Goal: Transaction & Acquisition: Purchase product/service

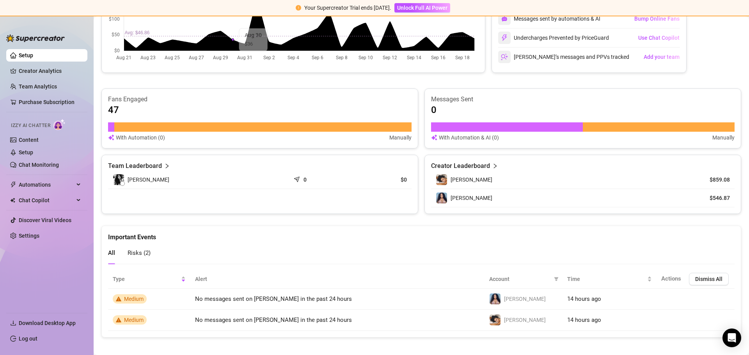
scroll to position [207, 0]
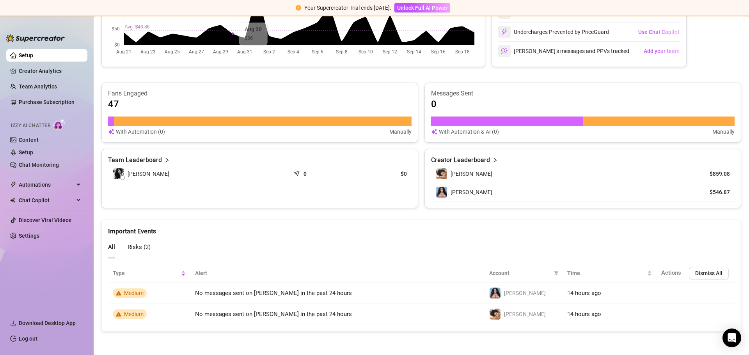
click at [139, 242] on div "Risks ( 2 )" at bounding box center [139, 247] width 23 height 22
click at [33, 152] on link "Setup" at bounding box center [26, 152] width 14 height 6
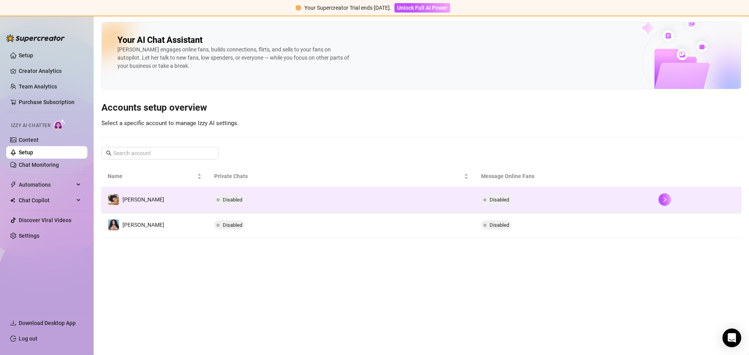
click at [505, 196] on span "Disabled" at bounding box center [496, 199] width 30 height 9
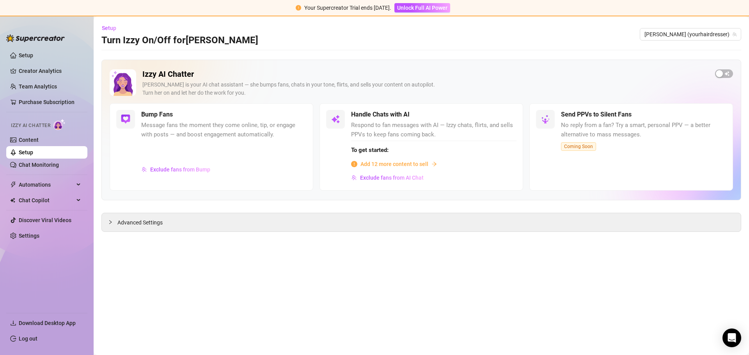
click at [395, 163] on span "Add 12 more content to sell" at bounding box center [394, 164] width 68 height 9
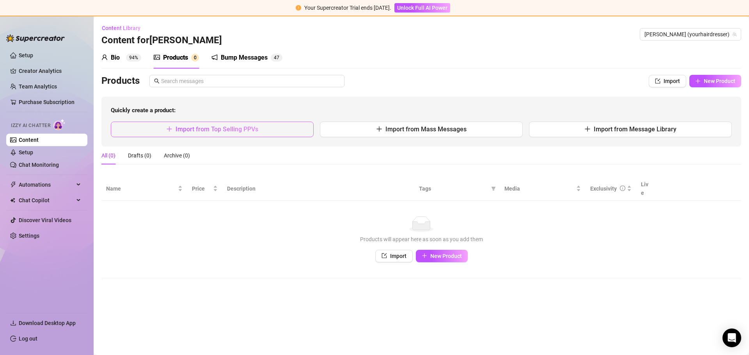
click at [208, 132] on span "Import from Top Selling PPVs" at bounding box center [216, 129] width 83 height 7
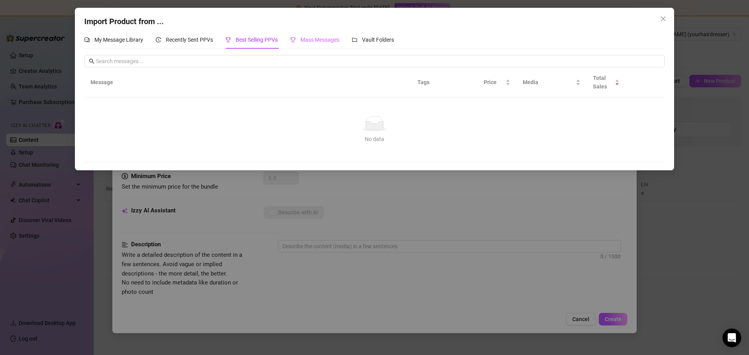
click at [322, 34] on div "Mass Messages" at bounding box center [314, 40] width 49 height 18
click at [379, 39] on span "Vault Folders" at bounding box center [378, 40] width 32 height 6
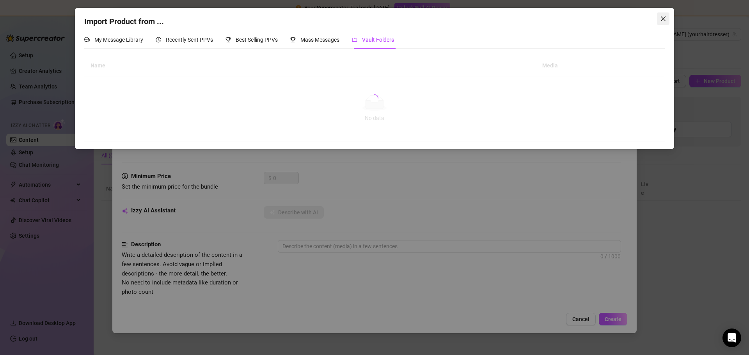
click at [660, 19] on icon "close" at bounding box center [663, 19] width 6 height 6
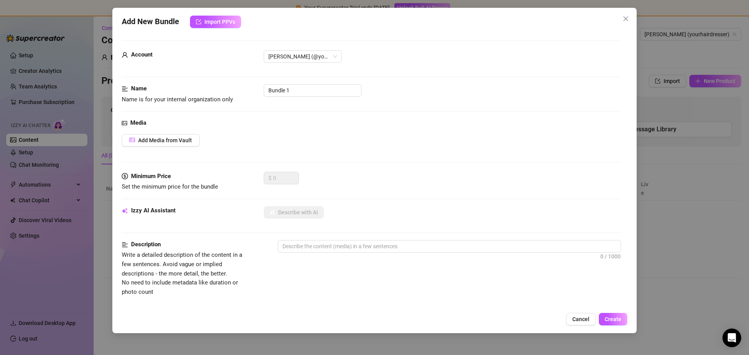
click at [582, 316] on span "Cancel" at bounding box center [580, 319] width 17 height 6
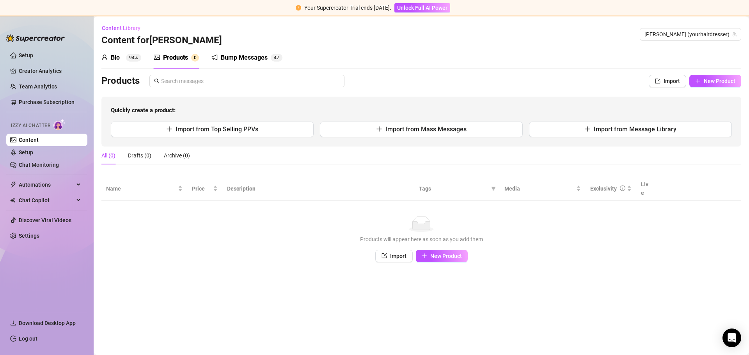
click at [254, 58] on div "Bump Messages" at bounding box center [244, 57] width 47 height 9
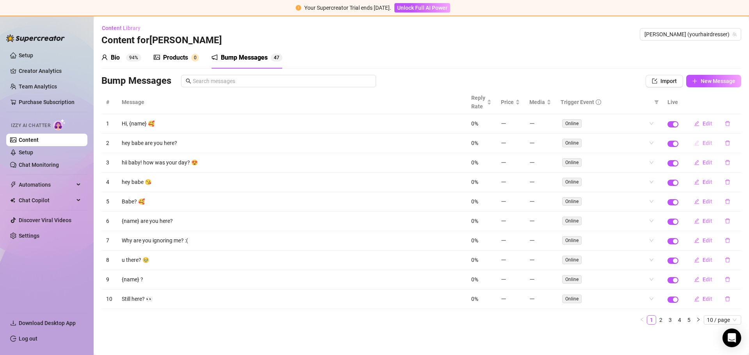
click at [702, 143] on button "Edit" at bounding box center [703, 143] width 31 height 12
type textarea "hey babe are you here?"
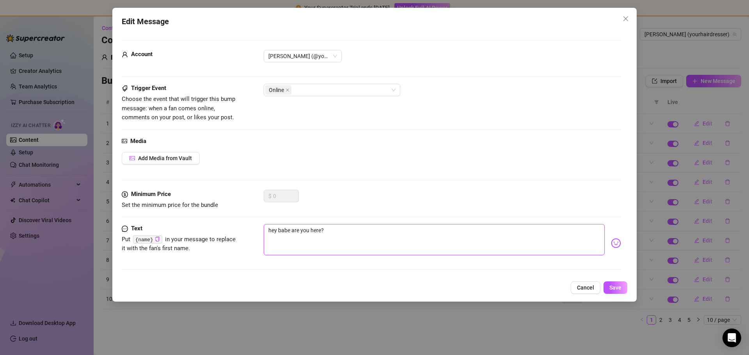
click at [325, 232] on textarea "hey babe are you here?" at bounding box center [434, 239] width 341 height 31
click at [294, 233] on textarea "hey babe are you here?" at bounding box center [434, 239] width 341 height 31
type textarea "hey babe hyou here?"
type textarea "hey babe hoyou here?"
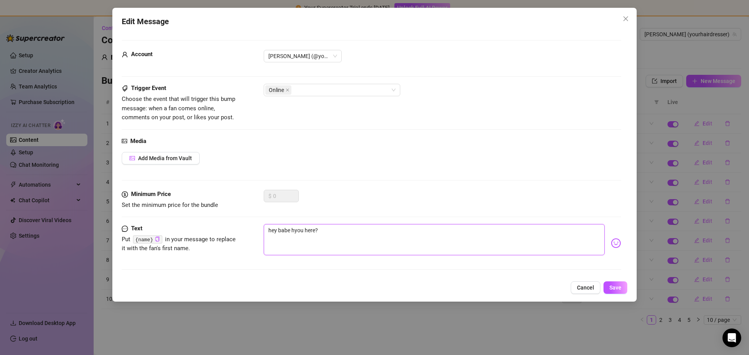
type textarea "hey babe hoyou here?"
type textarea "hey babe hopyou here?"
type textarea "hey babe hopiyou here?"
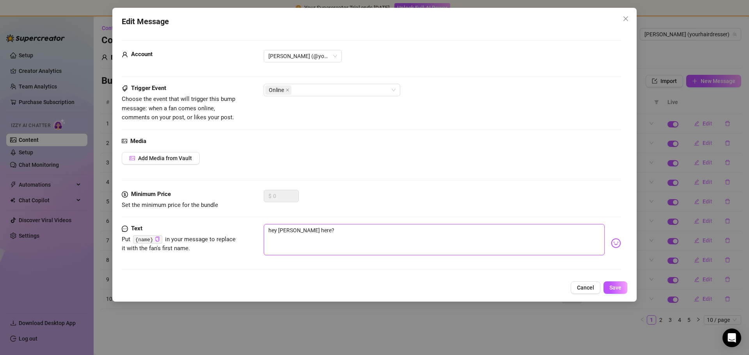
type textarea "hey babe hopinyou here?"
type textarea "hey babe hopinhyou here?"
type textarea "hey babe hopinh you here?"
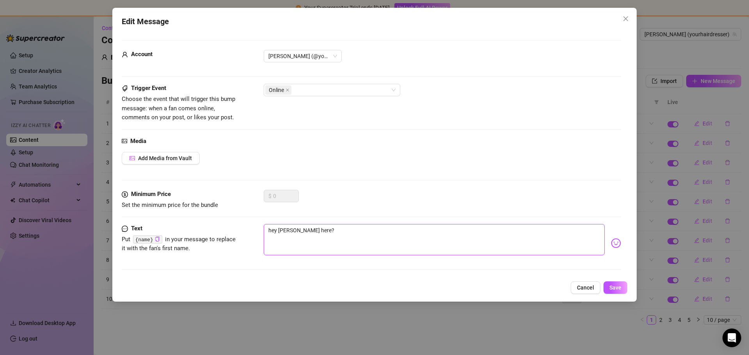
type textarea "hey babe hopinh you here?"
type textarea "hey babe hopinhyou here?"
type textarea "hey babe hopinyou here?"
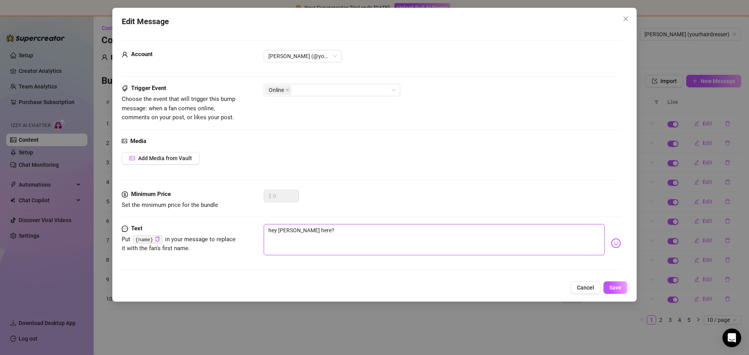
type textarea "hey babe hopingyou here?"
type textarea "hey babe hoping you here?"
click at [319, 232] on textarea "hey babe hoping you here?" at bounding box center [434, 239] width 341 height 31
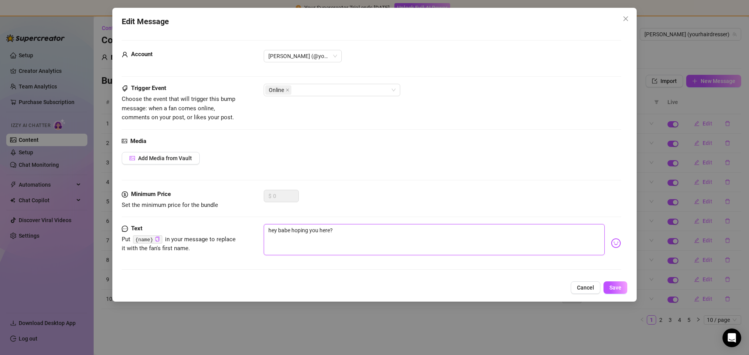
type textarea "hey babe hoping youhere?"
type textarea "hey babe hoping yourhere?"
type textarea "hey babe hoping your here?"
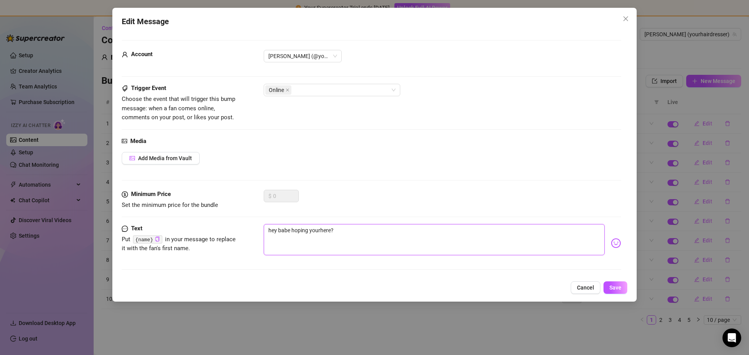
type textarea "hey babe hoping your here?"
click at [336, 231] on textarea "hey babe hoping your here?" at bounding box center [434, 239] width 341 height 31
type textarea "hey babe hoping your here?"
type textarea "hey babe hoping your here? W"
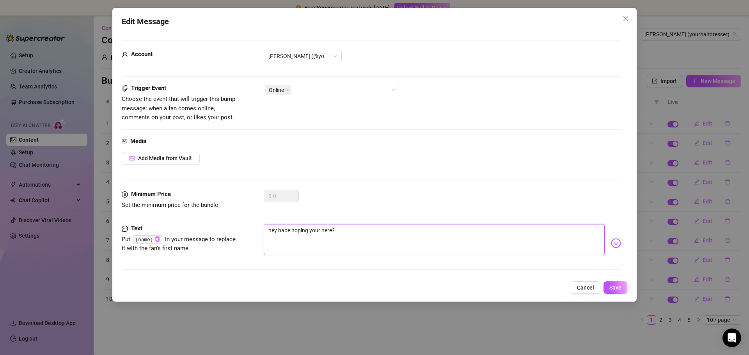
type textarea "hey babe hoping your here? W"
type textarea "hey babe hoping your here? Wo"
type textarea "hey babe hoping your here? Wou"
type textarea "hey babe hoping your here? Woul"
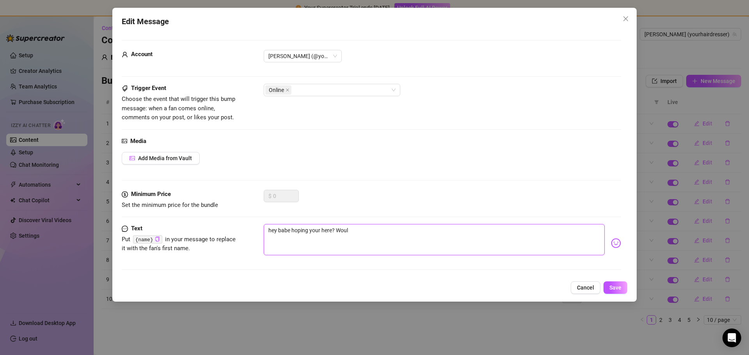
type textarea "hey babe hoping your here? Would"
type textarea "hey babe hoping your here? Would l"
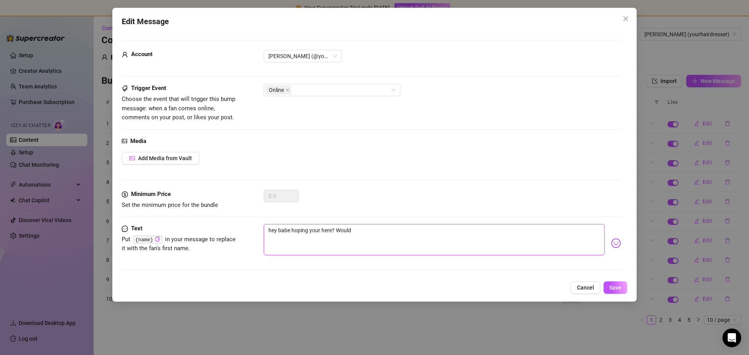
type textarea "hey babe hoping your here? Would l"
type textarea "hey babe hoping your here? Would li"
type textarea "hey babe hoping your here? Would l"
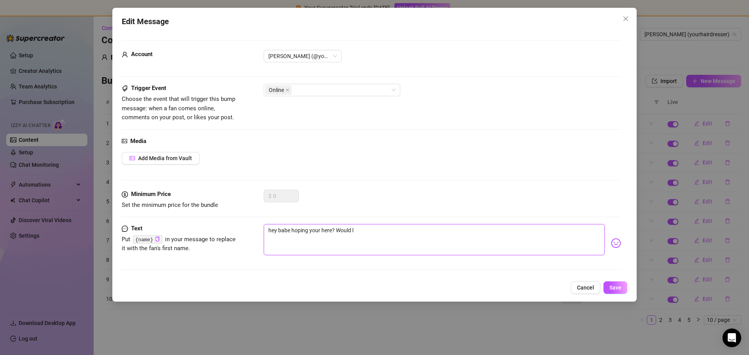
type textarea "hey babe hoping your here? Would lo"
type textarea "hey babe hoping your here? Would lov"
type textarea "hey babe hoping your here? Would love"
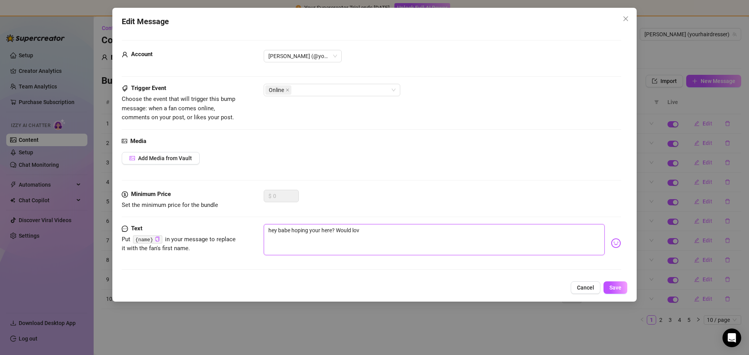
type textarea "hey babe hoping your here? Would love"
type textarea "hey babe hoping your here? Would love t"
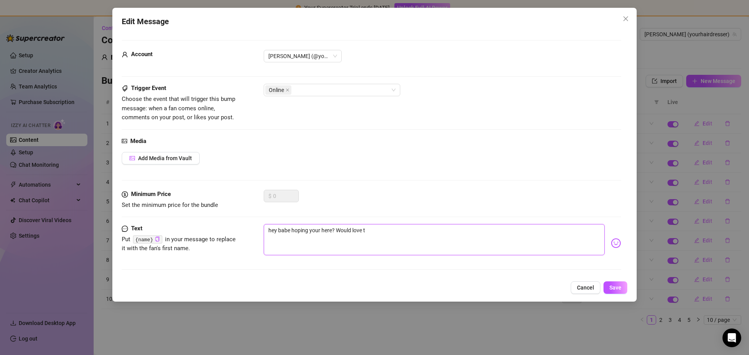
type textarea "hey babe hoping your here? Would love to"
type textarea "hey babe hoping your here? Would love to c"
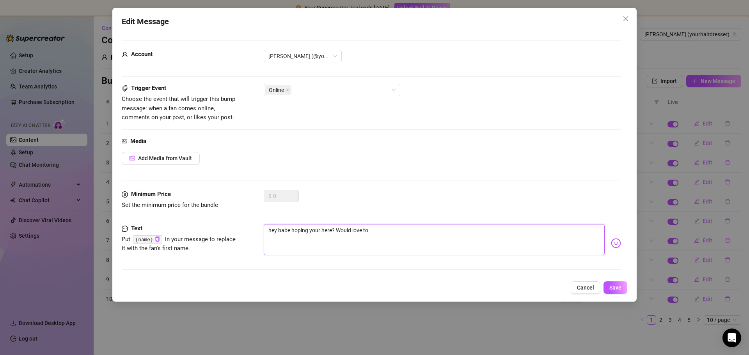
type textarea "hey babe hoping your here? Would love to c"
type textarea "hey babe hoping your here? Would love to ch"
type textarea "hey babe hoping your here? Would love to cha"
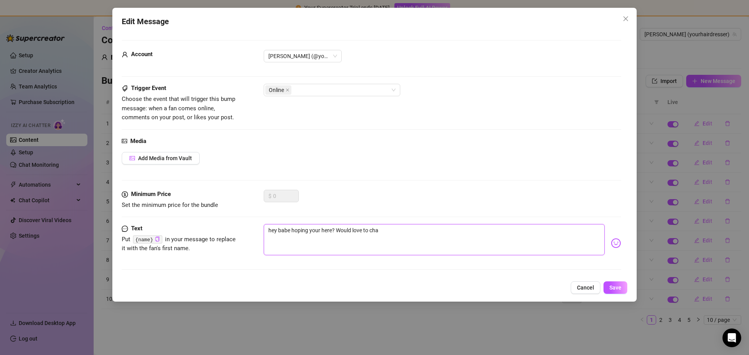
type textarea "hey babe hoping your here? Would love to chat"
type textarea "hey babe hoping your here? Would love to chat a"
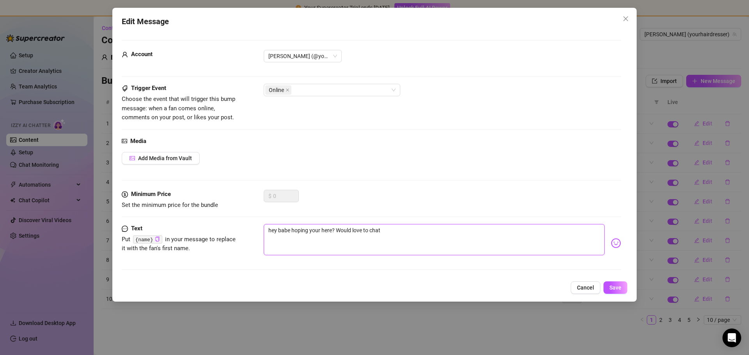
type textarea "hey babe hoping your here? Would love to chat a"
type textarea "hey babe hoping your here? Would love to chat a b"
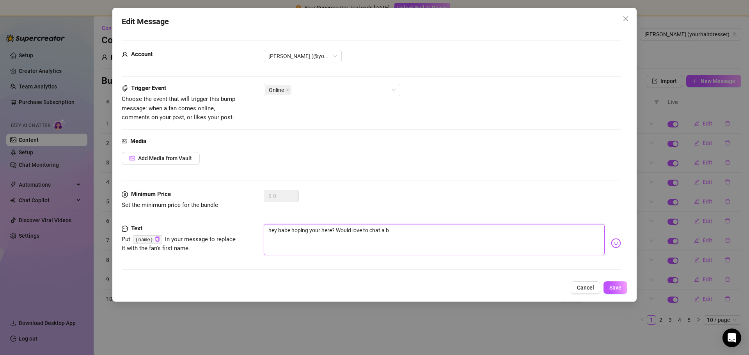
type textarea "hey babe hoping your here? Would love to chat a bi"
type textarea "hey babe hoping your here? Would love to chat a bit"
type textarea "hey babe hoping your here? Would love to chat a bit."
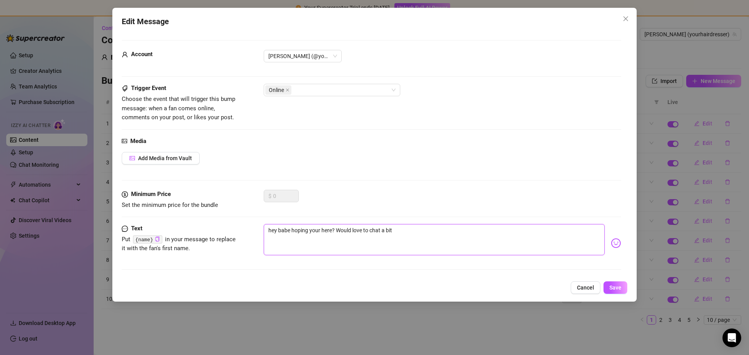
type textarea "hey babe hoping your here? Would love to chat a bit."
click at [171, 161] on span "Add Media from Vault" at bounding box center [165, 158] width 54 height 6
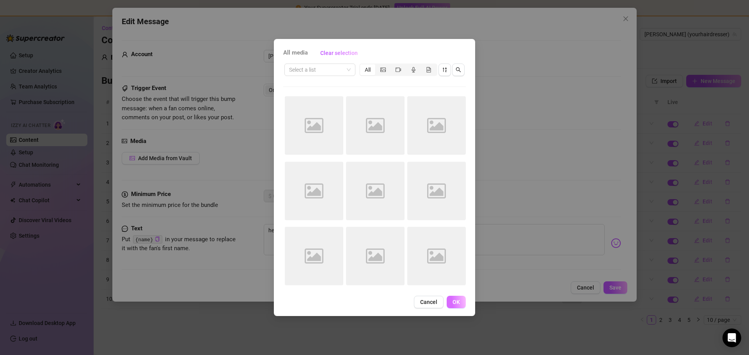
click at [458, 301] on span "OK" at bounding box center [455, 302] width 7 height 6
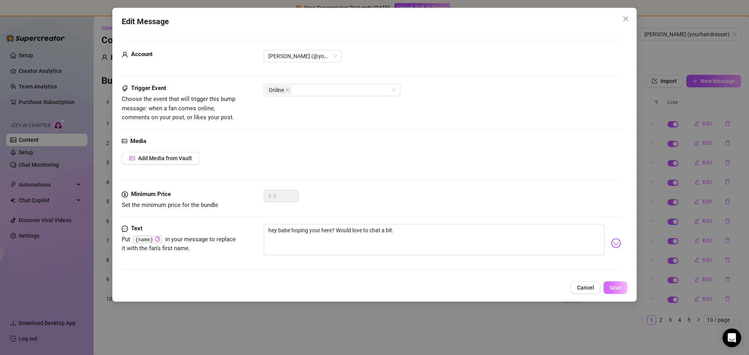
click at [617, 287] on span "Save" at bounding box center [615, 288] width 12 height 6
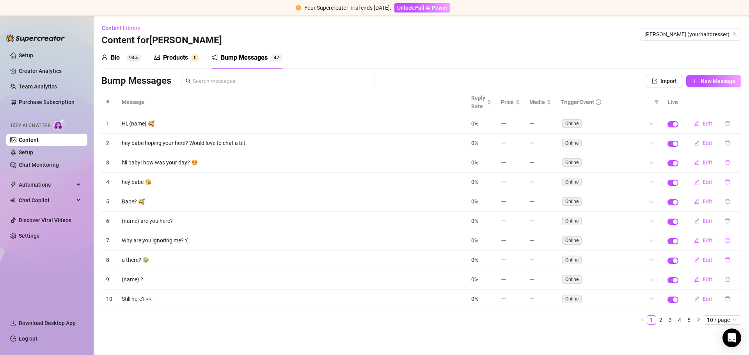
drag, startPoint x: 117, startPoint y: 56, endPoint x: 114, endPoint y: 74, distance: 17.9
click at [118, 55] on div "Bio" at bounding box center [115, 57] width 9 height 9
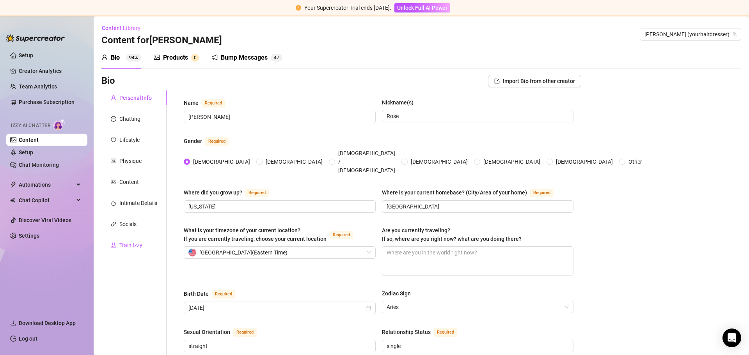
drag, startPoint x: 135, startPoint y: 243, endPoint x: 142, endPoint y: 243, distance: 6.3
click at [135, 243] on div "Train Izzy" at bounding box center [130, 245] width 23 height 9
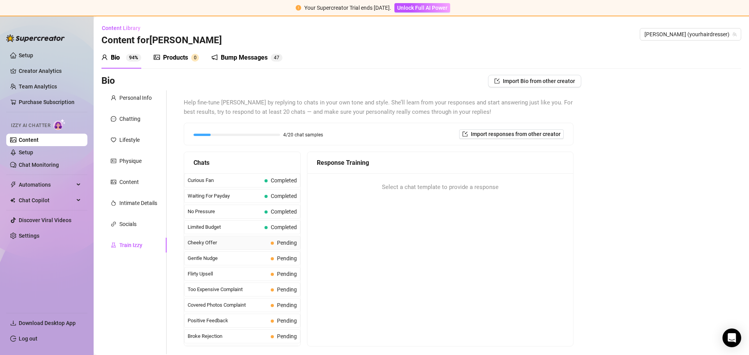
click at [225, 244] on span "Cheeky Offer" at bounding box center [228, 243] width 80 height 8
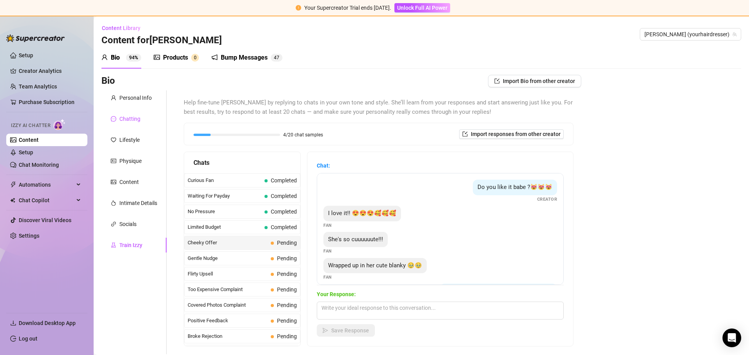
click at [129, 118] on div "Chatting" at bounding box center [129, 119] width 21 height 9
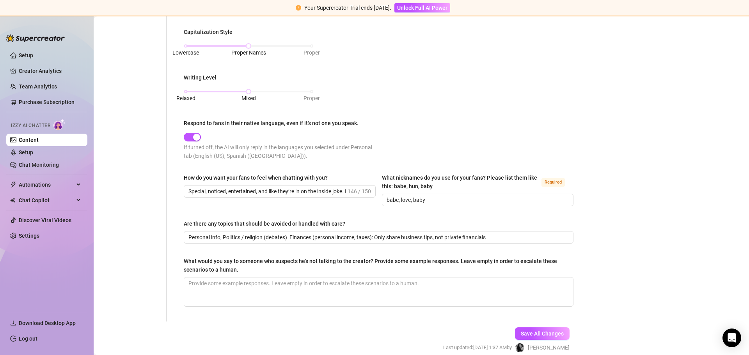
scroll to position [429, 0]
click at [190, 234] on input "Personal info, Politics / religion (debates) Finances (personal income, taxes):…" at bounding box center [377, 236] width 379 height 9
click at [296, 236] on input "dont talk about my kiPersonal info, Politics / religion (debates) Finances (per…" at bounding box center [365, 236] width 355 height 9
click at [239, 236] on input "dont talk about my kiPersonal info, Politics/religion (debates) Finances (perso…" at bounding box center [365, 236] width 355 height 9
click at [491, 236] on input "dont talk about my kid,Personal info, Politics/religion (debates) Finances (per…" at bounding box center [365, 236] width 355 height 9
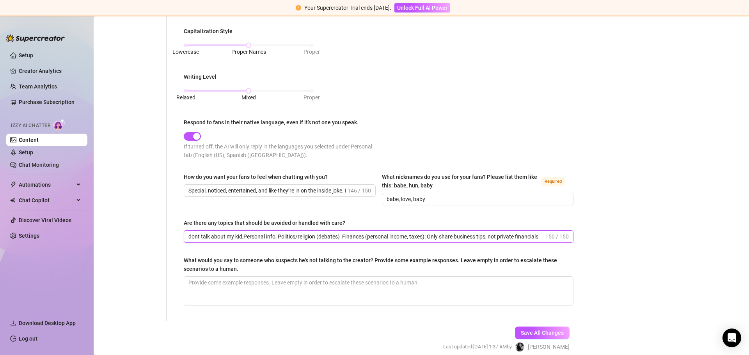
drag, startPoint x: 343, startPoint y: 237, endPoint x: 429, endPoint y: 236, distance: 86.2
click at [429, 236] on input "dont talk about my kid,Personal info, Politics/religion (debates) Finances (per…" at bounding box center [365, 236] width 355 height 9
click at [245, 234] on input "dont talk about my kid,Personal info, Politics/religion (debates), Only share b…" at bounding box center [377, 236] width 379 height 9
drag, startPoint x: 536, startPoint y: 330, endPoint x: 310, endPoint y: 304, distance: 227.4
click at [536, 330] on span "Save All Changes" at bounding box center [542, 333] width 43 height 6
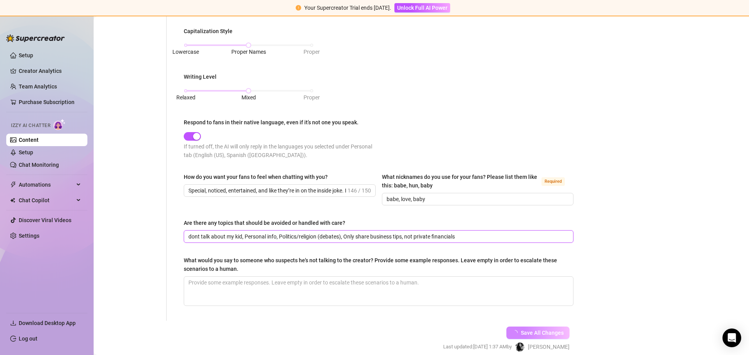
click at [236, 235] on input "dont talk about my kid, Personal info, Politics/religion (debates), Only share …" at bounding box center [377, 236] width 379 height 9
type input "dont talk about my child/kid, Personal info, Politics/religion (debates), Only …"
click at [534, 332] on span "Save All Changes" at bounding box center [542, 333] width 43 height 6
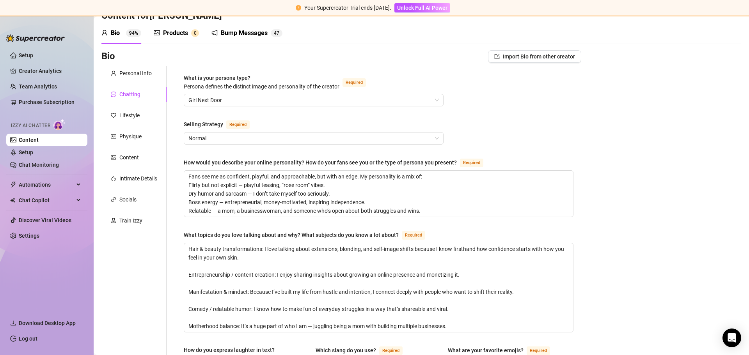
scroll to position [0, 0]
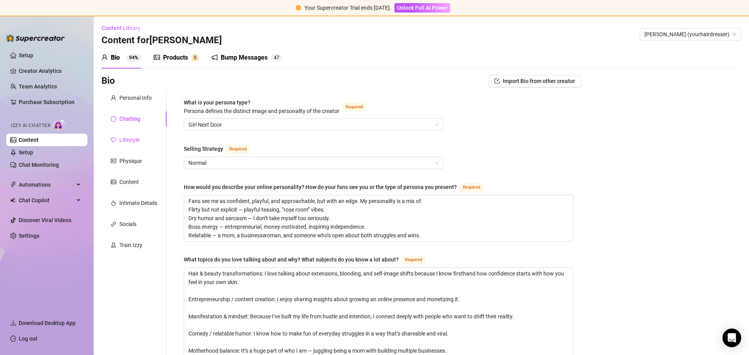
click at [130, 143] on div "Lifestyle" at bounding box center [129, 140] width 20 height 9
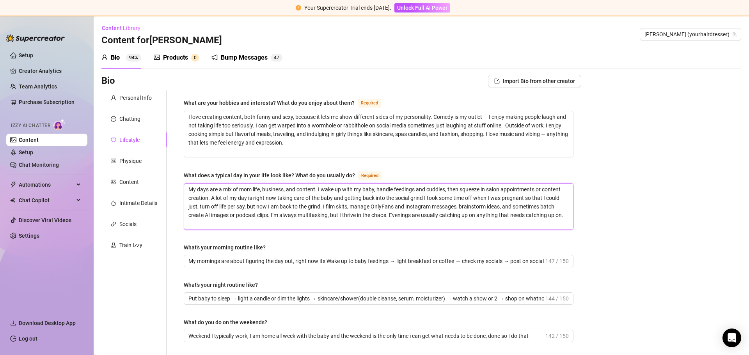
drag, startPoint x: 239, startPoint y: 188, endPoint x: 263, endPoint y: 187, distance: 23.4
click at [263, 187] on textarea "My days are a mix of mom life, business, and content. I wake up with my baby, h…" at bounding box center [378, 207] width 389 height 46
type textarea "My days are a mix of b business, and content. I wake up with my baby, handle fe…"
type textarea "My days are a mix of bri business, and content. I wake up with my baby, handle …"
type textarea "My days are a mix of brin business, and content. I wake up with my baby, handle…"
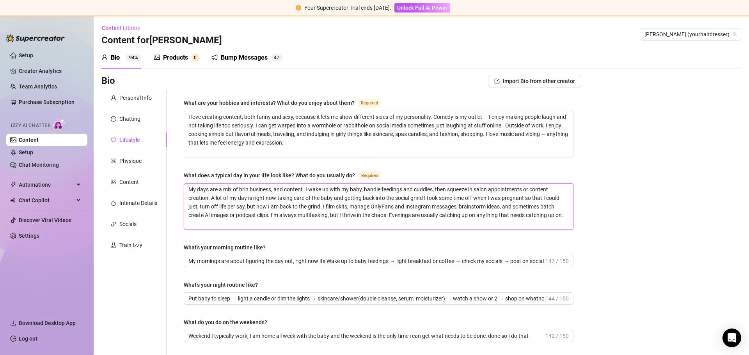
type textarea "My days are a mix of bring business, and content. I wake up with my baby, handl…"
type textarea "My days are a mix of brin business, and content. I wake up with my baby, handle…"
type textarea "My days are a mix of br business, and content. I wake up with my baby, handle f…"
type textarea "My days are a mix of b business, and content. I wake up with my baby, handle fe…"
type textarea "My days are a mix of be business, and content. I wake up with my baby, handle f…"
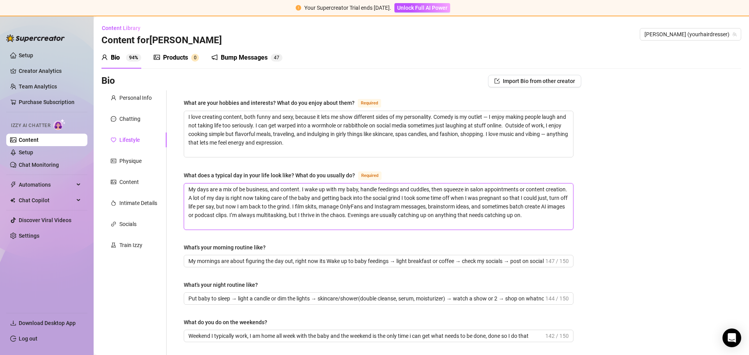
type textarea "My days are a mix of bei business, and content. I wake up with my baby, handle …"
type textarea "My days are a mix of bein business, and content. I wake up with my baby, handle…"
type textarea "My days are a mix of being business, and content. I wake up with my baby, handl…"
type textarea "My days are a mix of being a business, and content. I wake up with my baby, han…"
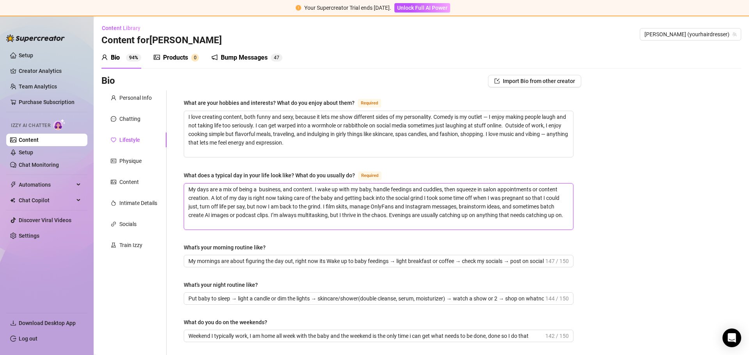
type textarea "My days are a mix of being a n business, and content. I wake up with my baby, h…"
type textarea "My days are a mix of being a ne business, and content. I wake up with my baby, …"
type textarea "My days are a mix of being a new business, and content. I wake up with my baby,…"
type textarea "My days are a mix of being a new m business, and content. I wake up with my bab…"
type textarea "My days are a mix of being a new mom business, and content. I wake up with my b…"
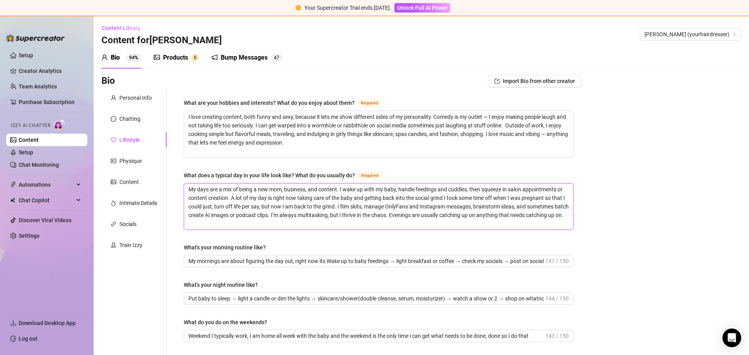
type textarea "My days are a mix of being a new mom, business, and content. I wake up with my …"
drag, startPoint x: 365, startPoint y: 190, endPoint x: 376, endPoint y: 191, distance: 11.0
click at [376, 191] on textarea "My days are a mix of being a new mom, business, and content. I wake up with my …" at bounding box center [378, 207] width 389 height 46
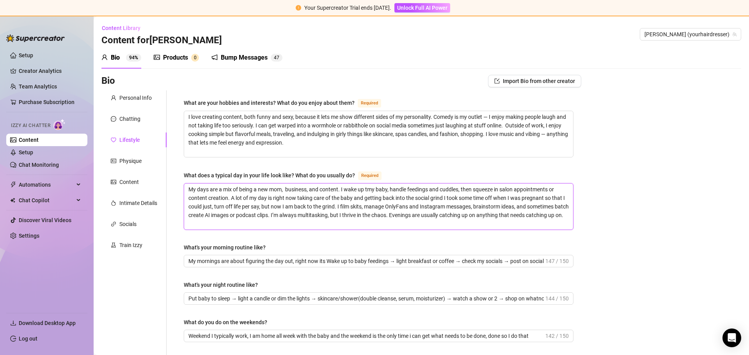
type textarea "My days are a mix of being a new mom, business, and content. I wake up tomy bab…"
type textarea "My days are a mix of being a new mom, business, and content. I wake up to my ba…"
drag, startPoint x: 435, startPoint y: 188, endPoint x: 465, endPoint y: 192, distance: 29.9
click at [465, 192] on textarea "My days are a mix of being a new mom, business, and content. I wake up to my ba…" at bounding box center [378, 207] width 389 height 46
type textarea "My days are a mix of being a new mom, business, and content. I wake up to my ba…"
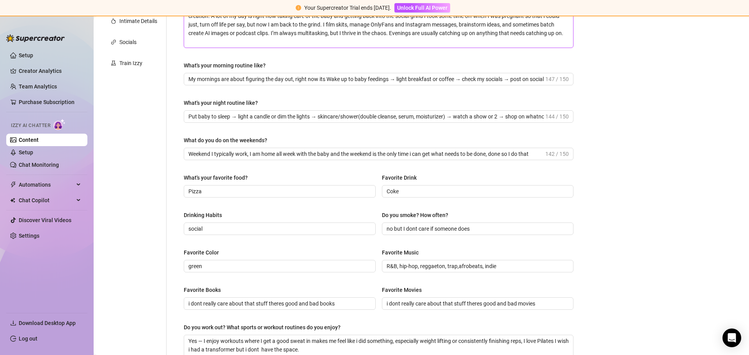
scroll to position [273, 0]
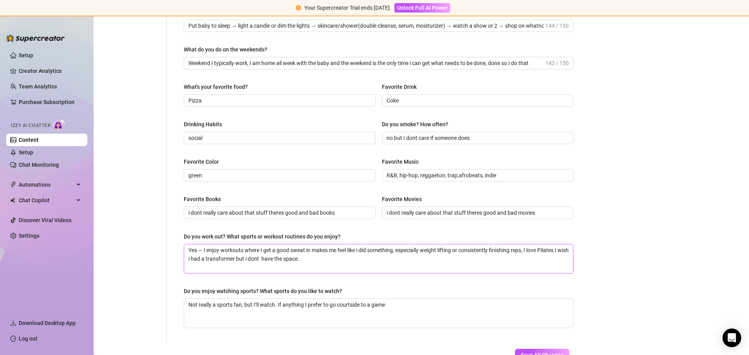
type textarea "My days are a mix of being a new mom, business, and content. I wake up to my ba…"
click at [237, 258] on textarea "Yes — I enjoy workouts where I get a good sweat in makes me feel like i did som…" at bounding box center [378, 259] width 389 height 29
click at [237, 257] on textarea "Yes — I enjoy workouts where I get a good sweat in makes me feel like i did som…" at bounding box center [378, 259] width 389 height 29
type textarea "Yes — I enjoy workouts where I get a good sweat in makes me feel like i did som…"
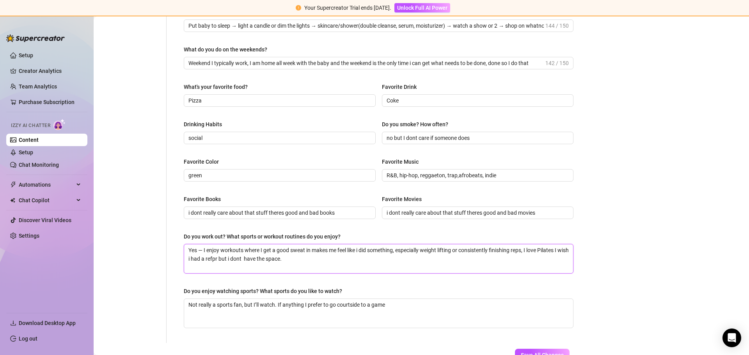
type textarea "Yes — I enjoy workouts where I get a good sweat in makes me feel like i did som…"
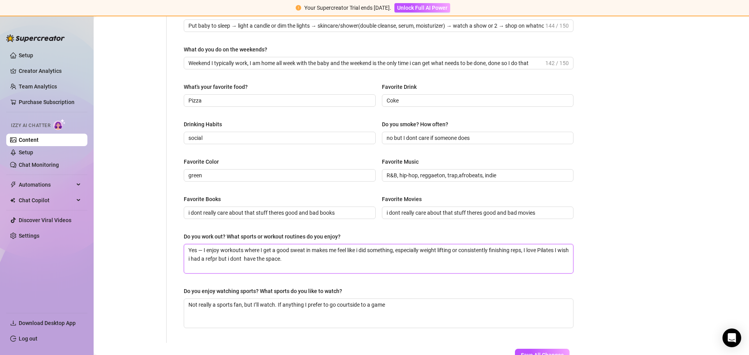
type textarea "Yes — I enjoy workouts where I get a good sweat in makes me feel like i did som…"
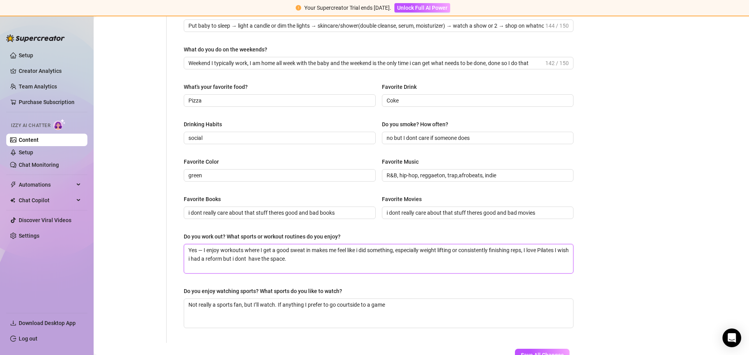
type textarea "Yes — I enjoy workouts where I get a good sweat in makes me feel like i did som…"
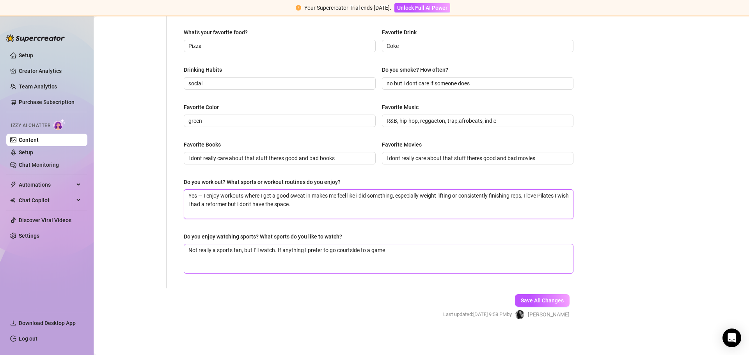
scroll to position [328, 0]
type textarea "Yes — I enjoy workouts where I get a good sweat in makes me feel like i did som…"
click at [534, 300] on span "Save All Changes" at bounding box center [542, 300] width 43 height 6
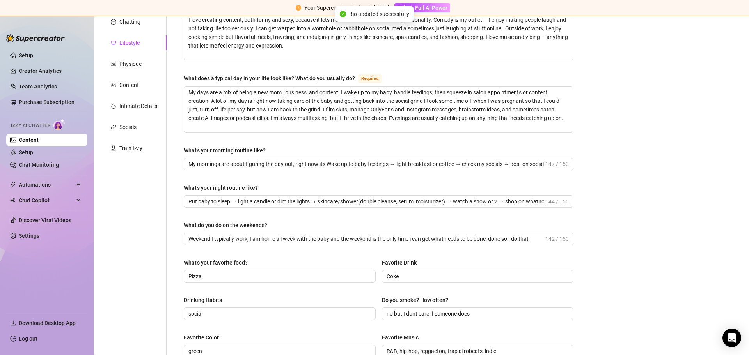
scroll to position [16, 0]
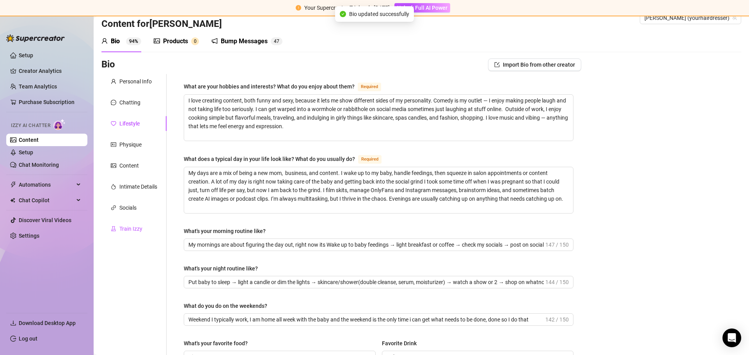
click at [128, 228] on div "Train Izzy" at bounding box center [130, 229] width 23 height 9
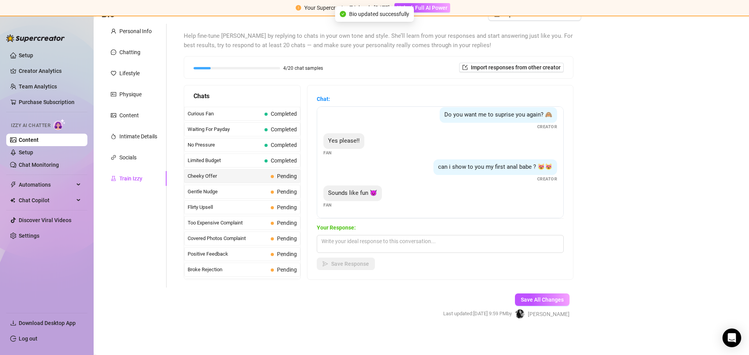
scroll to position [67, 0]
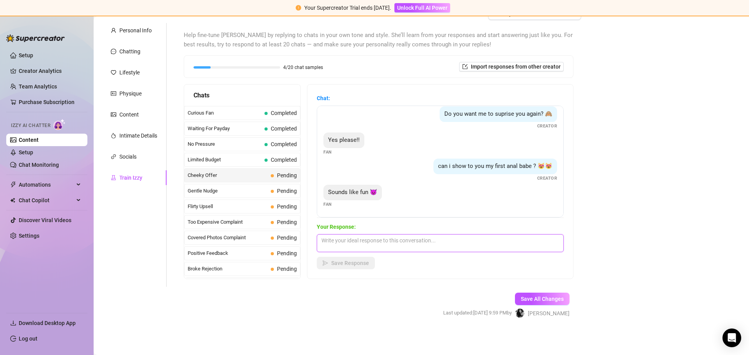
click at [368, 241] on textarea at bounding box center [440, 243] width 247 height 18
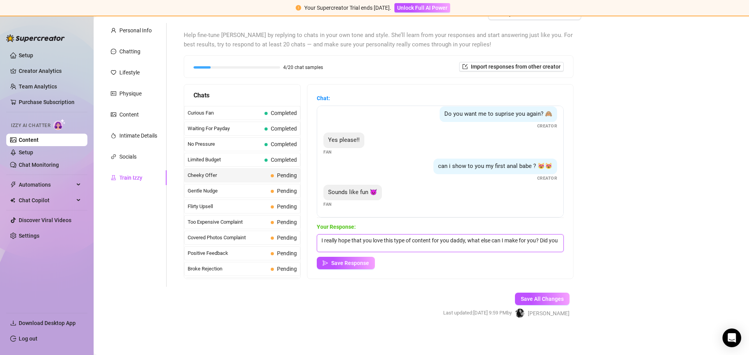
scroll to position [1, 0]
type textarea "I really hope that you love this type of content for you daddy, what else can I…"
click at [527, 295] on button "Save All Changes" at bounding box center [542, 299] width 55 height 12
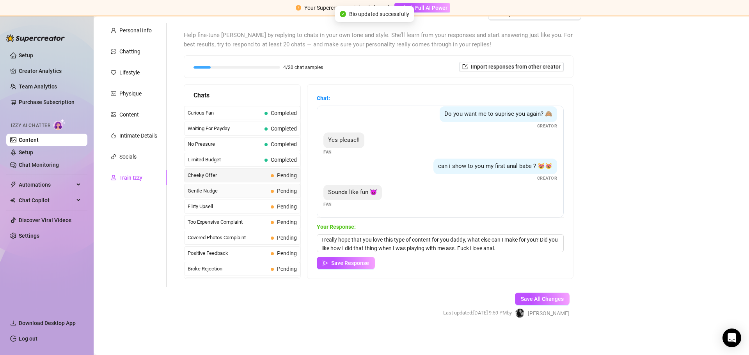
click at [238, 191] on span "Gentle Nudge" at bounding box center [228, 191] width 80 height 8
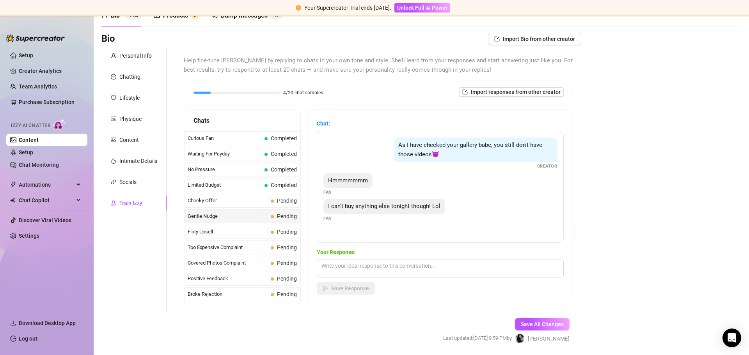
scroll to position [67, 0]
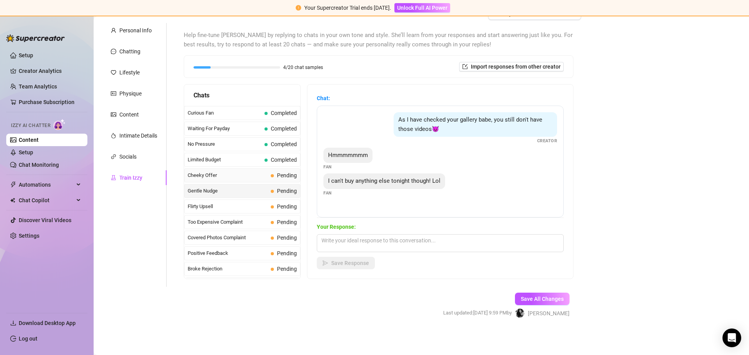
click at [232, 171] on div "Cheeky Offer Pending" at bounding box center [242, 175] width 116 height 14
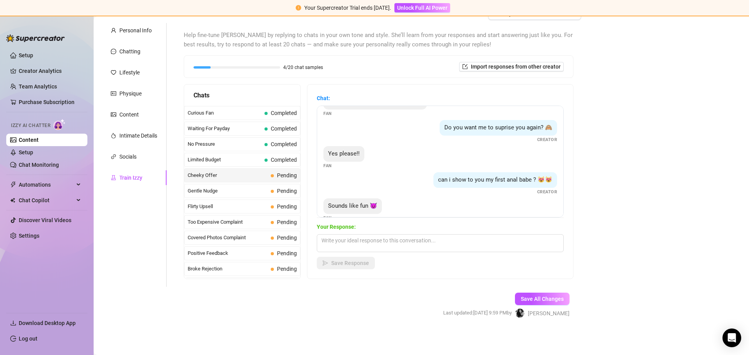
scroll to position [110, 0]
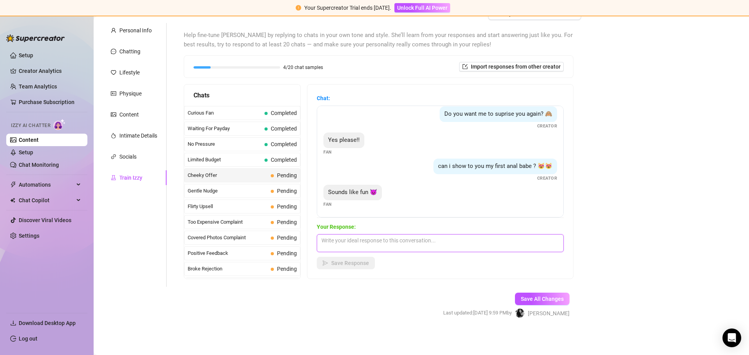
click at [335, 245] on textarea at bounding box center [440, 243] width 247 height 18
click at [250, 165] on div "Limited Budget Completed" at bounding box center [242, 160] width 116 height 14
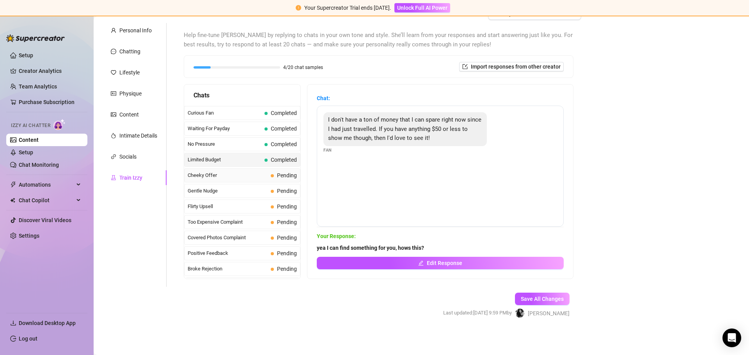
click at [252, 174] on span "Cheeky Offer" at bounding box center [228, 176] width 80 height 8
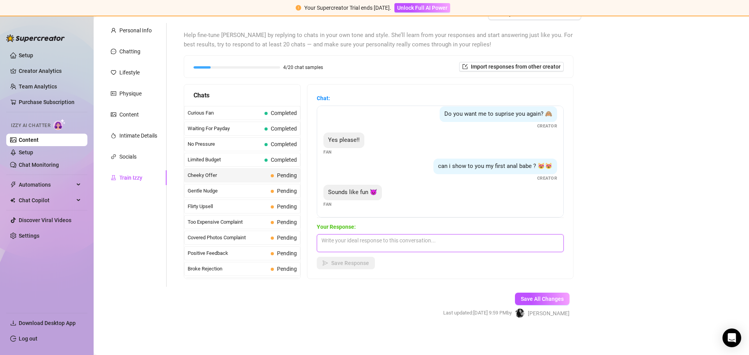
click at [376, 244] on textarea at bounding box center [440, 243] width 247 height 18
click at [521, 298] on span "Save All Changes" at bounding box center [542, 299] width 43 height 6
click at [253, 186] on div "Gentle Nudge Pending" at bounding box center [242, 191] width 116 height 14
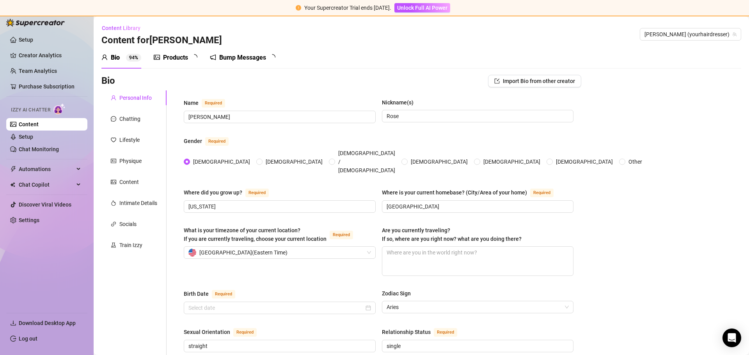
radio input "true"
type input "[DATE]"
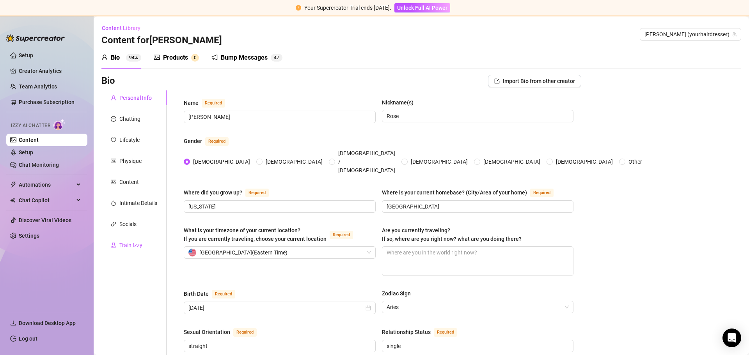
click at [123, 242] on div "Train Izzy" at bounding box center [130, 245] width 23 height 9
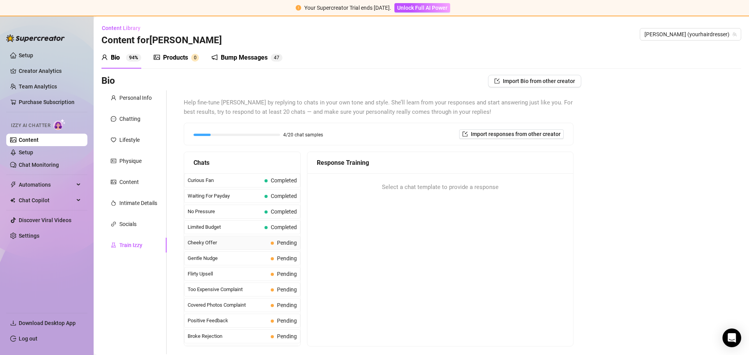
click at [220, 245] on span "Cheeky Offer" at bounding box center [228, 243] width 80 height 8
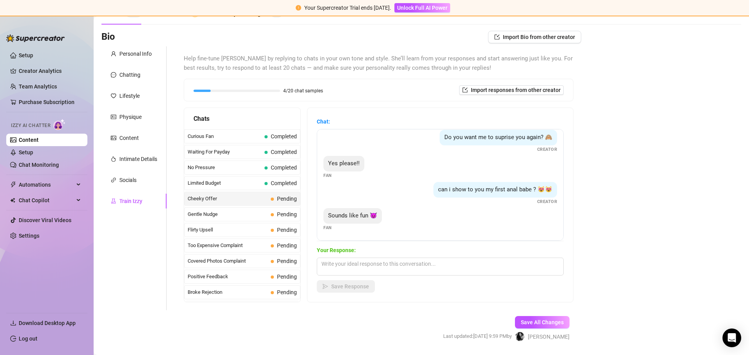
scroll to position [67, 0]
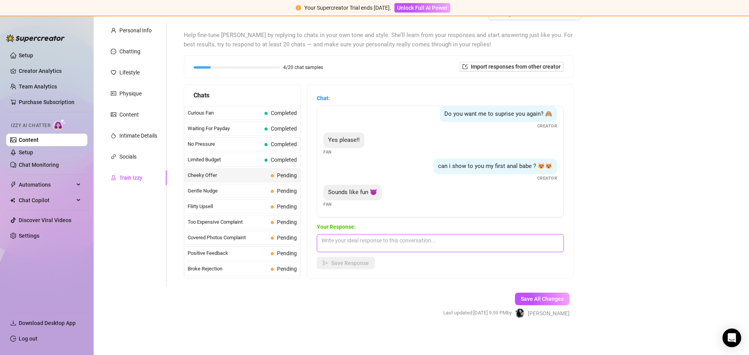
click at [384, 245] on textarea at bounding box center [440, 243] width 247 height 18
click at [68, 202] on span "Chat Copilot" at bounding box center [46, 200] width 55 height 12
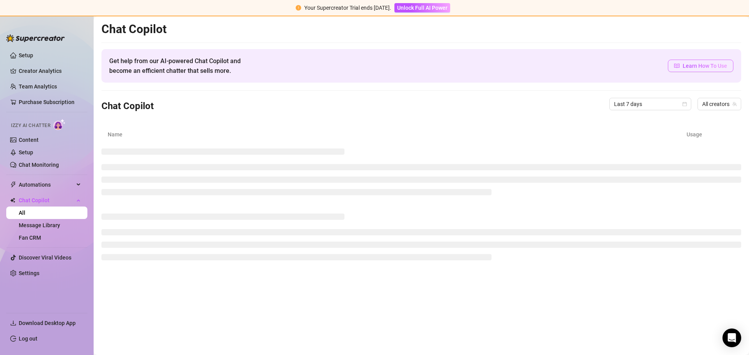
click at [712, 70] on link "Learn How To Use" at bounding box center [701, 66] width 66 height 12
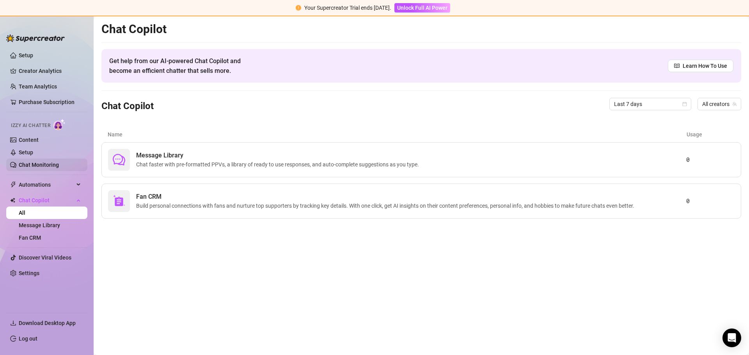
click at [50, 166] on link "Chat Monitoring" at bounding box center [39, 165] width 40 height 6
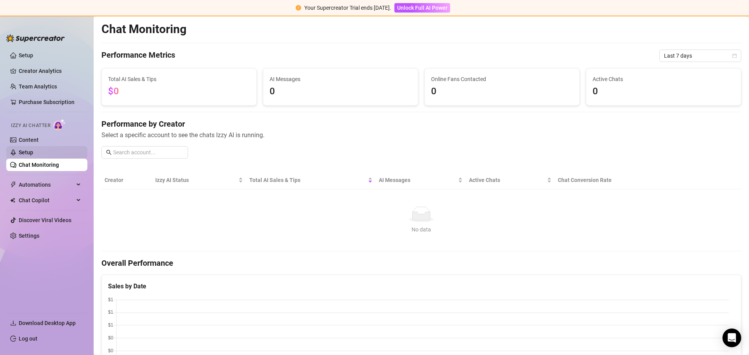
click at [33, 150] on link "Setup" at bounding box center [26, 152] width 14 height 6
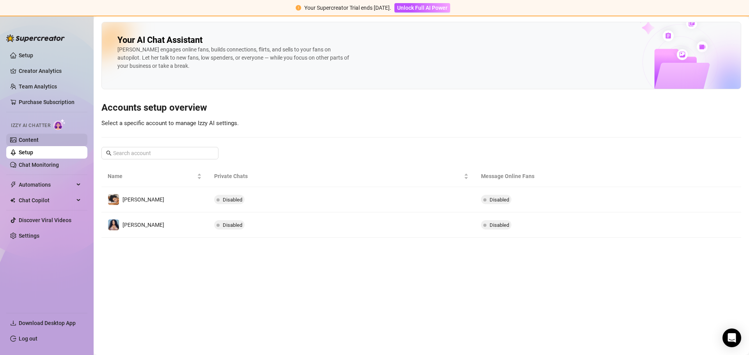
click at [37, 140] on link "Content" at bounding box center [29, 140] width 20 height 6
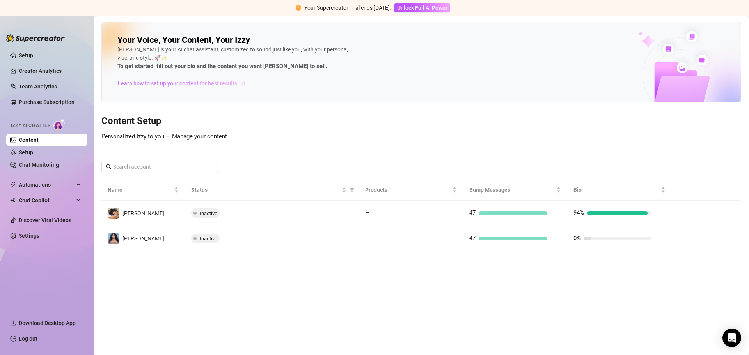
click at [211, 82] on span "Learn how to set up your content for best results" at bounding box center [177, 83] width 119 height 9
click at [51, 183] on span "Automations" at bounding box center [46, 185] width 55 height 12
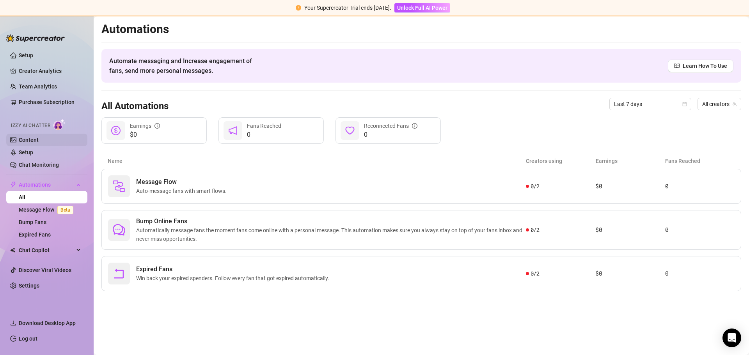
click at [30, 139] on link "Content" at bounding box center [29, 140] width 20 height 6
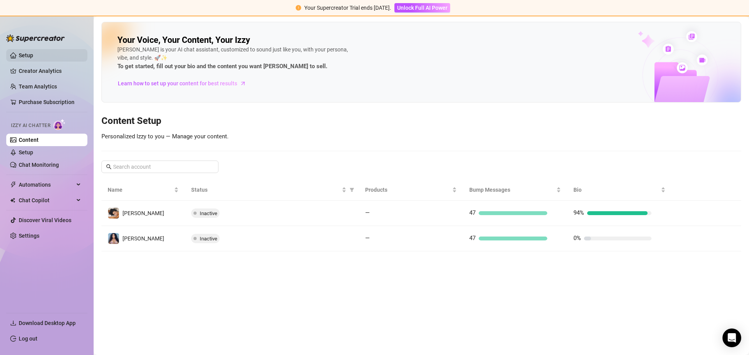
click at [23, 57] on link "Setup" at bounding box center [26, 55] width 14 height 6
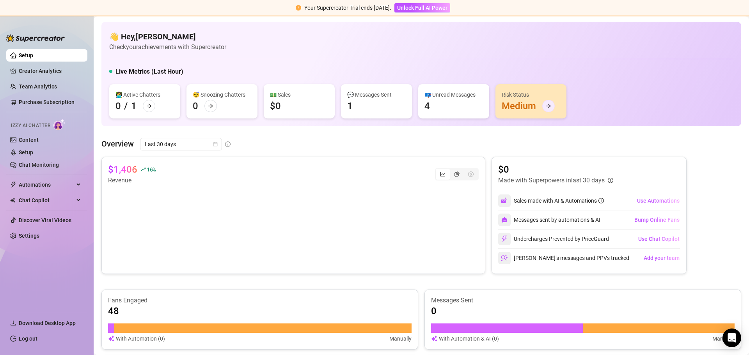
click at [551, 106] on icon "arrow-right" at bounding box center [548, 105] width 5 height 5
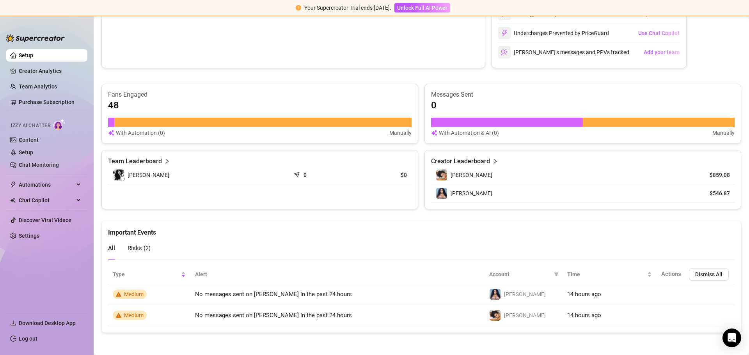
scroll to position [207, 0]
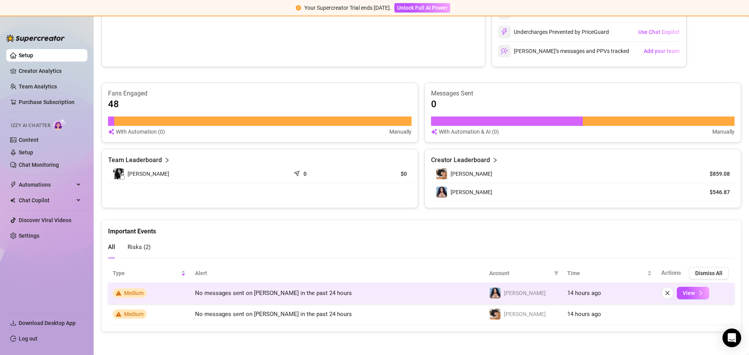
click at [121, 291] on icon "warning" at bounding box center [118, 293] width 5 height 5
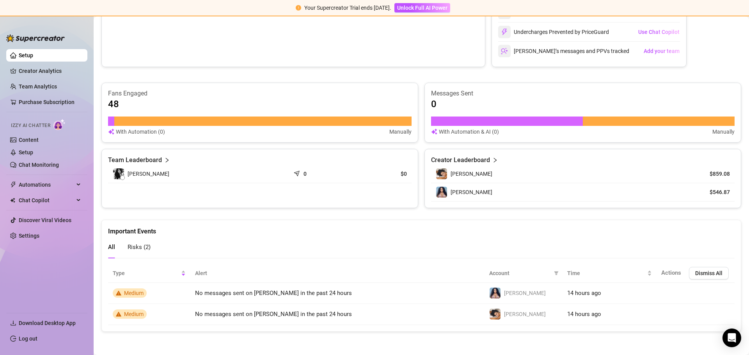
drag, startPoint x: 122, startPoint y: 290, endPoint x: 272, endPoint y: 245, distance: 156.8
click at [272, 245] on div "All Risks ( 2 )" at bounding box center [421, 247] width 626 height 22
click at [130, 247] on span "Risks ( 2 )" at bounding box center [139, 247] width 23 height 7
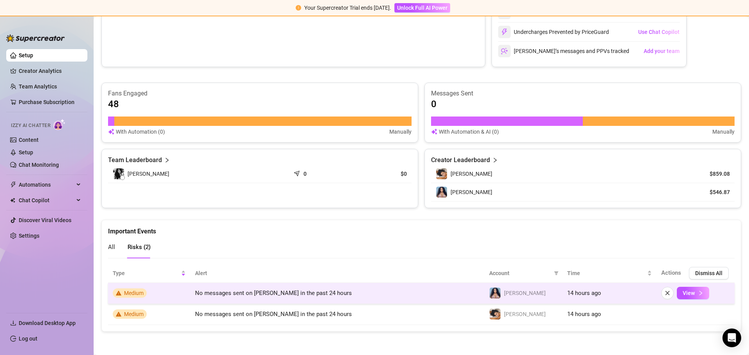
click at [129, 293] on span "Medium" at bounding box center [133, 293] width 19 height 6
click at [702, 292] on button "View" at bounding box center [693, 293] width 32 height 12
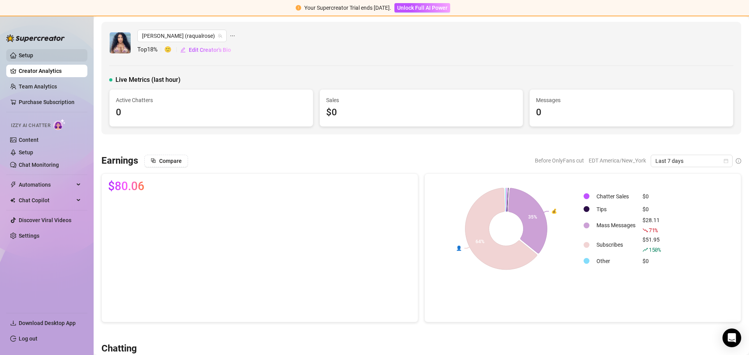
click at [33, 56] on link "Setup" at bounding box center [26, 55] width 14 height 6
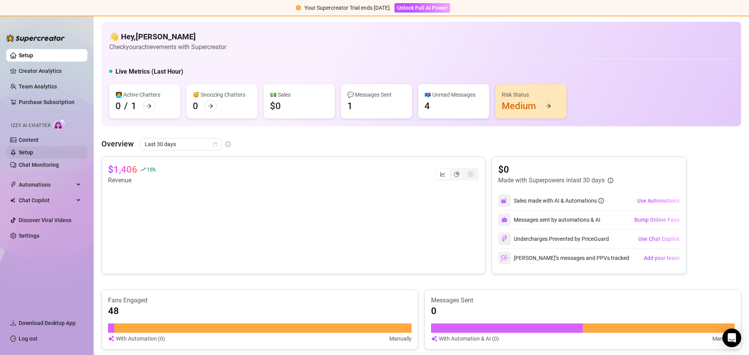
click at [28, 150] on link "Setup" at bounding box center [26, 152] width 14 height 6
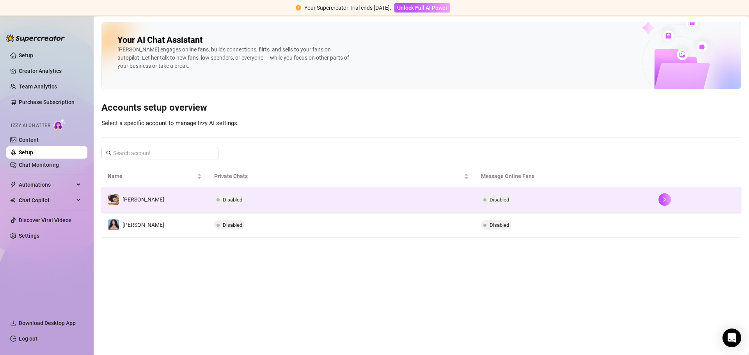
click at [138, 190] on td "[PERSON_NAME]" at bounding box center [154, 199] width 106 height 25
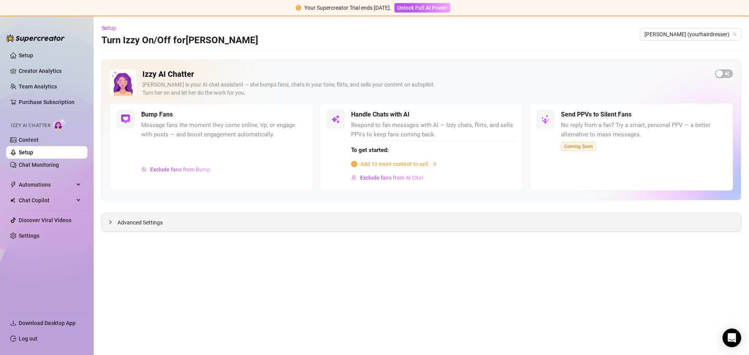
click at [152, 226] on span "Advanced Settings" at bounding box center [139, 222] width 45 height 9
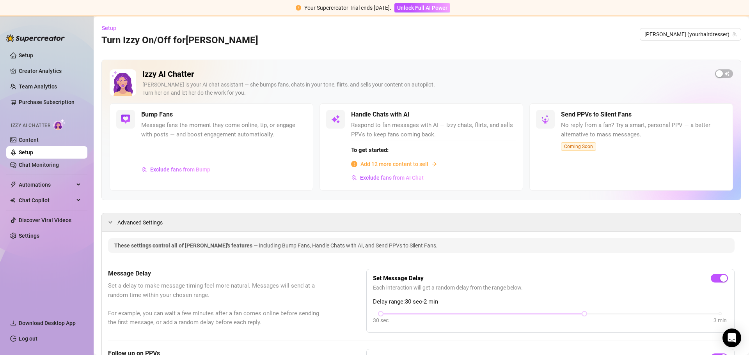
click at [379, 167] on span "Add 12 more content to sell" at bounding box center [394, 164] width 68 height 9
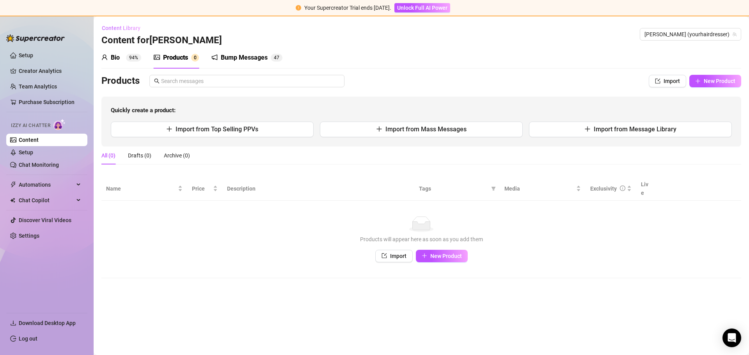
click at [110, 23] on button "Content Library" at bounding box center [123, 28] width 45 height 12
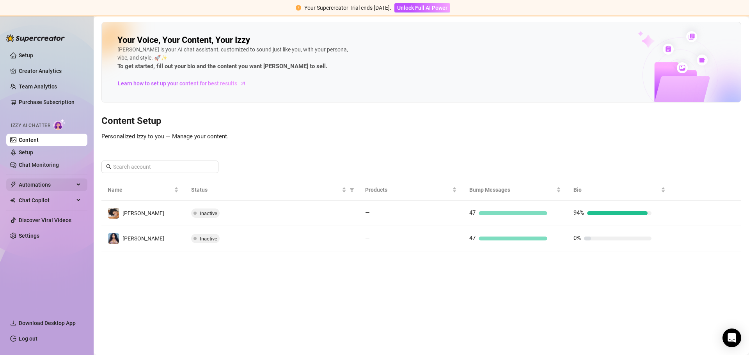
click at [30, 186] on span "Automations" at bounding box center [46, 185] width 55 height 12
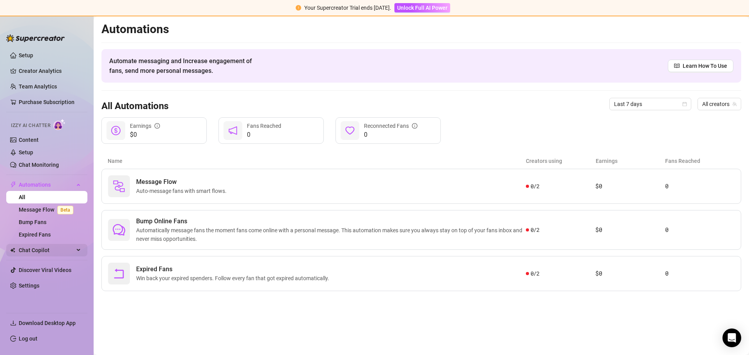
click at [50, 252] on span "Chat Copilot" at bounding box center [46, 250] width 55 height 12
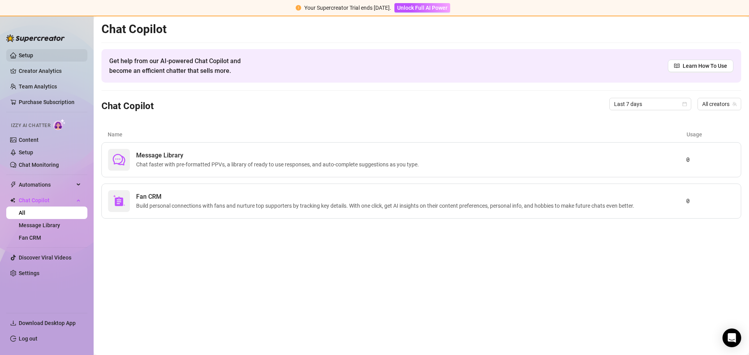
click at [33, 52] on link "Setup" at bounding box center [26, 55] width 14 height 6
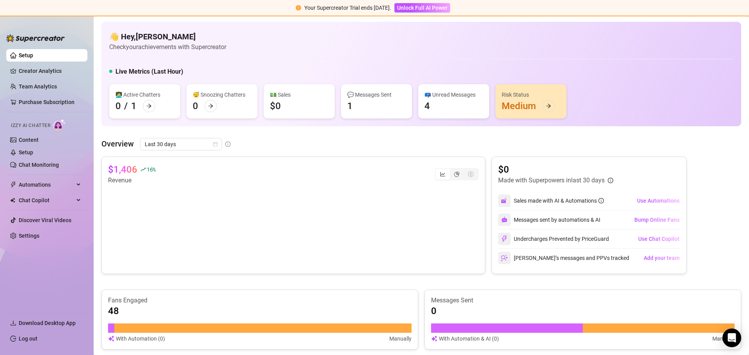
click at [46, 38] on img at bounding box center [35, 38] width 58 height 8
click at [40, 71] on link "Creator Analytics" at bounding box center [50, 71] width 62 height 12
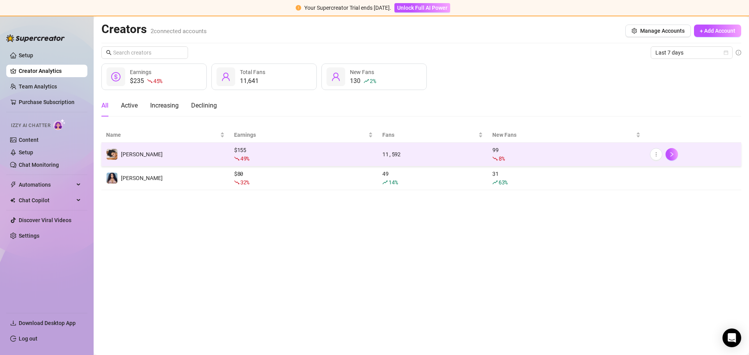
click at [192, 155] on td "[PERSON_NAME]" at bounding box center [165, 155] width 128 height 24
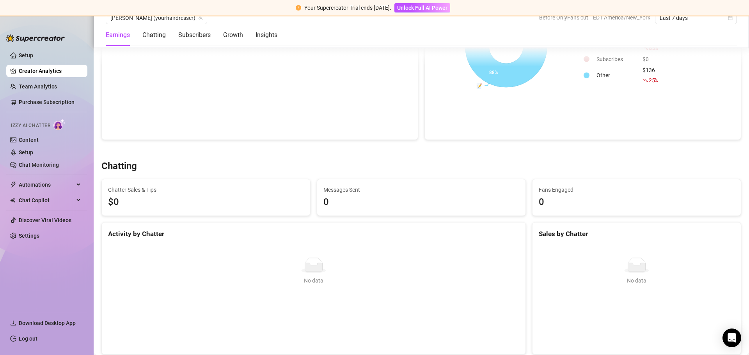
scroll to position [195, 0]
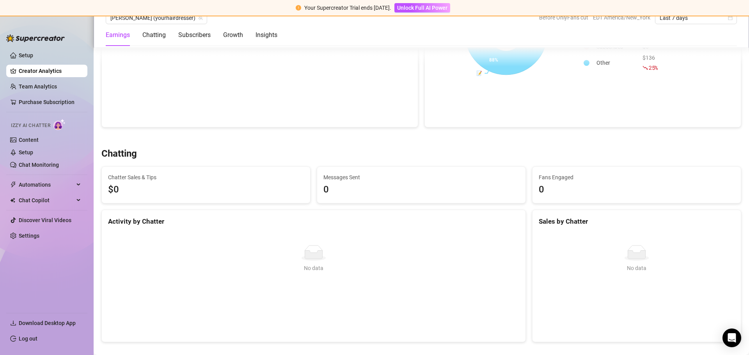
click at [34, 125] on span "Izzy AI Chatter" at bounding box center [30, 125] width 39 height 7
click at [31, 137] on link "Content" at bounding box center [29, 140] width 20 height 6
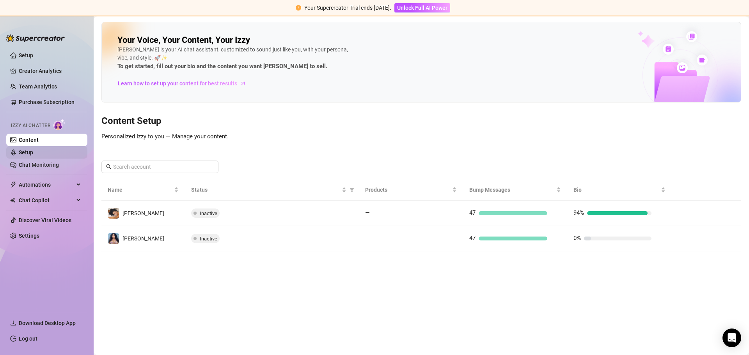
click at [33, 154] on link "Setup" at bounding box center [26, 152] width 14 height 6
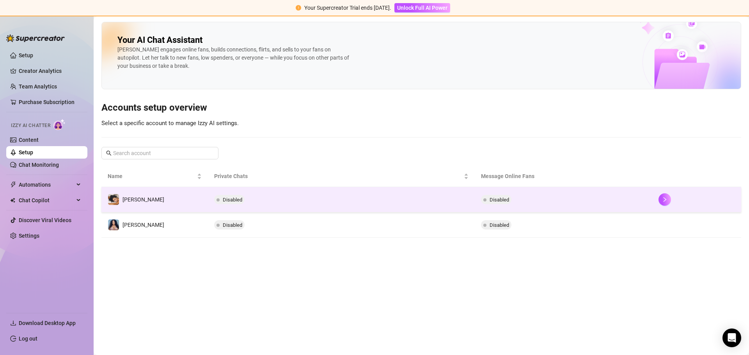
click at [674, 206] on div at bounding box center [696, 199] width 76 height 12
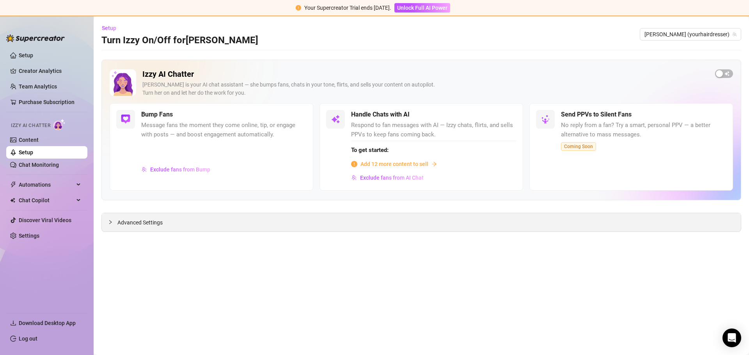
click at [126, 222] on span "Advanced Settings" at bounding box center [139, 222] width 45 height 9
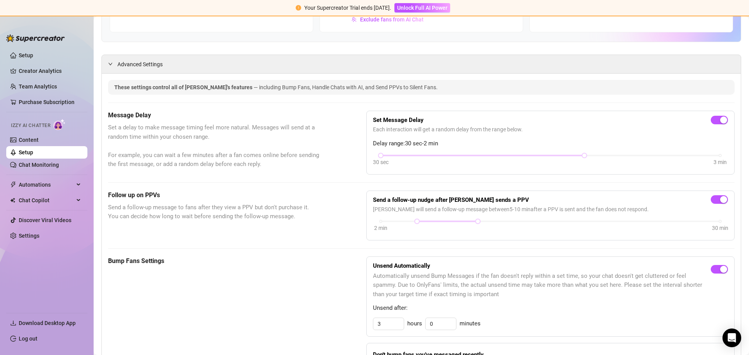
scroll to position [195, 0]
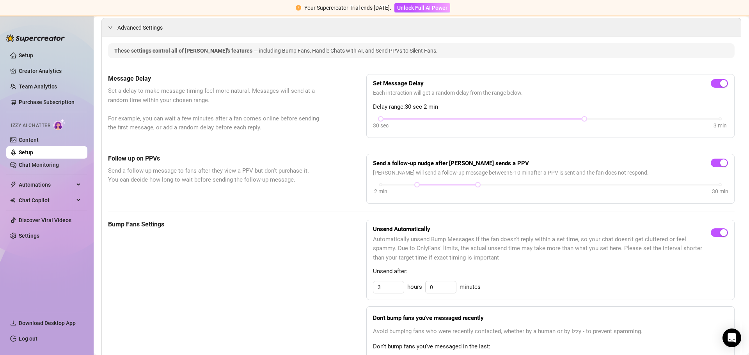
click at [35, 37] on img at bounding box center [35, 38] width 58 height 8
click at [26, 53] on link "Setup" at bounding box center [26, 55] width 14 height 6
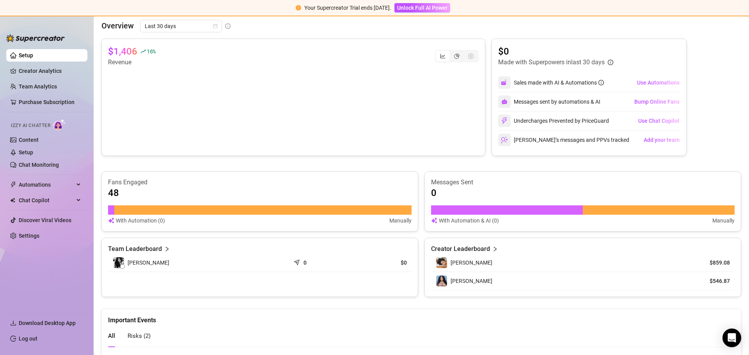
scroll to position [12, 0]
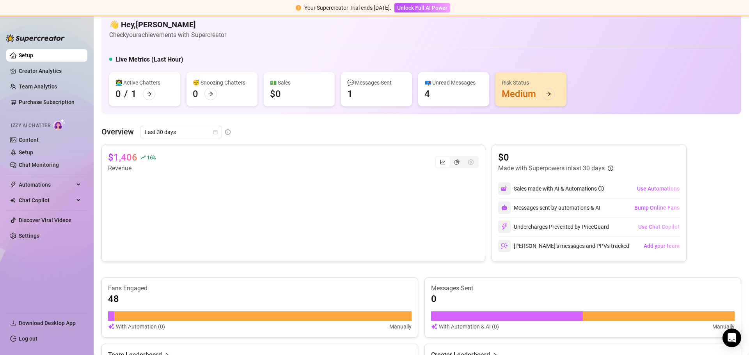
click at [643, 224] on span "Use Chat Copilot" at bounding box center [658, 227] width 41 height 6
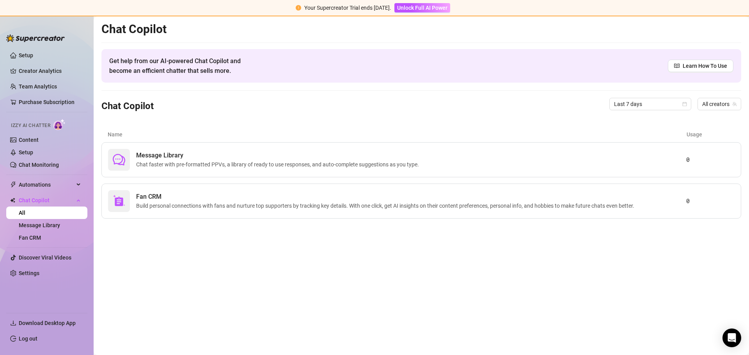
drag, startPoint x: 604, startPoint y: 246, endPoint x: 601, endPoint y: 250, distance: 5.0
click at [604, 247] on main "Chat Copilot Get help from our AI-powered Chat Copilot and become an efficient …" at bounding box center [421, 185] width 655 height 339
click at [25, 162] on link "Chat Monitoring" at bounding box center [39, 165] width 40 height 6
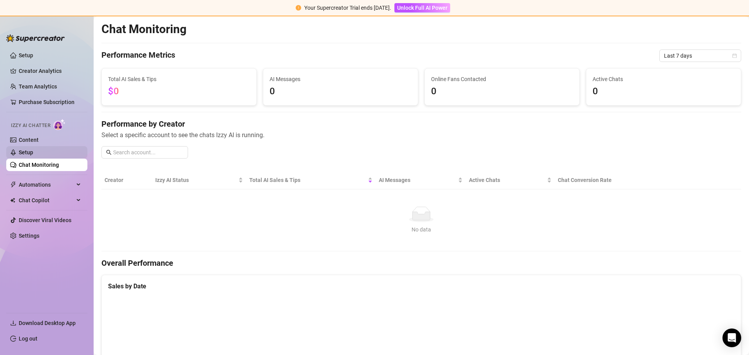
click at [21, 156] on link "Setup" at bounding box center [26, 152] width 14 height 6
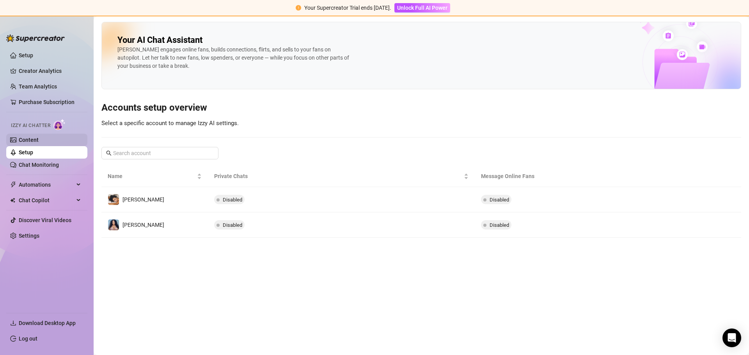
click at [34, 143] on link "Content" at bounding box center [29, 140] width 20 height 6
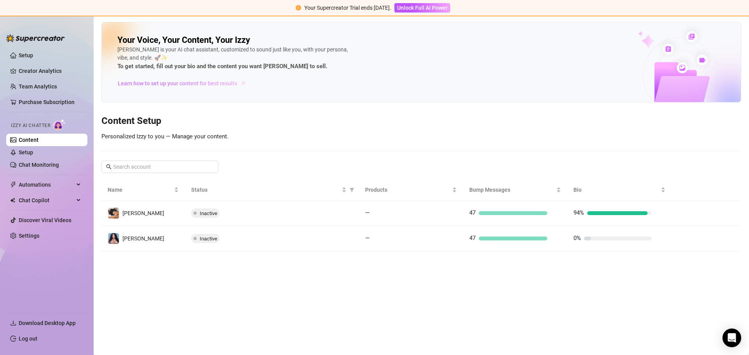
click at [160, 82] on span "Learn how to set up your content for best results" at bounding box center [177, 83] width 119 height 9
drag, startPoint x: 687, startPoint y: 210, endPoint x: 683, endPoint y: 211, distance: 4.1
click at [687, 210] on button "button" at bounding box center [684, 213] width 12 height 12
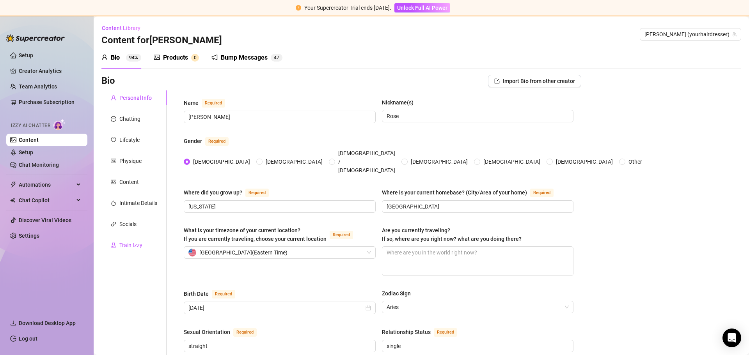
click at [133, 248] on div "Train Izzy" at bounding box center [130, 245] width 23 height 9
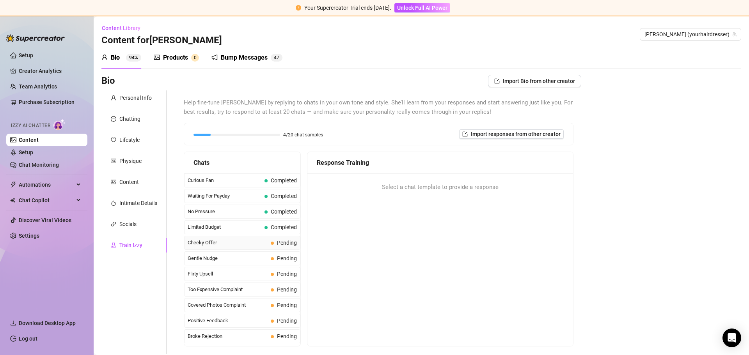
click at [217, 245] on span "Cheeky Offer" at bounding box center [228, 243] width 80 height 8
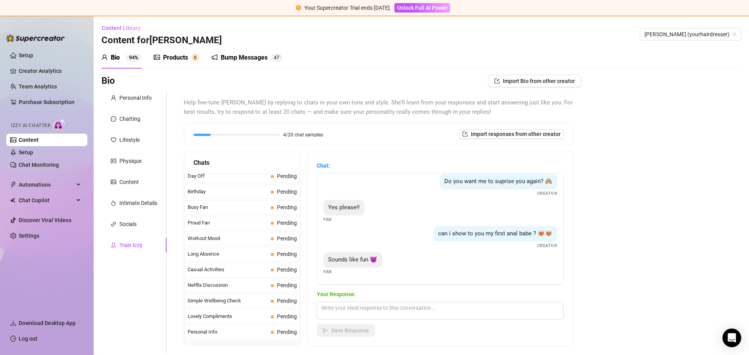
scroll to position [700, 0]
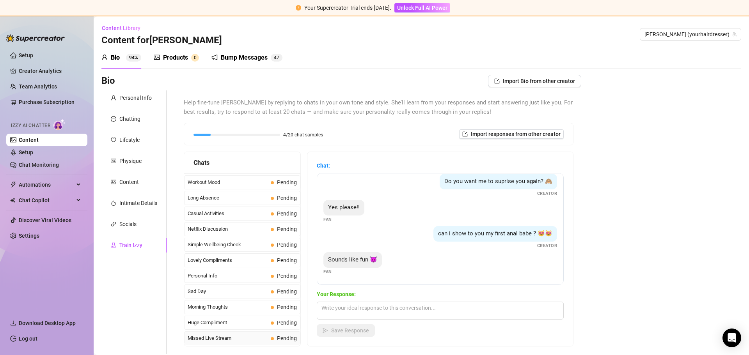
click at [230, 337] on span "Missed Live Stream" at bounding box center [228, 339] width 80 height 8
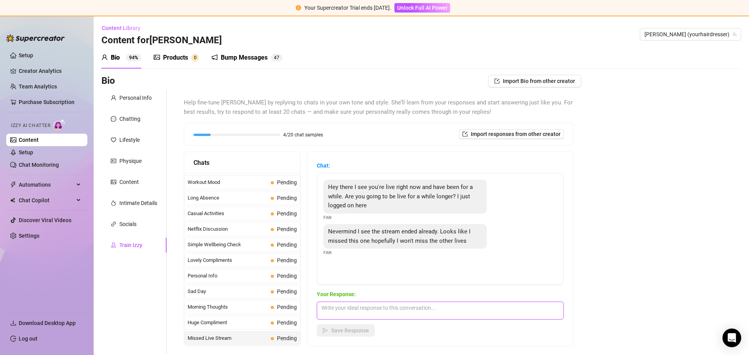
click at [383, 312] on textarea at bounding box center [440, 311] width 247 height 18
type textarea "/"
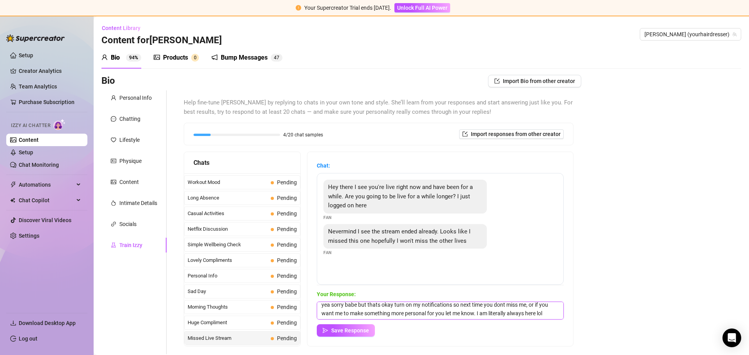
scroll to position [18, 0]
type textarea "yea sorry babe but thats okay turn on my notifications so next time you dont mi…"
click at [333, 333] on span "Save Response" at bounding box center [350, 331] width 38 height 6
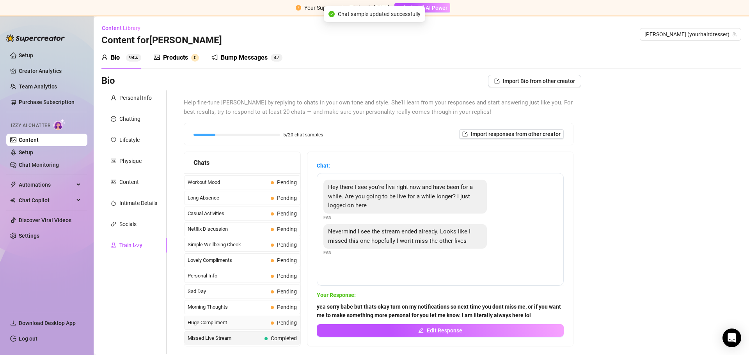
click at [229, 326] on span "Huge Compliment" at bounding box center [228, 323] width 80 height 8
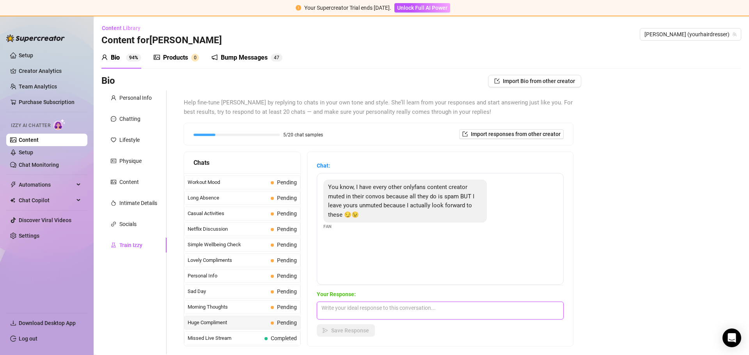
click at [344, 314] on textarea at bounding box center [440, 311] width 247 height 18
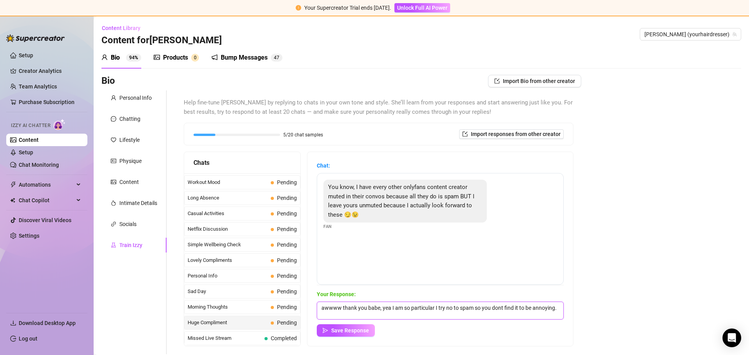
scroll to position [1, 0]
type textarea "awwww thank you babe, yea I am so particular I try no to spam so you dont find …"
click at [359, 331] on span "Save Response" at bounding box center [350, 331] width 38 height 6
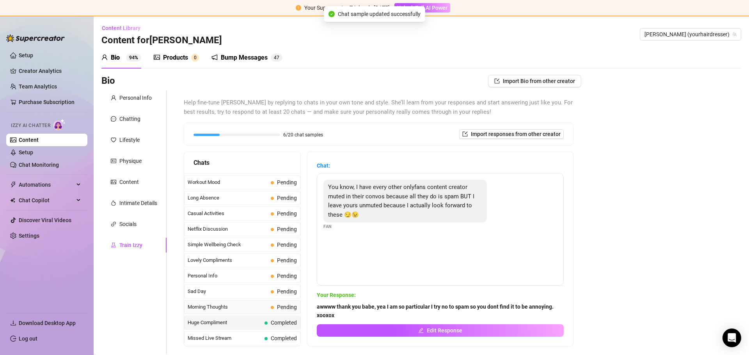
click at [245, 308] on span "Morning Thoughts" at bounding box center [228, 307] width 80 height 8
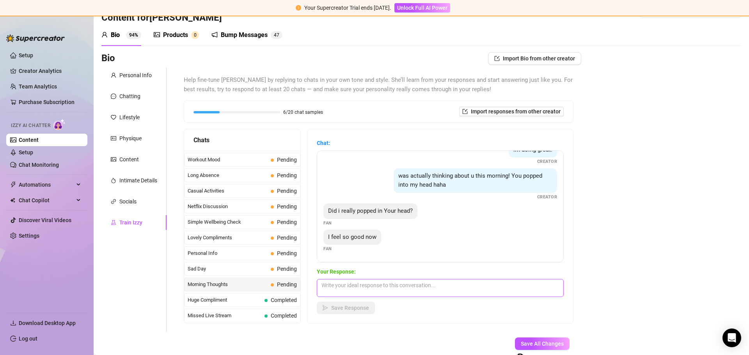
scroll to position [67, 0]
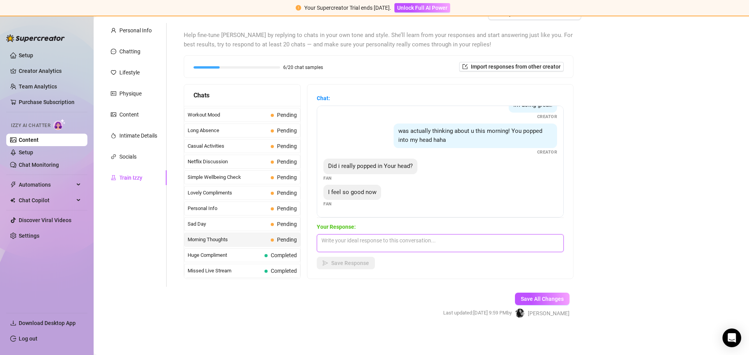
click at [429, 246] on textarea at bounding box center [440, 243] width 247 height 18
type textarea "yea of course, I was like i wonder how hes doing??"
click at [333, 270] on div "Chat: Hey my sexy goddess, how are you? Fan hellloo cutie Creator im doing grea…" at bounding box center [440, 182] width 266 height 194
click at [334, 268] on button "Save Response" at bounding box center [346, 263] width 58 height 12
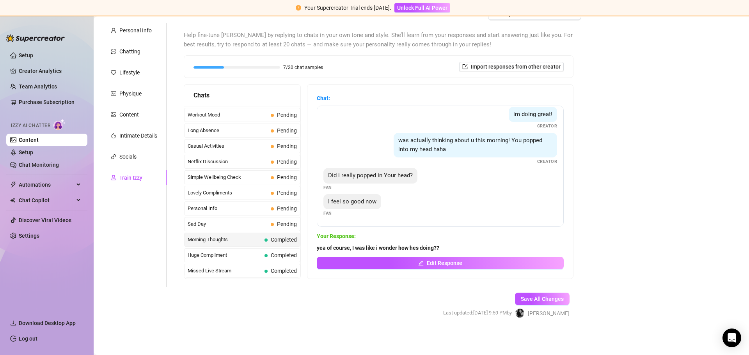
scroll to position [58, 0]
click at [259, 223] on span "Sad Day" at bounding box center [228, 224] width 80 height 8
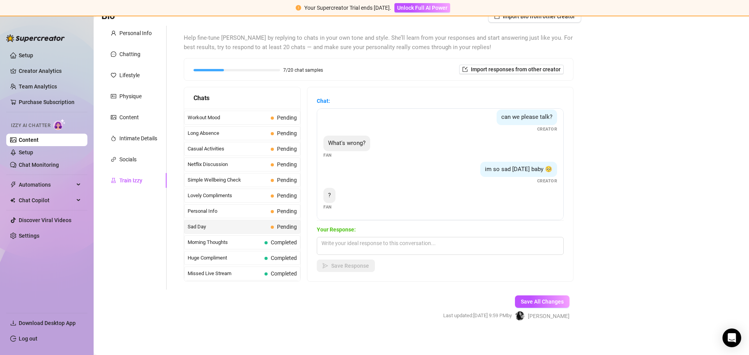
scroll to position [67, 0]
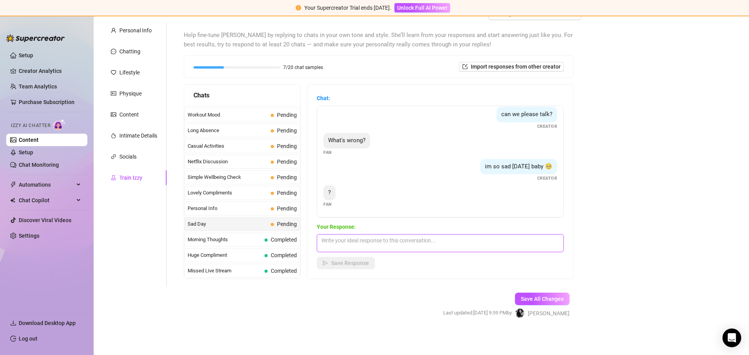
click at [380, 240] on textarea at bounding box center [440, 243] width 247 height 18
type textarea "I"
type textarea "M"
click at [271, 206] on span "Pending" at bounding box center [284, 208] width 26 height 9
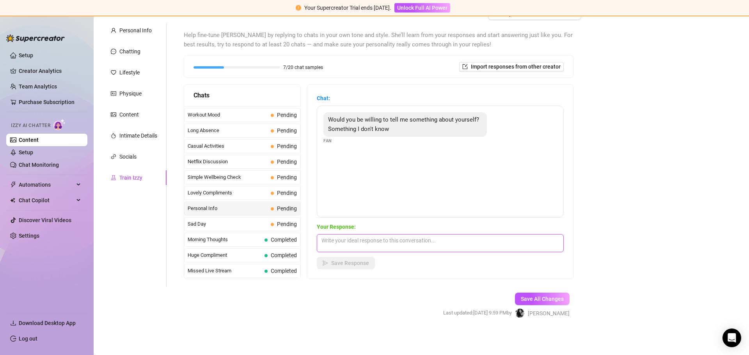
click at [357, 244] on textarea at bounding box center [440, 243] width 247 height 18
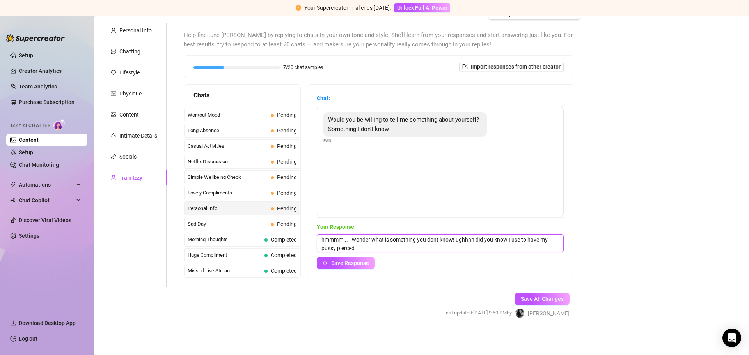
click at [381, 247] on textarea "hmmmm... I wonder what is something you dont know! ughhhh did you know I use to…" at bounding box center [440, 243] width 247 height 18
click at [371, 253] on div "Your Response: hmmmm... I wonder what is something you dont know! ughhhh did yo…" at bounding box center [440, 246] width 247 height 47
drag, startPoint x: 373, startPoint y: 249, endPoint x: 512, endPoint y: 239, distance: 139.6
click at [512, 239] on textarea "hmmmm... I wonder what is something you dont know! ughhhh did you know I use to…" at bounding box center [440, 243] width 247 height 18
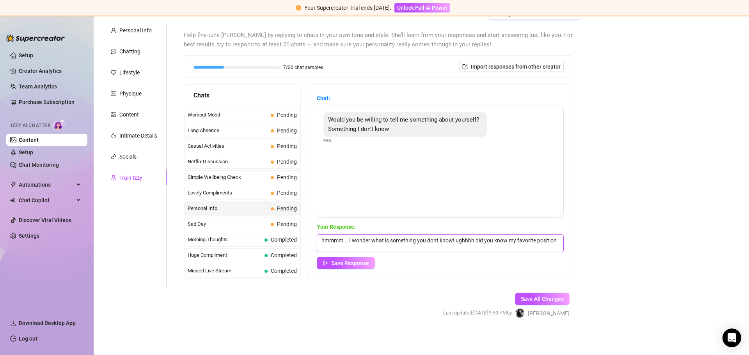
scroll to position [1, 0]
type textarea "hmmmm... I wonder what is something you dont know! ughhhh did you know my favor…"
click at [363, 262] on span "Save Response" at bounding box center [350, 263] width 38 height 6
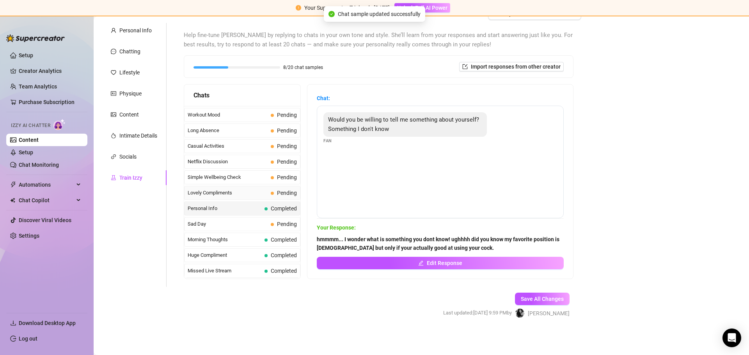
click at [264, 194] on div "Lovely Compliments Pending" at bounding box center [242, 193] width 116 height 14
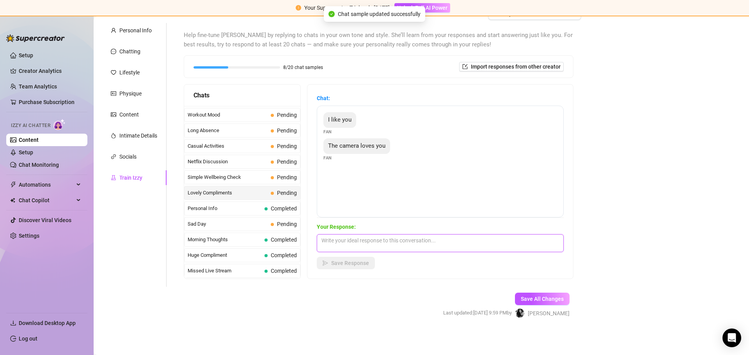
click at [411, 241] on textarea at bounding box center [440, 243] width 247 height 18
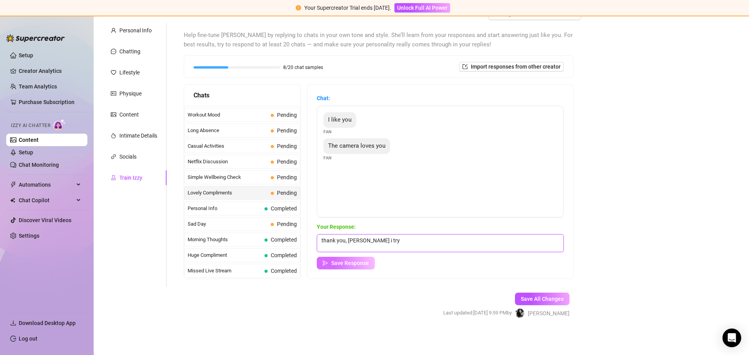
type textarea "thank you, [PERSON_NAME] i try"
click at [335, 262] on span "Save Response" at bounding box center [350, 263] width 38 height 6
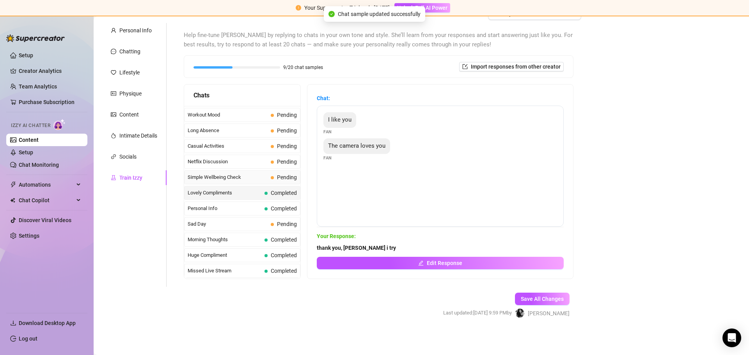
click at [262, 179] on div "Simple Wellbeing Check Pending" at bounding box center [242, 177] width 116 height 14
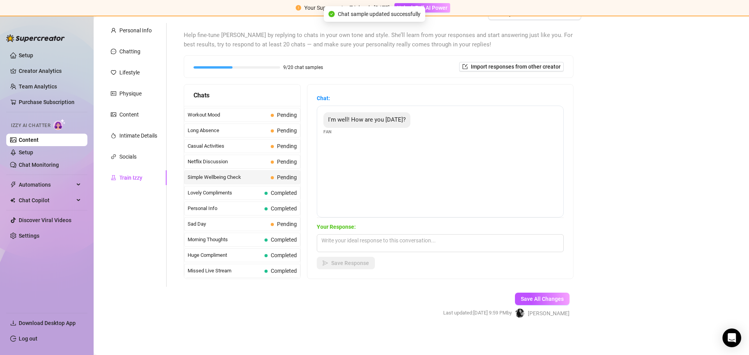
click at [359, 234] on div "Your Response: Save Response" at bounding box center [440, 246] width 247 height 47
click at [354, 243] on textarea at bounding box center [440, 243] width 247 height 18
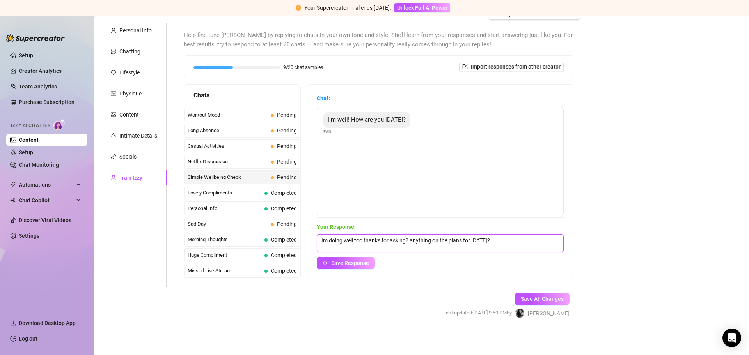
click at [436, 239] on textarea "Im doing well too thanks for asking? anything on the plans for [DATE]?" at bounding box center [440, 243] width 247 height 18
type textarea "Im doing well too thanks for asking? anything in the plans for [DATE]?"
click at [363, 265] on span "Save Response" at bounding box center [350, 263] width 38 height 6
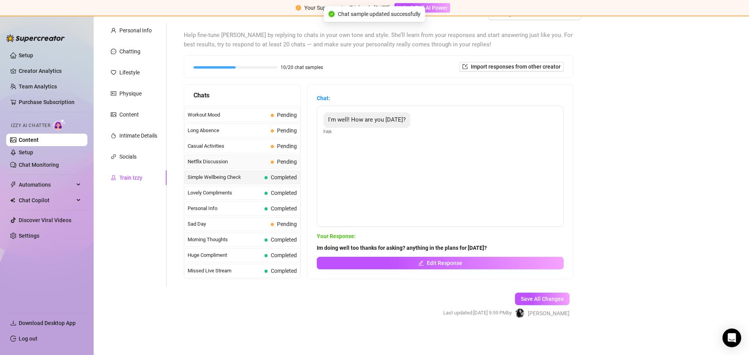
click at [252, 163] on span "Netflix Discussion" at bounding box center [228, 162] width 80 height 8
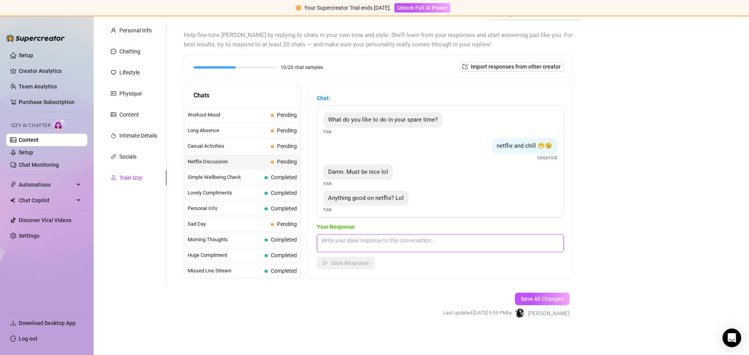
click at [376, 241] on textarea at bounding box center [440, 243] width 247 height 18
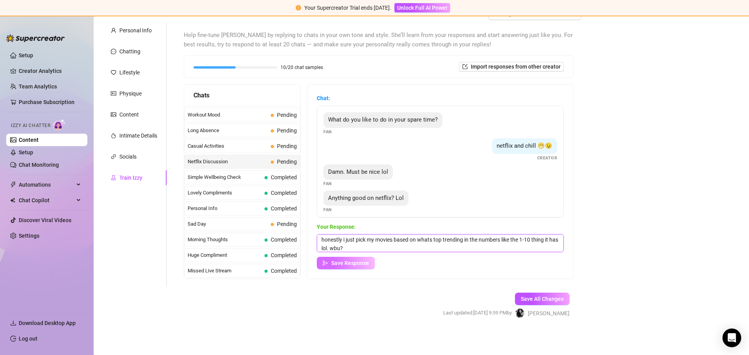
type textarea "honestly i just pick my movies based on whats top trending in the numbers like …"
click at [365, 264] on span "Save Response" at bounding box center [350, 263] width 38 height 6
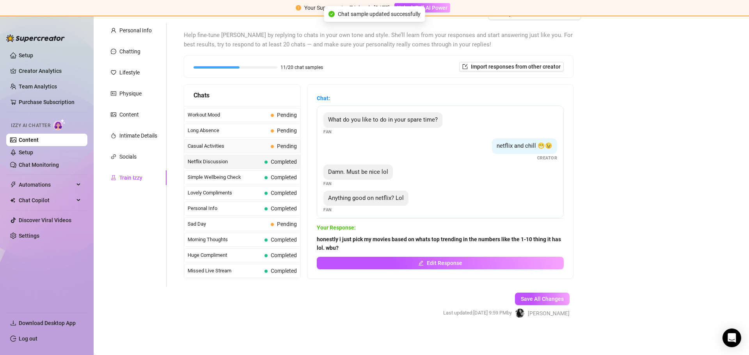
click at [229, 148] on span "Casual Activities" at bounding box center [228, 146] width 80 height 8
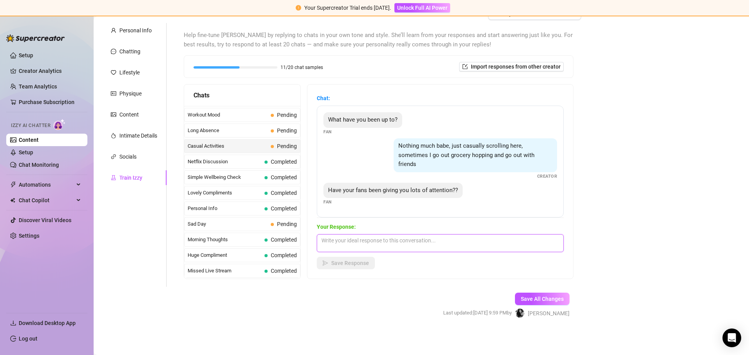
click at [372, 246] on textarea at bounding box center [440, 243] width 247 height 18
type textarea "So much, but I'm so grateful."
click at [347, 262] on span "Save Response" at bounding box center [350, 263] width 38 height 6
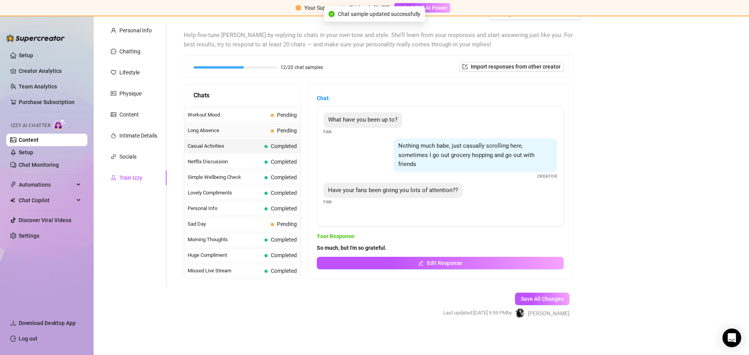
click at [271, 132] on span "Pending" at bounding box center [284, 130] width 26 height 9
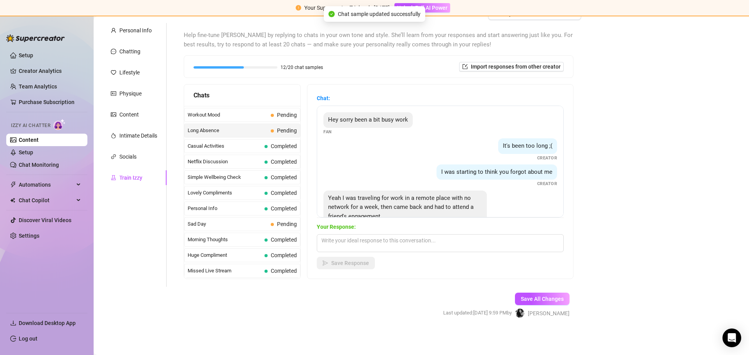
scroll to position [24, 0]
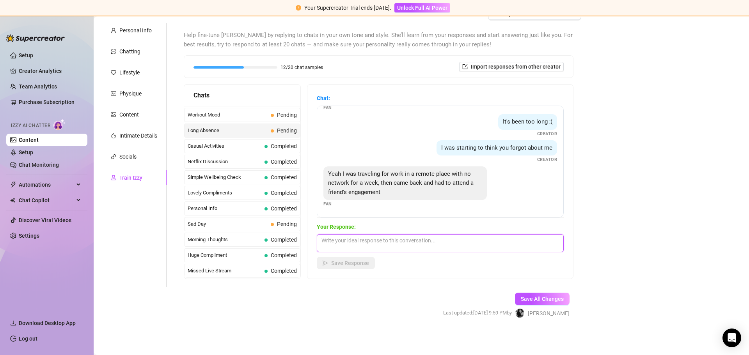
click at [379, 243] on textarea at bounding box center [440, 243] width 247 height 18
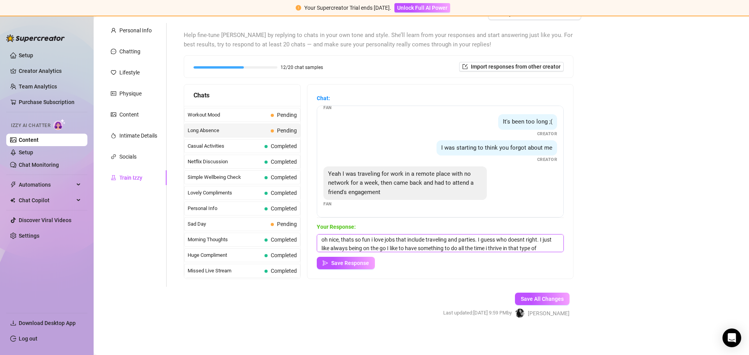
scroll to position [9, 0]
type textarea "oh nice, thats so fun i love jobs that include traveling and parties. I guess w…"
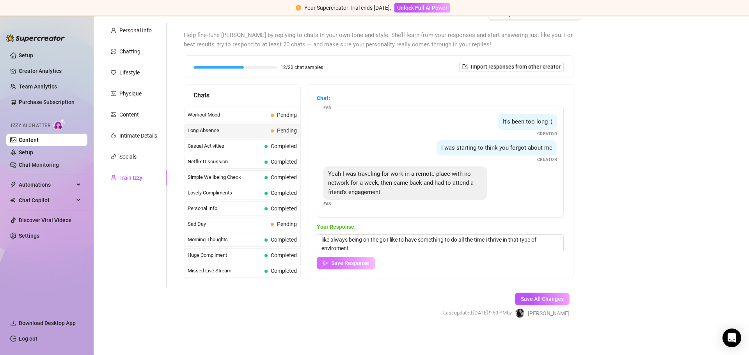
click at [356, 264] on span "Save Response" at bounding box center [350, 263] width 38 height 6
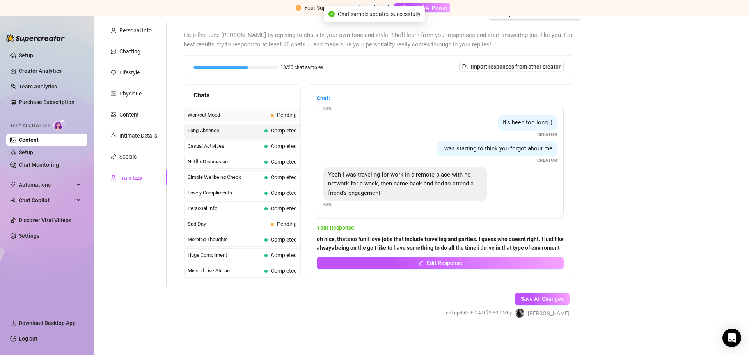
click at [259, 119] on div "Workout Mood Pending" at bounding box center [242, 115] width 116 height 14
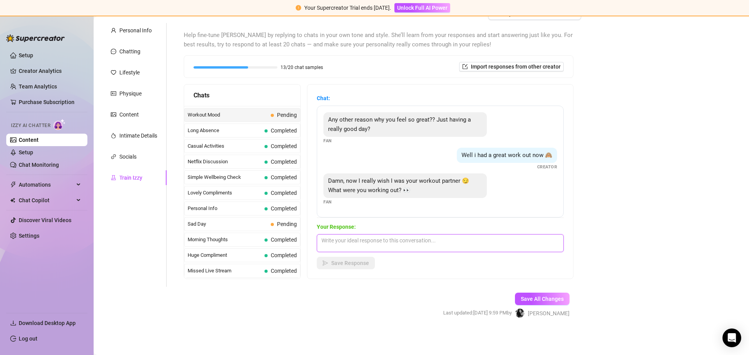
click at [385, 242] on textarea at bounding box center [440, 243] width 247 height 18
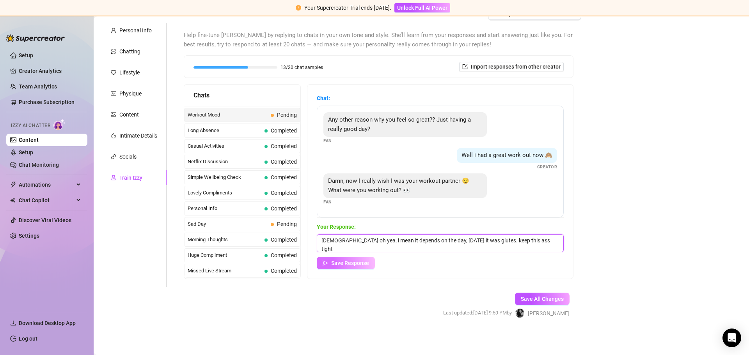
type textarea "[DEMOGRAPHIC_DATA] oh yea, i mean it depends on the day, [DATE] it was glutes. …"
click at [365, 264] on span "Save Response" at bounding box center [350, 263] width 38 height 6
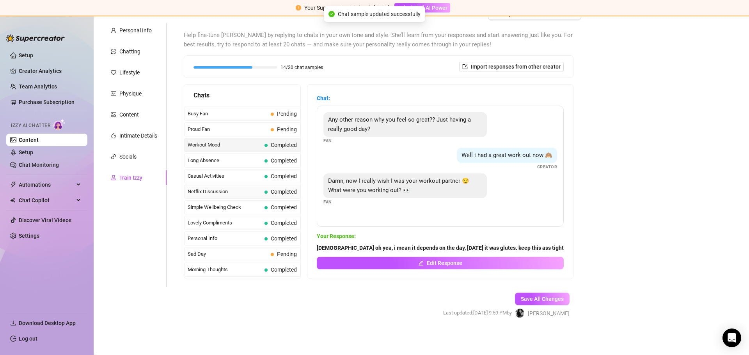
scroll to position [622, 0]
click at [240, 179] on span "Proud Fan" at bounding box center [228, 178] width 80 height 8
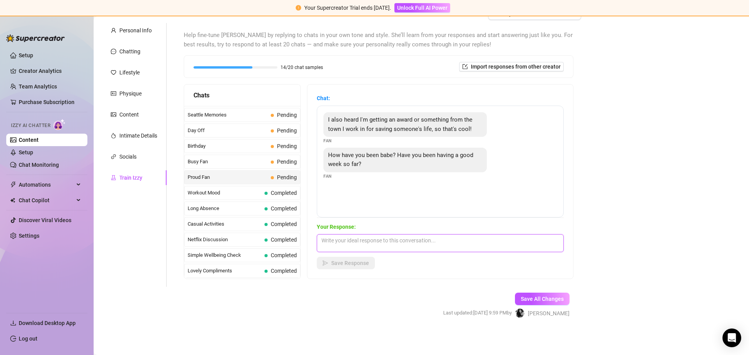
click at [388, 246] on textarea at bounding box center [440, 243] width 247 height 18
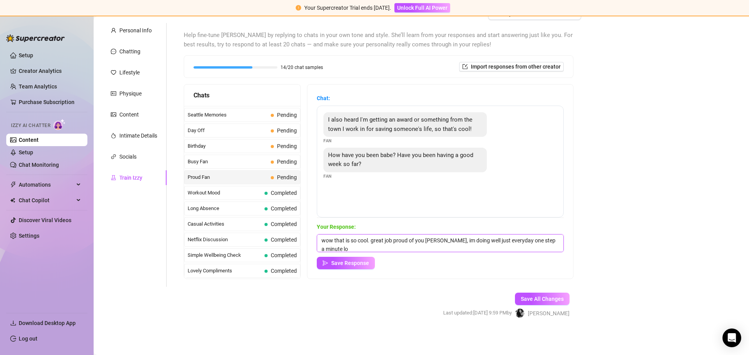
scroll to position [1, 0]
type textarea "wow that is so cool. great job proud of you babe, im doing well just everyday o…"
click at [353, 258] on button "Save Response" at bounding box center [346, 263] width 58 height 12
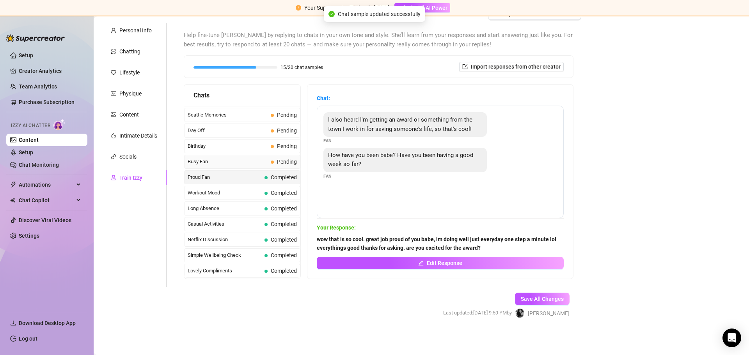
click at [238, 157] on div "Busy Fan Pending" at bounding box center [242, 162] width 116 height 14
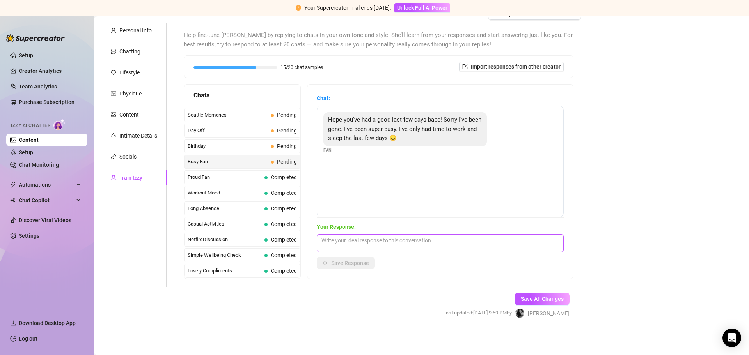
drag, startPoint x: 401, startPoint y: 230, endPoint x: 388, endPoint y: 243, distance: 17.6
click at [400, 231] on span "Your Response:" at bounding box center [440, 227] width 247 height 9
click at [388, 243] on textarea at bounding box center [440, 243] width 247 height 18
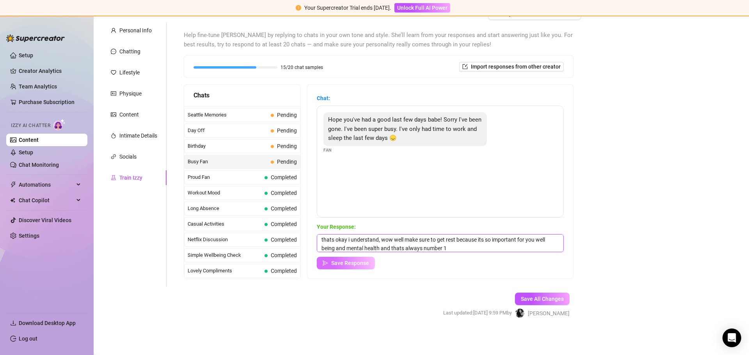
type textarea "thats okay i understand, wow well make sure to get rest because its so importan…"
click at [346, 265] on span "Save Response" at bounding box center [350, 263] width 38 height 6
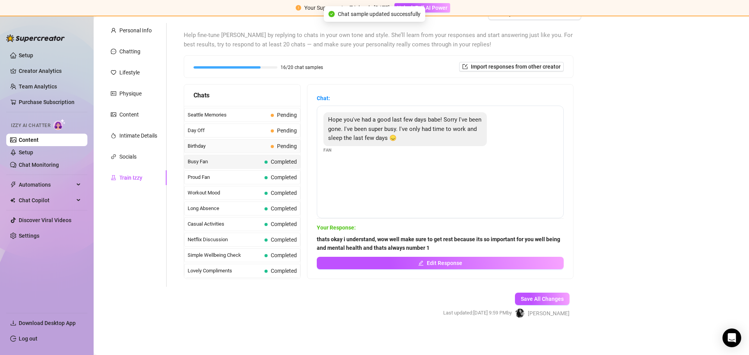
click at [258, 143] on span "Birthday" at bounding box center [228, 146] width 80 height 8
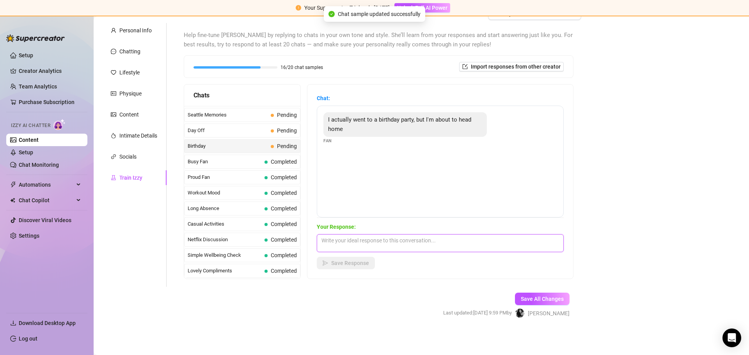
click at [372, 235] on textarea at bounding box center [440, 243] width 247 height 18
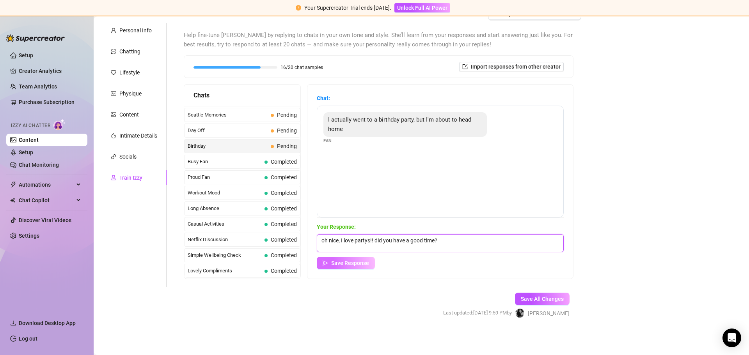
type textarea "oh nice, I love partys!! did you have a good time?"
click at [349, 260] on span "Save Response" at bounding box center [350, 263] width 38 height 6
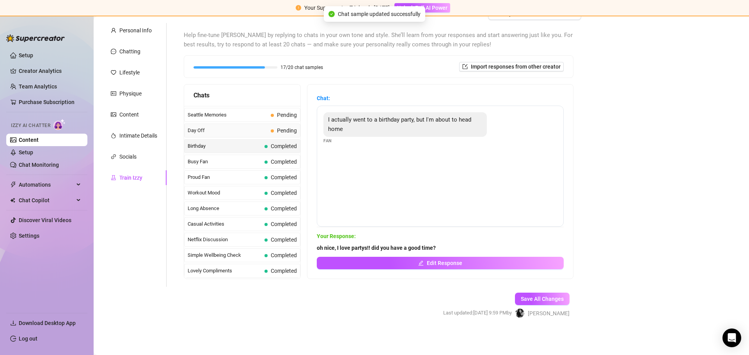
click at [250, 127] on span "Day Off" at bounding box center [228, 131] width 80 height 8
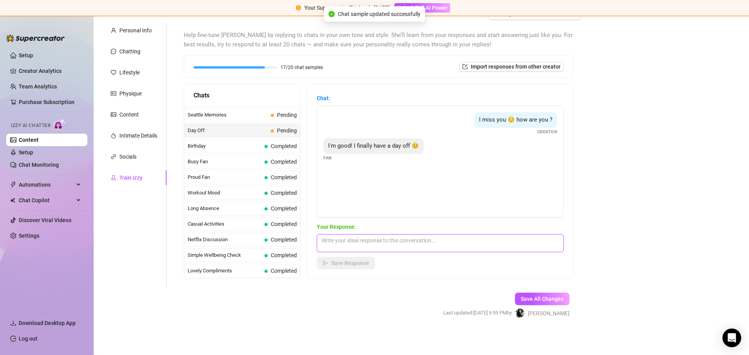
click at [354, 238] on textarea at bounding box center [440, 243] width 247 height 18
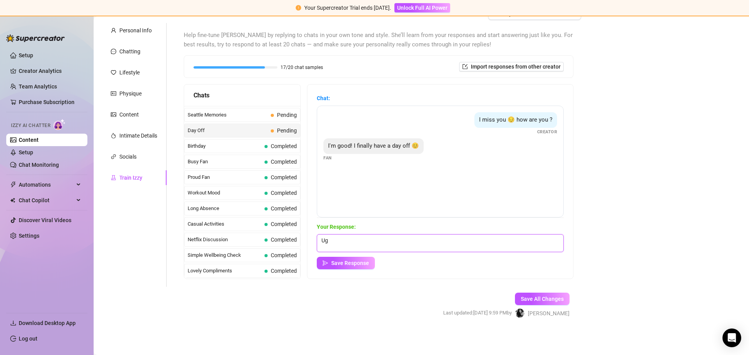
type textarea "U"
type textarea "<3 love that!!! you deserve a day off!!"
click at [334, 259] on button "Save Response" at bounding box center [346, 263] width 58 height 12
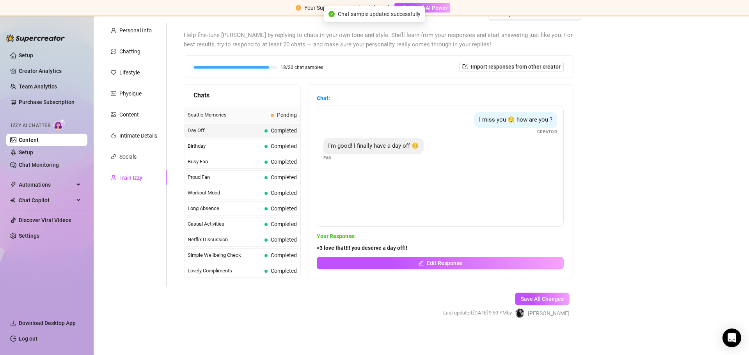
click at [244, 117] on span "Seattle Memories" at bounding box center [228, 115] width 80 height 8
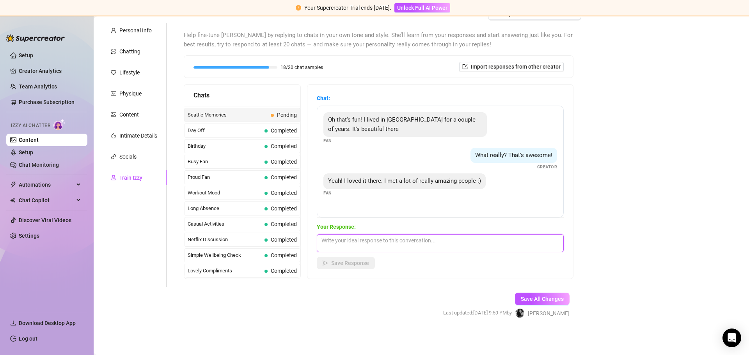
drag, startPoint x: 381, startPoint y: 245, endPoint x: 369, endPoint y: 252, distance: 13.4
click at [381, 246] on textarea at bounding box center [440, 243] width 247 height 18
type textarea "Oh wow, I [PERSON_NAME] traveled there yet but I am planning a trip there soon"
click at [360, 259] on button "Save Response" at bounding box center [346, 263] width 58 height 12
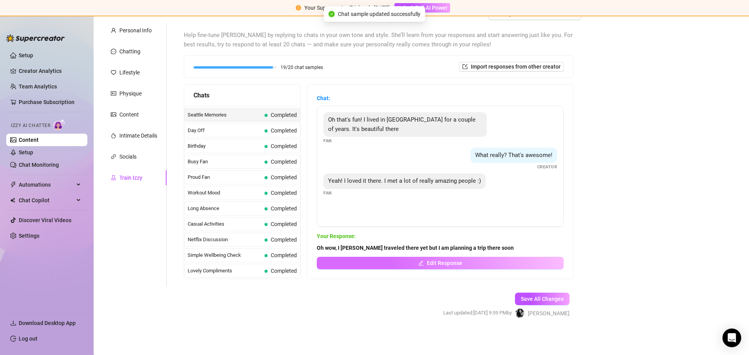
click at [394, 266] on button "Edit Response" at bounding box center [440, 263] width 247 height 12
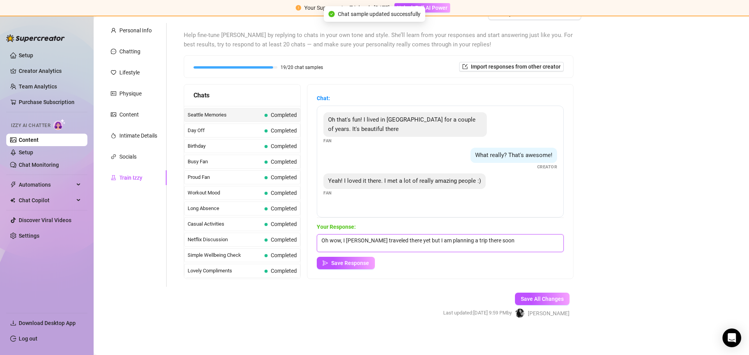
click at [511, 243] on textarea "Oh wow, I [PERSON_NAME] traveled there yet but I am planning a trip there soon" at bounding box center [440, 243] width 247 height 18
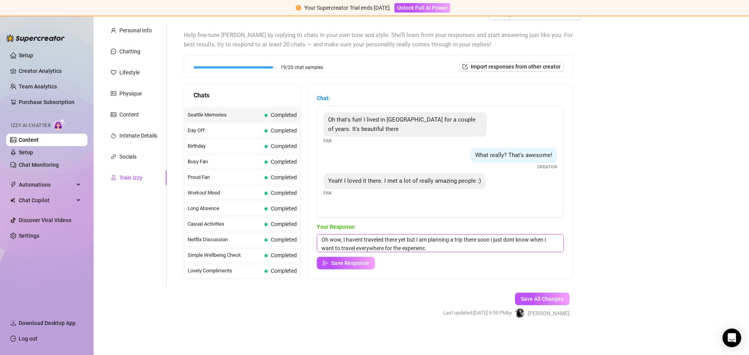
type textarea "Oh wow, I [PERSON_NAME] traveled there yet but I am planning a trip there soon …"
click at [372, 264] on button "Save Response" at bounding box center [346, 263] width 58 height 12
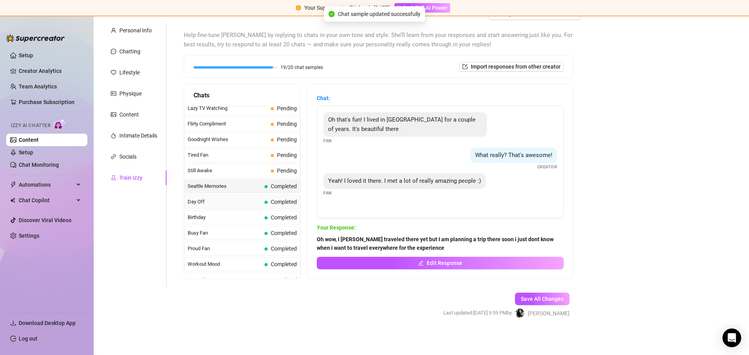
scroll to position [544, 0]
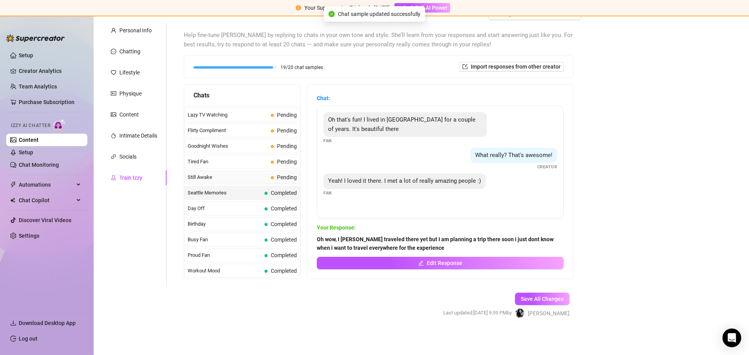
click at [219, 172] on div "Still Awake Pending" at bounding box center [242, 177] width 116 height 14
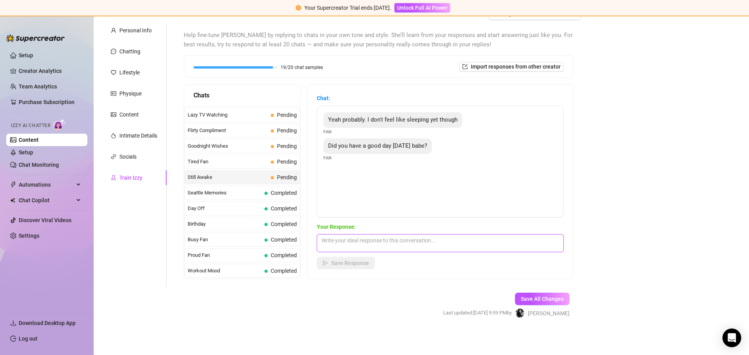
click at [369, 240] on textarea at bounding box center [440, 243] width 247 height 18
type textarea "i hear you, well if you dont feel like sleeping what do you feel like doing?"
click at [347, 264] on span "Save Response" at bounding box center [350, 263] width 38 height 6
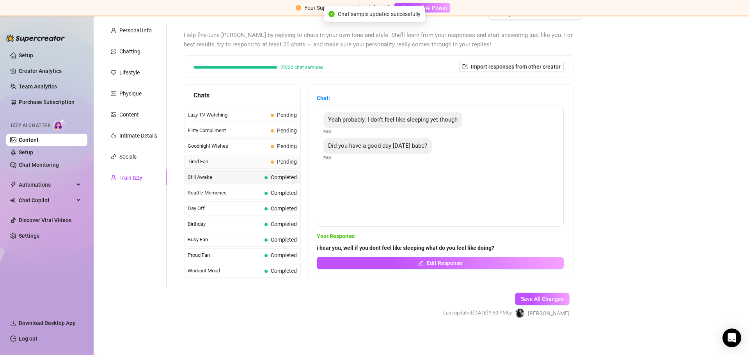
click at [233, 158] on span "Tired Fan" at bounding box center [228, 162] width 80 height 8
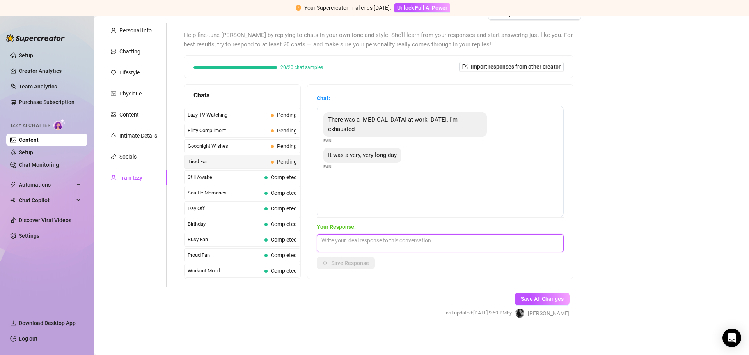
click at [360, 242] on textarea at bounding box center [440, 243] width 247 height 18
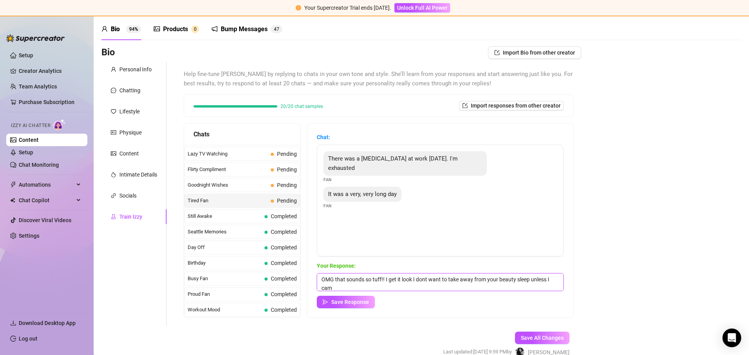
scroll to position [1, 0]
type textarea "OMG that sounds so tuff!! I get it look I dont want to take away from your beau…"
click at [348, 306] on button "Save Response" at bounding box center [346, 302] width 58 height 12
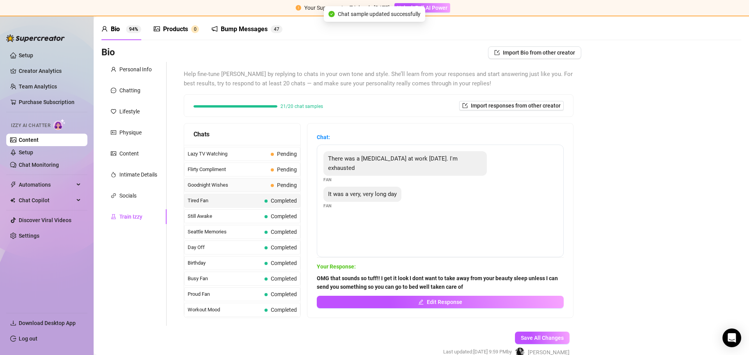
click at [253, 179] on div "Goodnight Wishes Pending" at bounding box center [242, 185] width 116 height 14
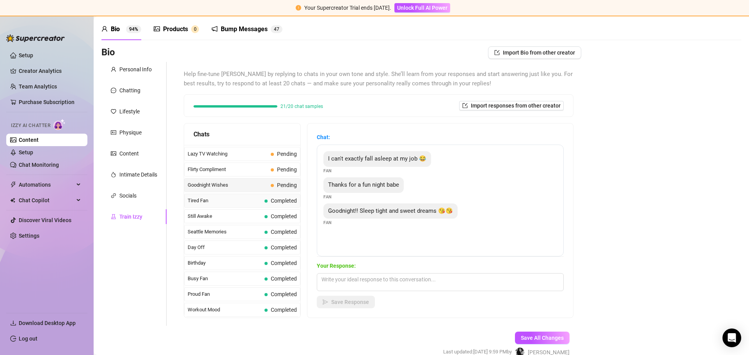
click at [231, 200] on span "Tired Fan" at bounding box center [225, 201] width 74 height 8
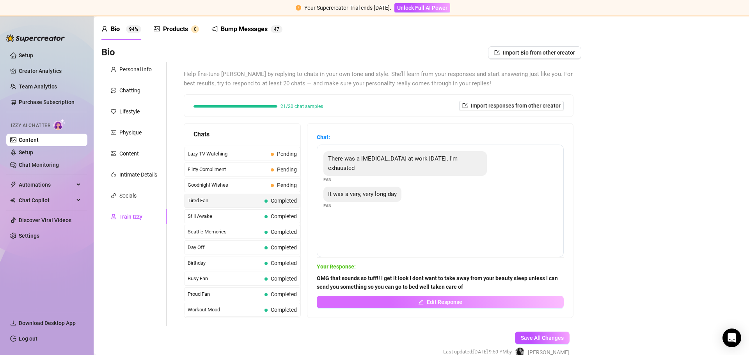
click at [393, 295] on div "OMG that sounds so tuff!! I get it look I dont want to take away from your beau…" at bounding box center [440, 291] width 247 height 34
click at [391, 301] on button "Edit Response" at bounding box center [440, 302] width 247 height 12
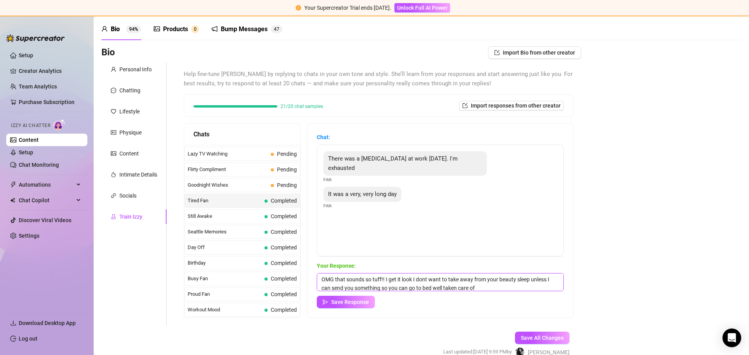
scroll to position [3, 0]
drag, startPoint x: 321, startPoint y: 289, endPoint x: 510, endPoint y: 292, distance: 190.0
click at [506, 290] on textarea "OMG that sounds so tuff!! I get it look I dont want to take away from your beau…" at bounding box center [440, 282] width 247 height 18
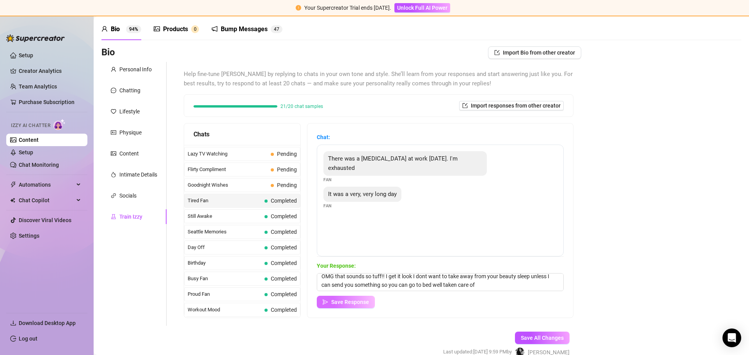
click at [335, 302] on span "Save Response" at bounding box center [350, 302] width 38 height 6
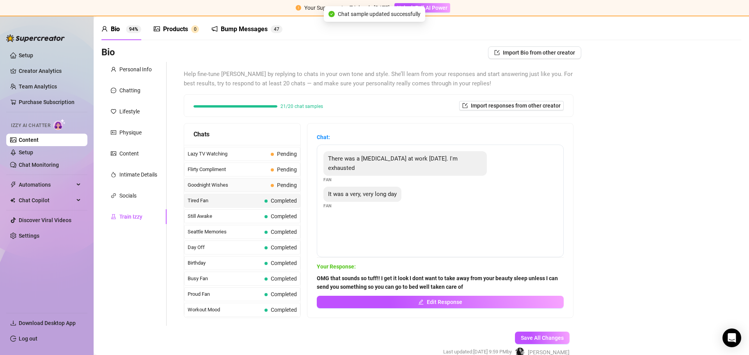
click at [250, 186] on span "Goodnight Wishes" at bounding box center [228, 185] width 80 height 8
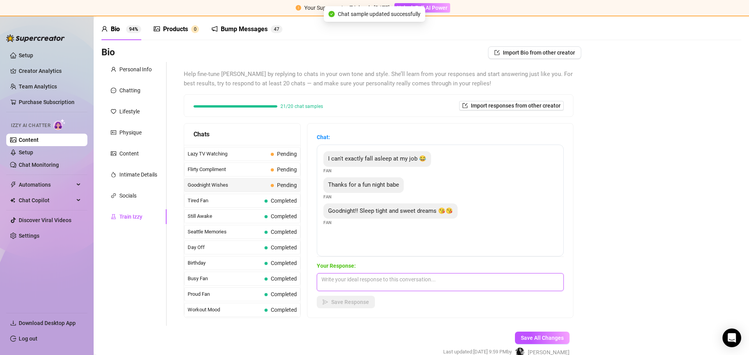
click at [351, 284] on textarea at bounding box center [440, 282] width 247 height 18
paste textarea "I can send you something so you can go to bed well taken care of"
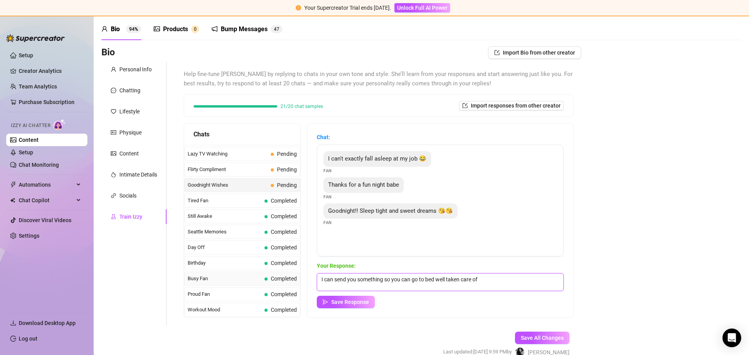
click at [287, 276] on div "Chats Curious Fan Completed Waiting For Payday Completed No Pressure Completed …" at bounding box center [379, 220] width 390 height 195
type textarea "Can i send you something so you can go to bed well taken care of"
click at [360, 305] on span "Save Response" at bounding box center [350, 302] width 38 height 6
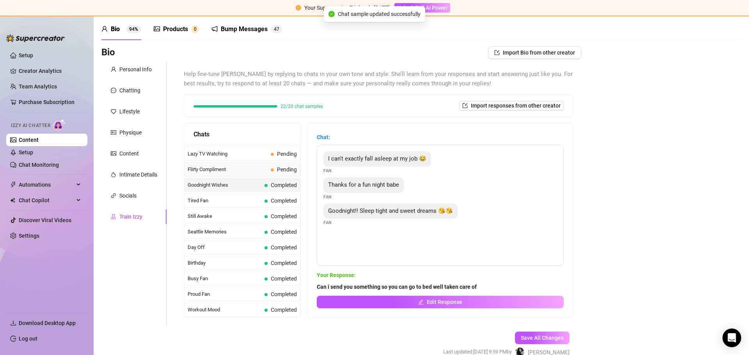
click at [256, 168] on span "Flirty Compliment" at bounding box center [228, 170] width 80 height 8
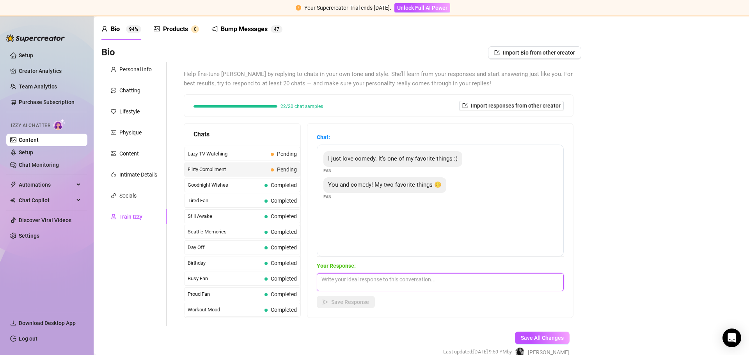
click at [367, 287] on textarea at bounding box center [440, 282] width 247 height 18
type textarea "there also my 2 fav things"
click at [339, 307] on button "Save Response" at bounding box center [346, 302] width 58 height 12
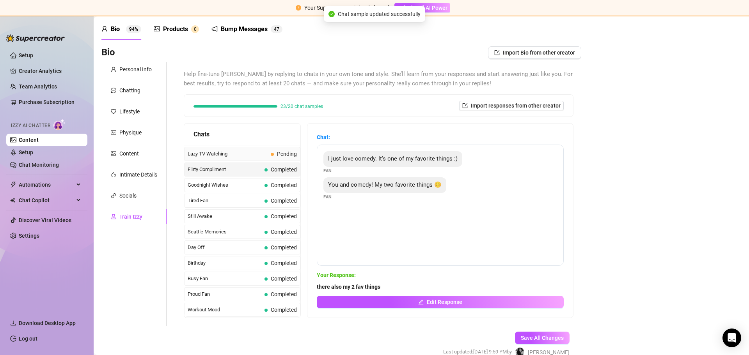
click at [252, 155] on span "Lazy TV Watching" at bounding box center [228, 154] width 80 height 8
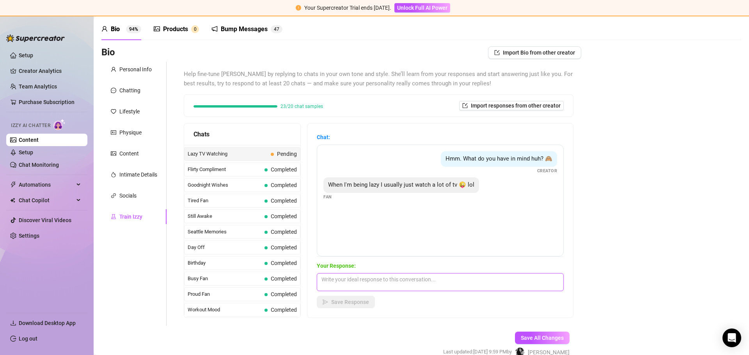
click at [369, 287] on textarea at bounding box center [440, 282] width 247 height 18
type textarea "I hear that what about watching me, i can send you something"
click at [372, 303] on button "Save Response" at bounding box center [346, 302] width 58 height 12
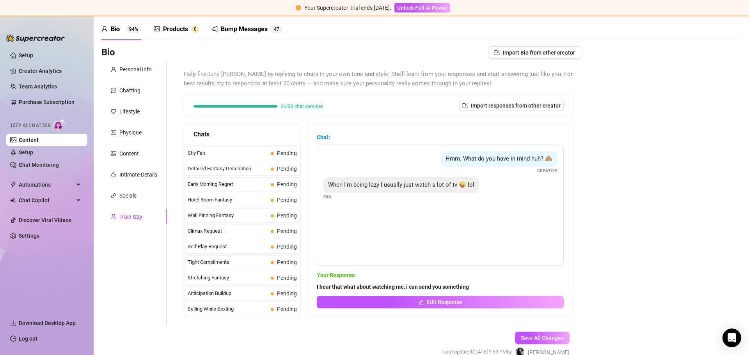
scroll to position [271, 0]
click at [220, 214] on div "Hotel Room Fantasy Pending" at bounding box center [242, 209] width 116 height 14
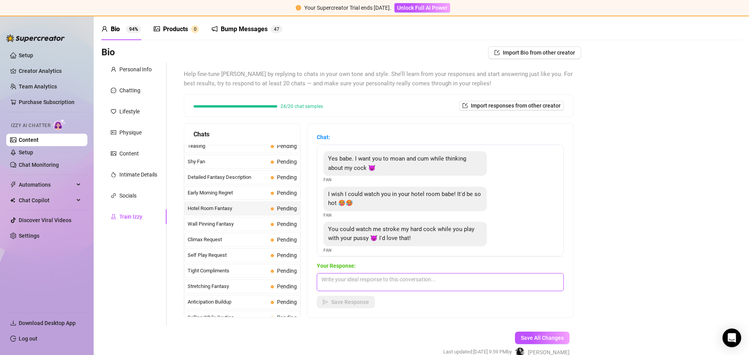
click at [359, 280] on textarea at bounding box center [440, 282] width 247 height 18
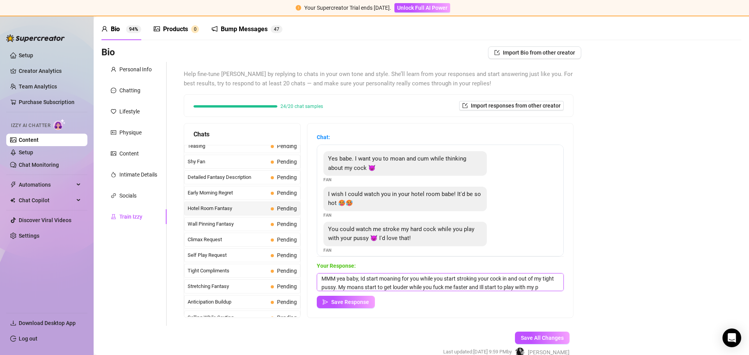
scroll to position [9, 0]
type textarea "MMM yea baby, Id start moaning for you while you start stroking your cock in an…"
click at [339, 300] on span "Save Response" at bounding box center [350, 302] width 38 height 6
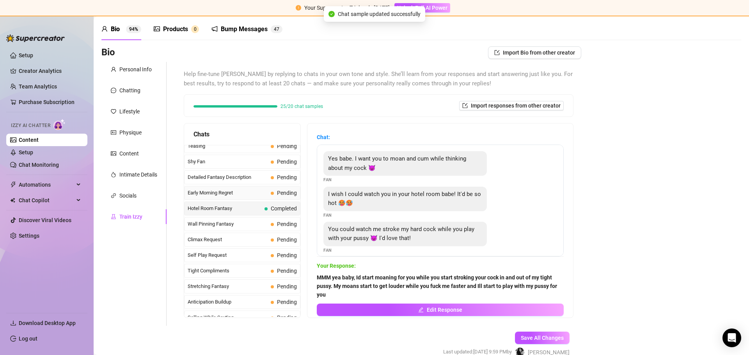
click at [261, 190] on span "Early Morning Regret" at bounding box center [228, 193] width 80 height 8
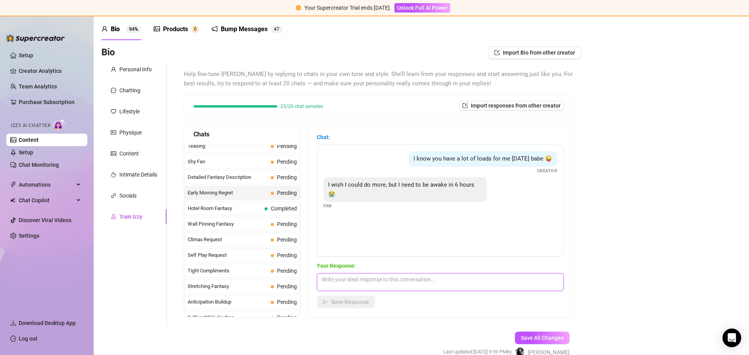
click at [373, 280] on textarea at bounding box center [440, 282] width 247 height 18
type textarea "lol i mean ill be here for you because [DATE] was so much fun i need more of yo…"
click at [350, 299] on span "Save Response" at bounding box center [350, 302] width 38 height 6
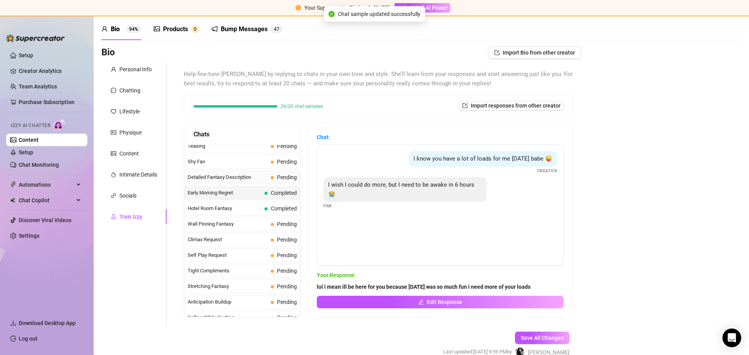
click at [242, 172] on div "Detailed Fantasy Description Pending" at bounding box center [242, 177] width 116 height 14
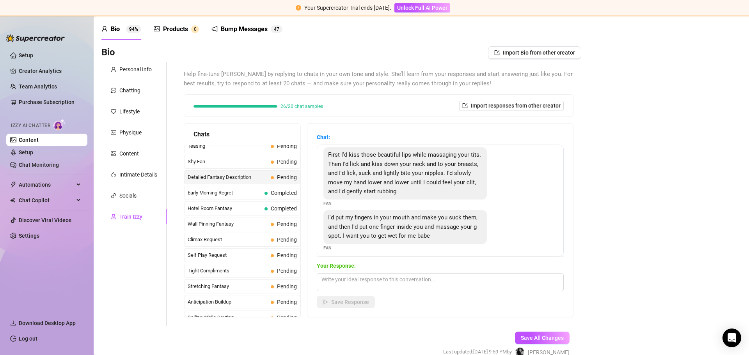
scroll to position [0, 0]
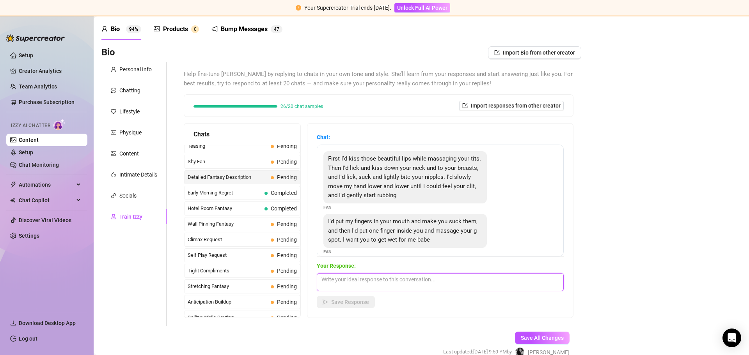
click at [360, 279] on textarea at bounding box center [440, 282] width 247 height 18
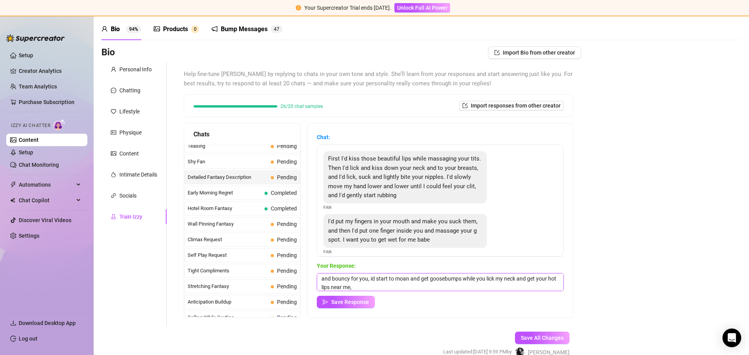
scroll to position [12, 0]
drag, startPoint x: 539, startPoint y: 280, endPoint x: 546, endPoint y: 297, distance: 19.0
click at [546, 297] on div "Your Response: MMM yea baby I want you to grab these big tittys and massage the…" at bounding box center [440, 285] width 247 height 47
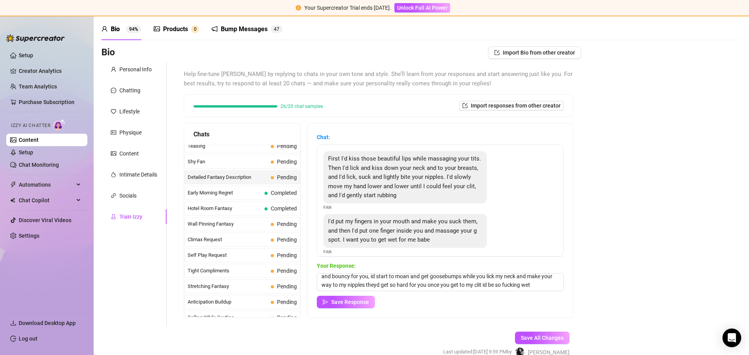
click at [326, 153] on div "First I'd kiss those beautiful lips while massaging your tits. Then I'd lick an…" at bounding box center [404, 177] width 163 height 52
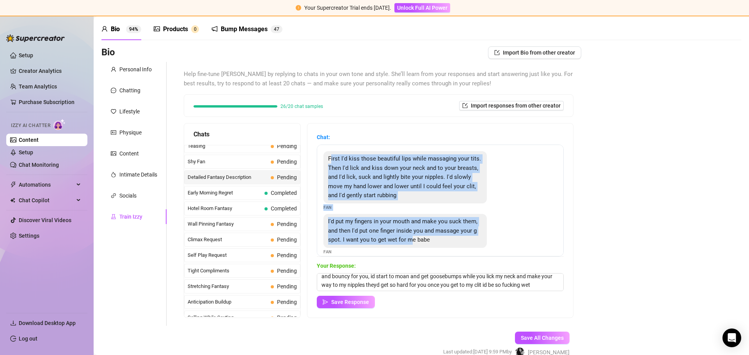
scroll to position [9, 0]
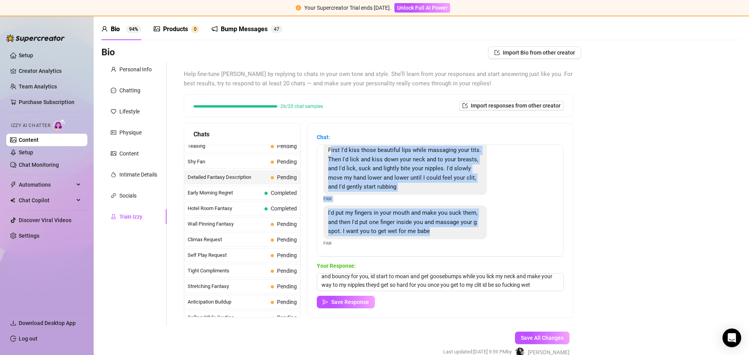
drag, startPoint x: 331, startPoint y: 163, endPoint x: 473, endPoint y: 243, distance: 163.1
click at [473, 243] on div "First I'd kiss those beautiful lips while massaging your tits. Then I'd lick an…" at bounding box center [440, 201] width 247 height 112
click at [526, 220] on div "I'd put my fingers in your mouth and make you suck them, and then I'd put one f…" at bounding box center [440, 226] width 234 height 41
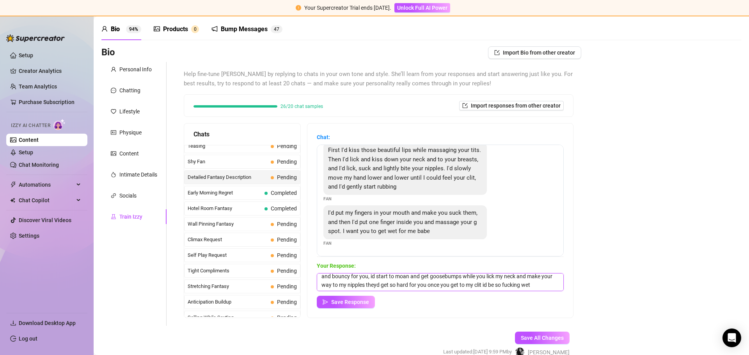
click at [395, 284] on textarea "MMM yea baby I want you to grab these big tittys and massage them, grab them th…" at bounding box center [440, 282] width 247 height 18
click at [336, 289] on textarea "MMM yea baby I want you to grab these big tittys and massage them, grab them th…" at bounding box center [440, 282] width 247 height 18
click at [445, 284] on textarea "MMM yea baby I want you to grab these big tittys and massage them, grab them th…" at bounding box center [440, 282] width 247 height 18
click at [440, 285] on textarea "MMM yea baby I want you to grab these big tittys and massage them, grab them th…" at bounding box center [440, 282] width 247 height 18
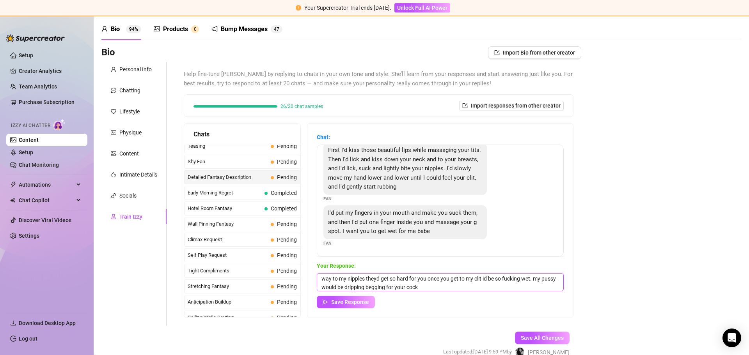
click at [473, 289] on textarea "MMM yea baby I want you to grab these big tittys and massage them, grab them th…" at bounding box center [440, 282] width 247 height 18
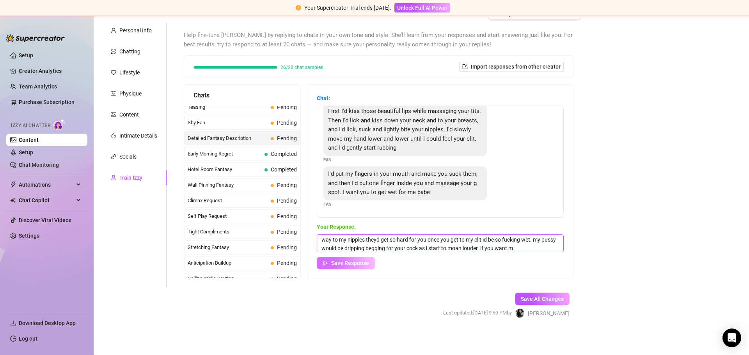
scroll to position [27, 0]
type textarea "MMM yea baby I want you to grab these big tittys and massage them, grab them th…"
click at [352, 261] on span "Save Response" at bounding box center [350, 263] width 38 height 6
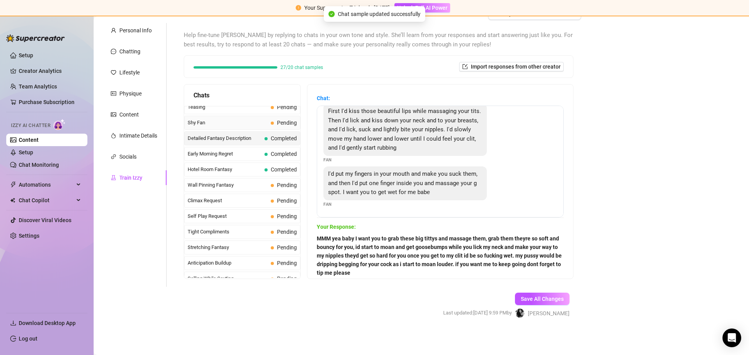
click at [236, 121] on span "Shy Fan" at bounding box center [228, 123] width 80 height 8
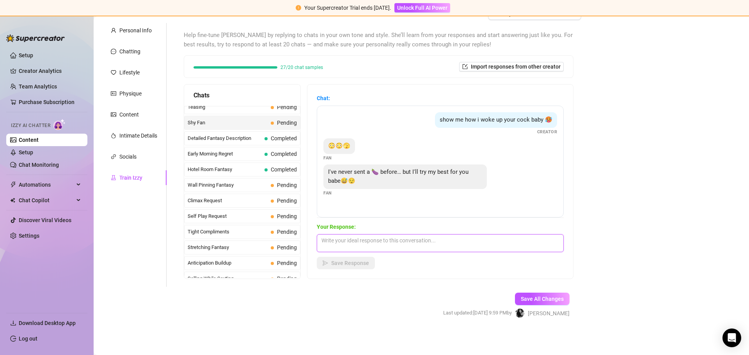
click at [367, 239] on textarea at bounding box center [440, 243] width 247 height 18
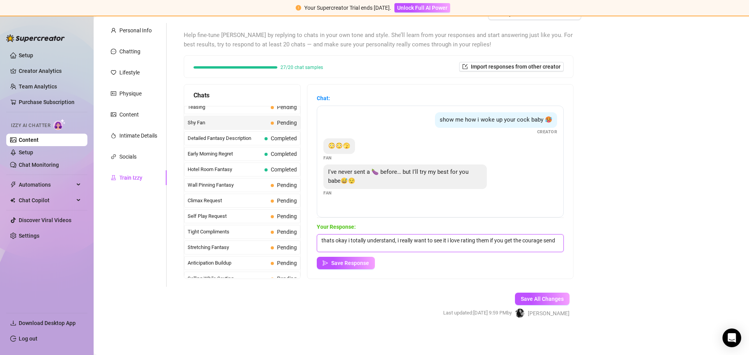
scroll to position [1, 0]
type textarea "thats okay i totally understand, i really want to see it i love rating them if …"
click at [358, 265] on span "Save Response" at bounding box center [350, 263] width 38 height 6
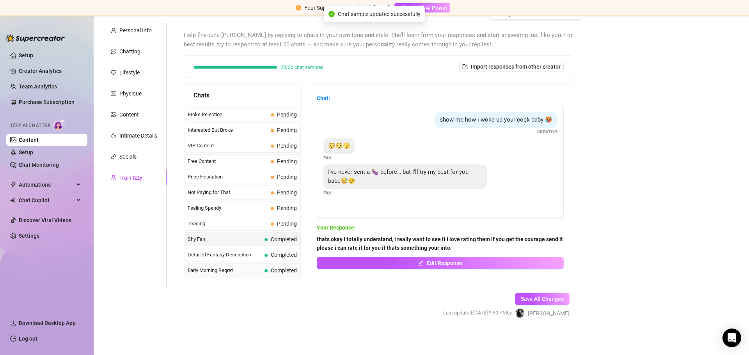
scroll to position [154, 0]
click at [215, 220] on div "Teasing Pending" at bounding box center [242, 224] width 116 height 14
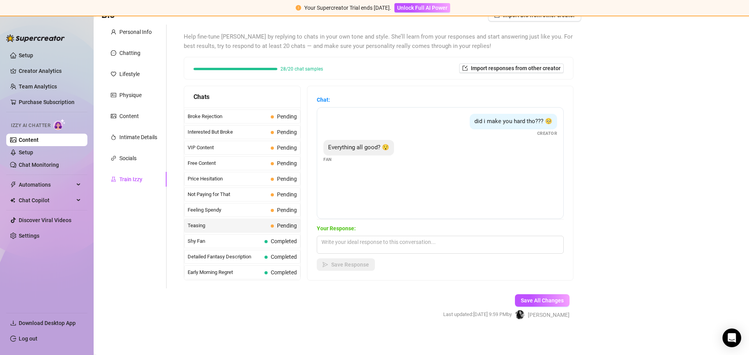
scroll to position [67, 0]
click at [240, 129] on span "Interested But Broke" at bounding box center [228, 131] width 80 height 8
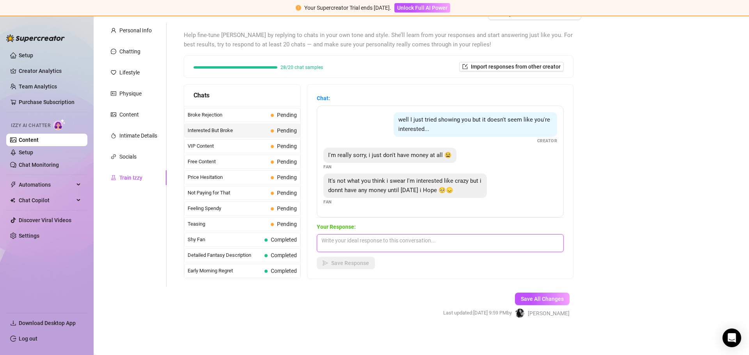
click at [390, 248] on textarea at bounding box center [440, 243] width 247 height 18
drag, startPoint x: 458, startPoint y: 239, endPoint x: 546, endPoint y: 239, distance: 87.8
click at [546, 239] on textarea "thats okay i totally understand, i can send you something if you just tip me" at bounding box center [440, 243] width 247 height 18
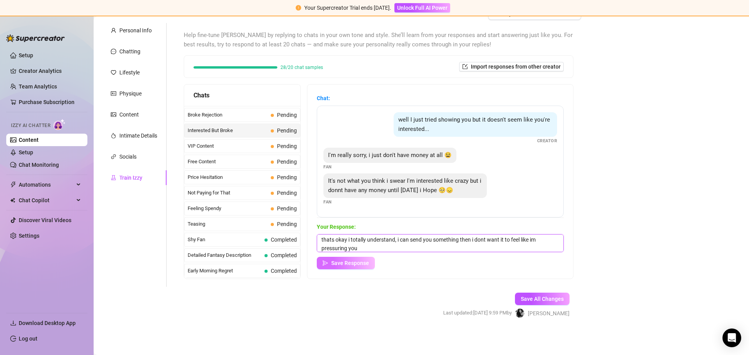
type textarea "thats okay i totally understand, i can send you something then i dont want it t…"
click at [361, 259] on button "Save Response" at bounding box center [346, 263] width 58 height 12
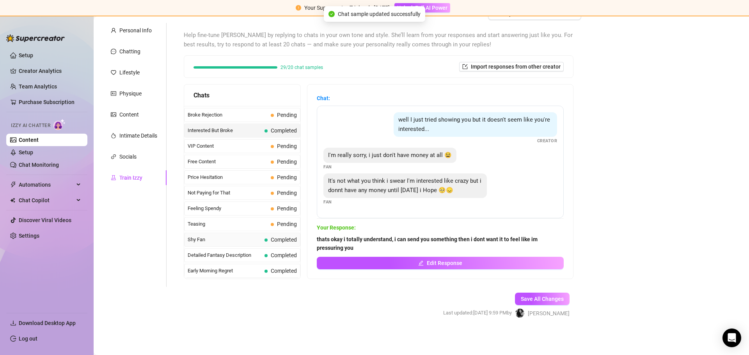
click at [200, 247] on div "Shy Fan Completed" at bounding box center [242, 240] width 116 height 14
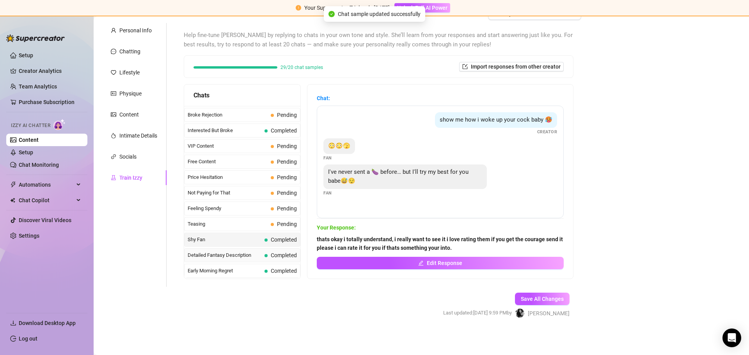
click at [213, 252] on span "Detailed Fantasy Description" at bounding box center [225, 256] width 74 height 8
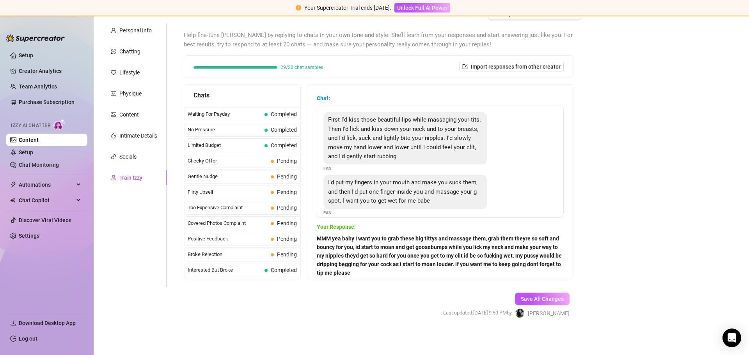
scroll to position [0, 0]
click at [230, 224] on span "Too Expensive Complaint" at bounding box center [228, 222] width 80 height 8
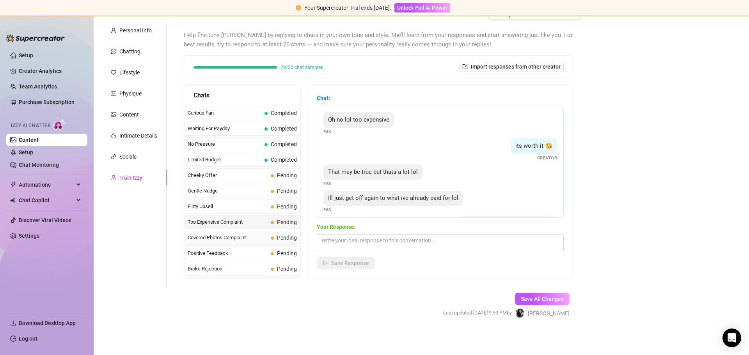
click at [227, 236] on span "Covered Photos Complaint" at bounding box center [228, 238] width 80 height 8
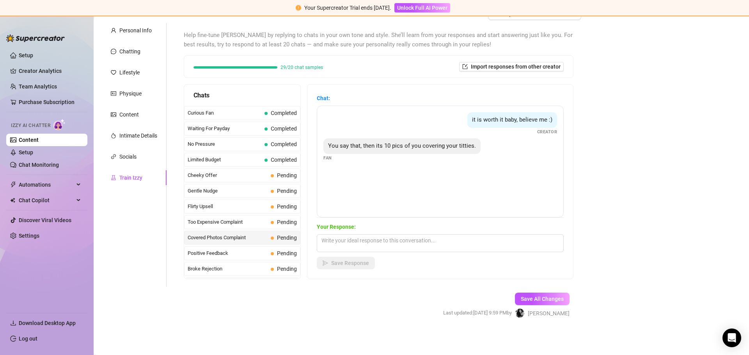
click at [35, 40] on img at bounding box center [35, 38] width 58 height 8
click at [21, 57] on link "Setup" at bounding box center [26, 55] width 14 height 6
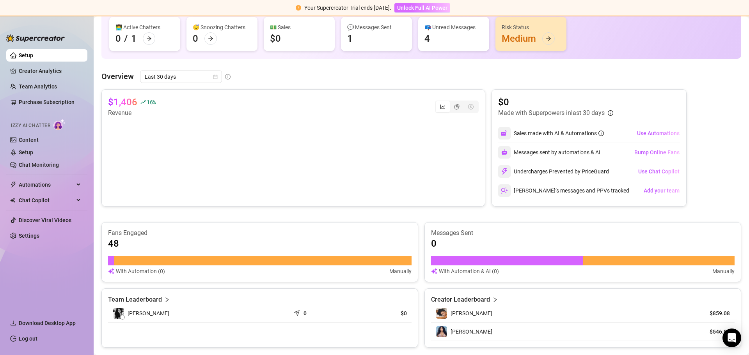
click at [419, 5] on span "Unlock Full AI Power" at bounding box center [422, 8] width 50 height 6
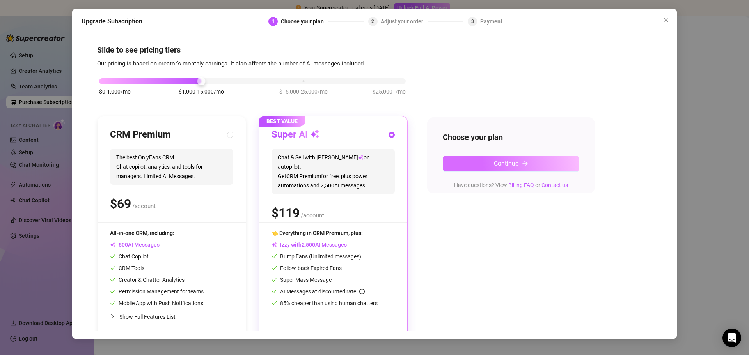
click at [465, 159] on button "Continue" at bounding box center [511, 164] width 136 height 16
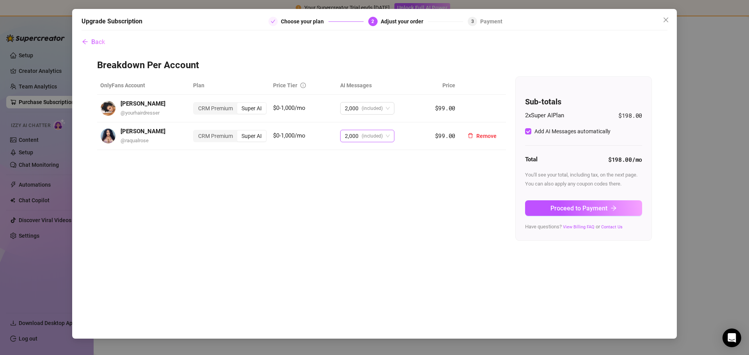
click at [373, 138] on span "(included)" at bounding box center [372, 136] width 21 height 12
click at [213, 137] on div "CRM Premium" at bounding box center [215, 136] width 43 height 11
click at [209, 136] on div "CRM Premium" at bounding box center [215, 136] width 43 height 11
click at [196, 132] on input "CRM Premium" at bounding box center [196, 132] width 0 height 0
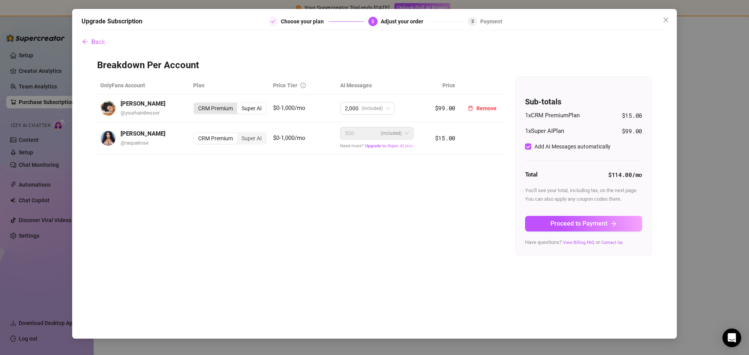
click at [220, 110] on div "CRM Premium" at bounding box center [215, 108] width 43 height 11
click at [196, 104] on input "CRM Premium" at bounding box center [196, 104] width 0 height 0
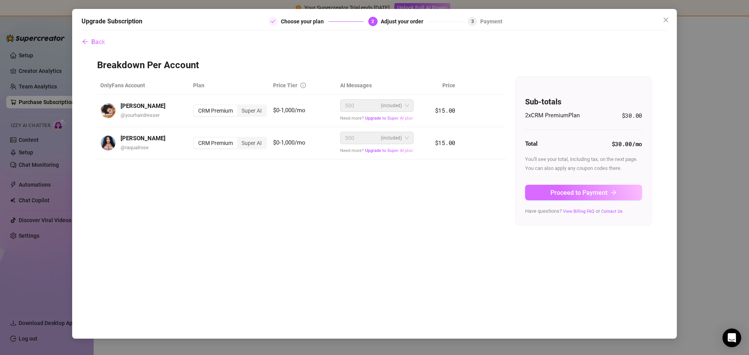
click at [555, 196] on span "Proceed to Payment" at bounding box center [578, 192] width 57 height 7
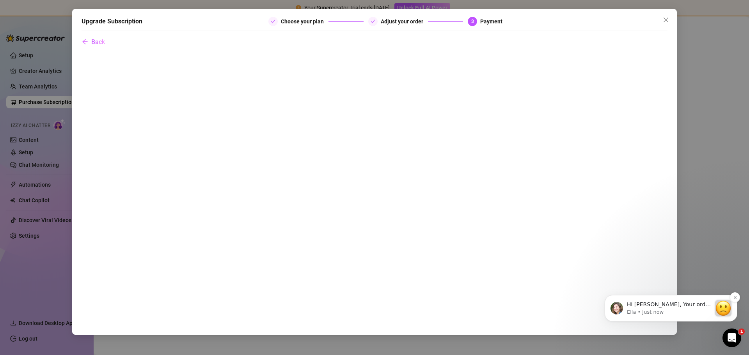
click at [677, 305] on p "Hi [PERSON_NAME], Your order didn’t go through :slightly_frowning_face: Unfortu…" at bounding box center [669, 305] width 84 height 8
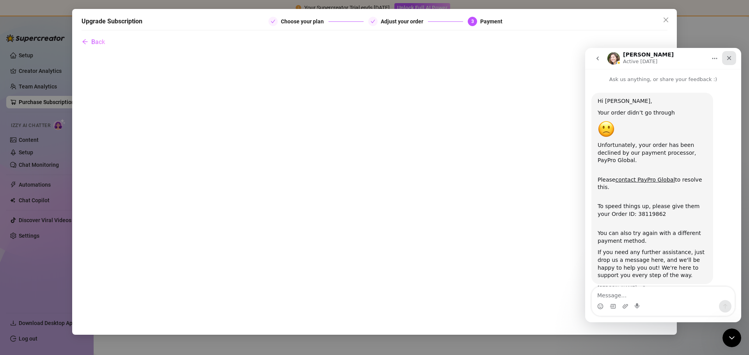
click at [732, 58] on div "Close" at bounding box center [729, 58] width 14 height 14
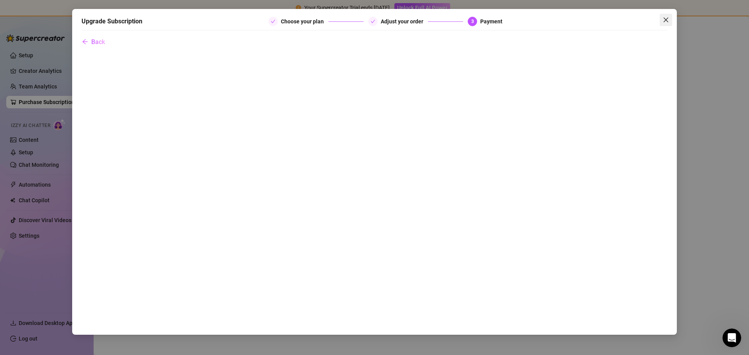
click at [666, 20] on icon "close" at bounding box center [665, 20] width 5 height 5
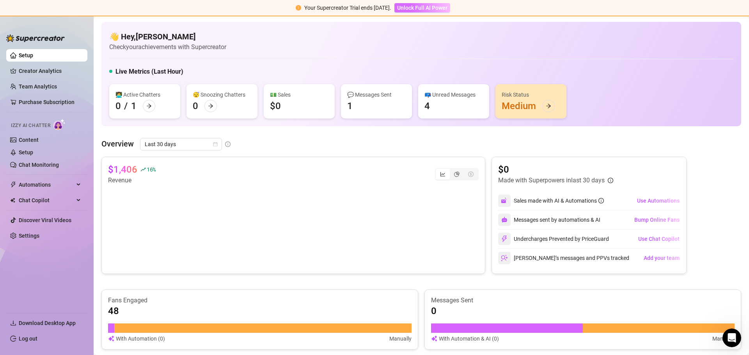
click at [421, 8] on span "Unlock Full AI Power" at bounding box center [422, 8] width 50 height 6
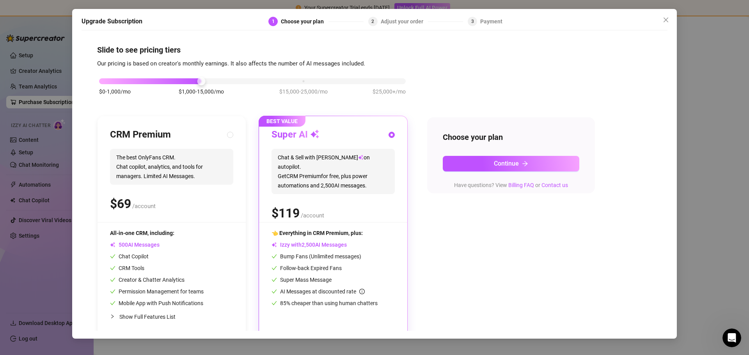
click at [195, 167] on span "The best OnlyFans CRM. Chat copilot, analytics, and tools for managers. Limited…" at bounding box center [171, 167] width 123 height 36
radio input "true"
radio input "false"
click at [511, 173] on div "Choose your plan Continue Have questions? View Billing FAQ or Contact us" at bounding box center [511, 155] width 168 height 76
click at [471, 166] on button "Continue" at bounding box center [511, 164] width 136 height 16
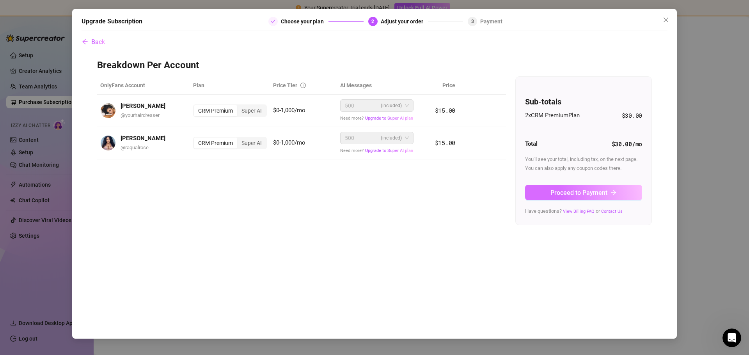
click at [560, 197] on button "Proceed to Payment" at bounding box center [583, 193] width 117 height 16
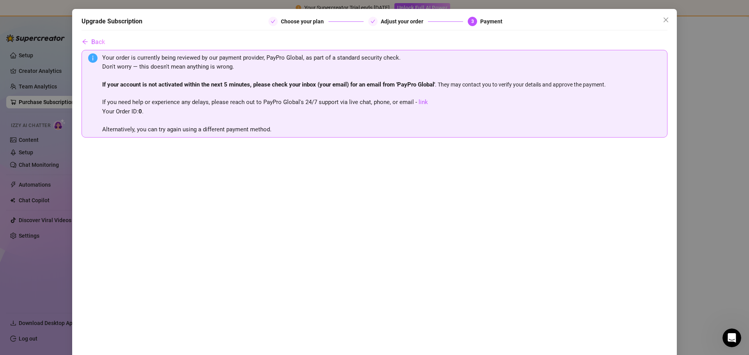
scroll to position [77, 0]
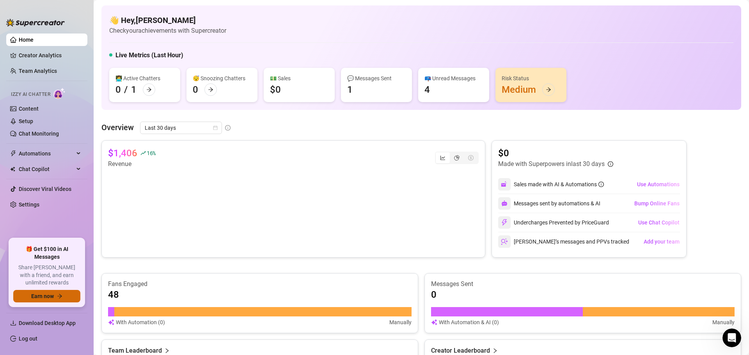
click at [58, 300] on button "Earn now" at bounding box center [46, 296] width 67 height 12
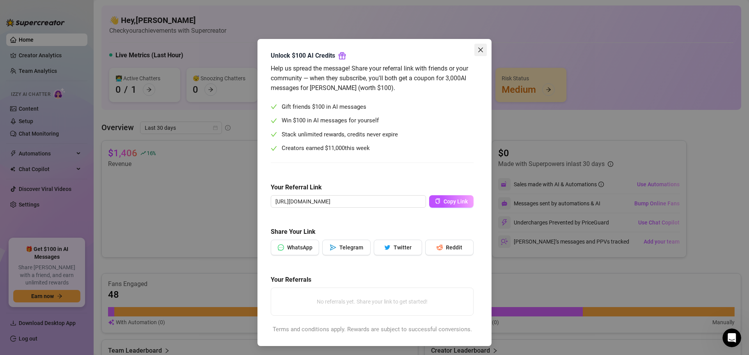
click at [477, 48] on icon "close" at bounding box center [480, 50] width 6 height 6
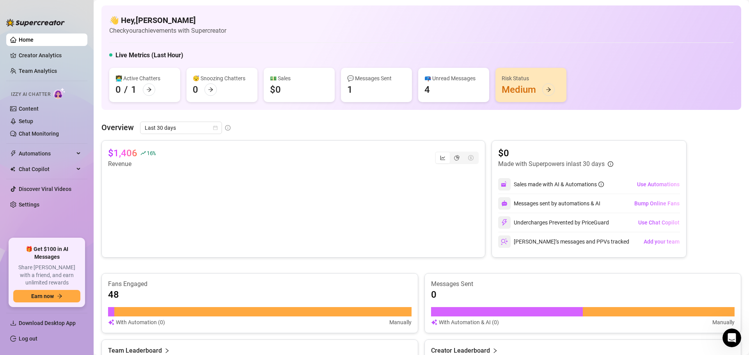
click at [514, 89] on div "Risk Status Medium" at bounding box center [530, 85] width 71 height 34
click at [645, 182] on span "Use Automations" at bounding box center [658, 184] width 43 height 6
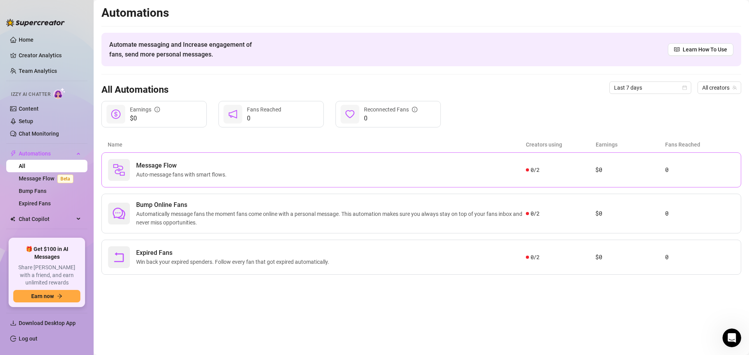
click at [318, 173] on div "Message Flow Auto-message fans with smart flows." at bounding box center [317, 170] width 418 height 22
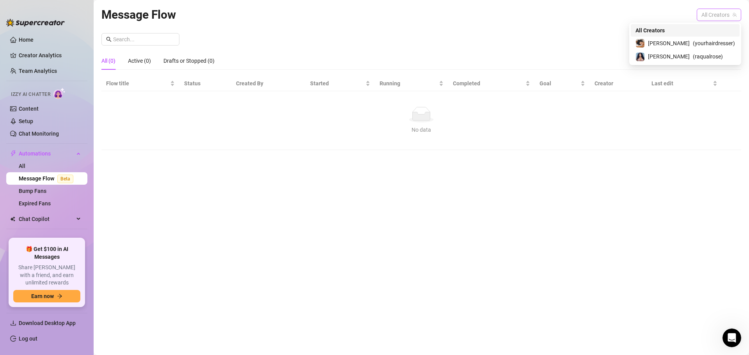
click at [716, 19] on span "All Creators" at bounding box center [718, 15] width 35 height 12
click at [627, 34] on div "New Flow" at bounding box center [421, 39] width 640 height 12
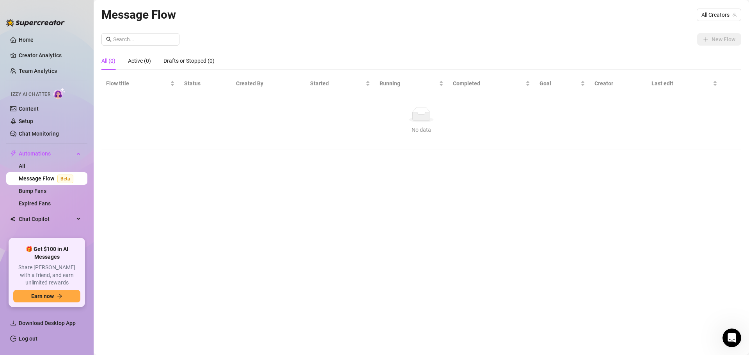
click at [642, 60] on div "All (0) Active (0) Drafts or Stopped (0)" at bounding box center [421, 61] width 640 height 18
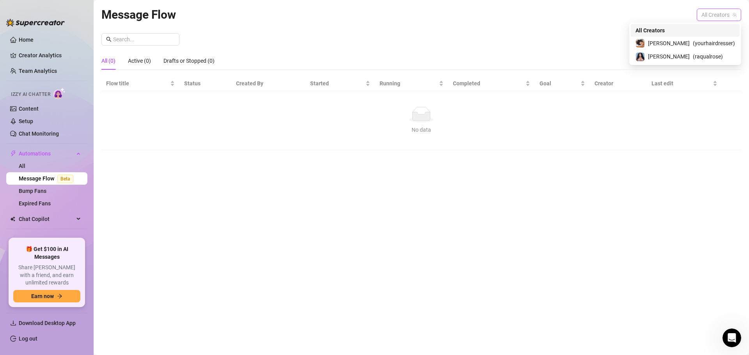
click at [710, 16] on span "All Creators" at bounding box center [718, 15] width 35 height 12
click at [699, 41] on span "( yourhairdresser )" at bounding box center [714, 43] width 42 height 9
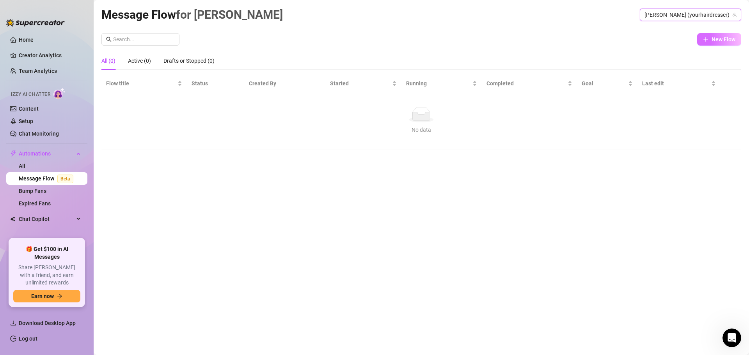
click at [713, 41] on span "New Flow" at bounding box center [723, 39] width 24 height 6
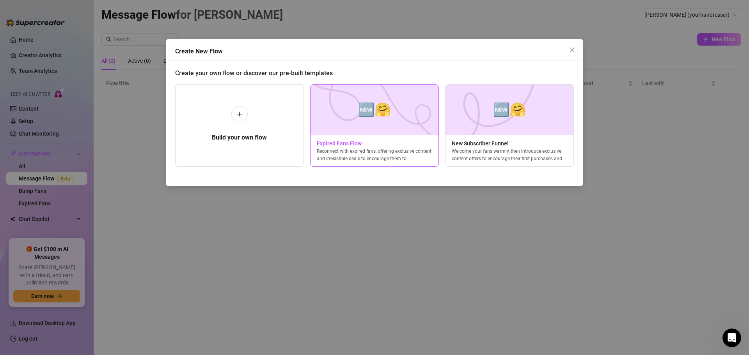
click at [359, 143] on span "Expired Fans Flow" at bounding box center [374, 143] width 128 height 9
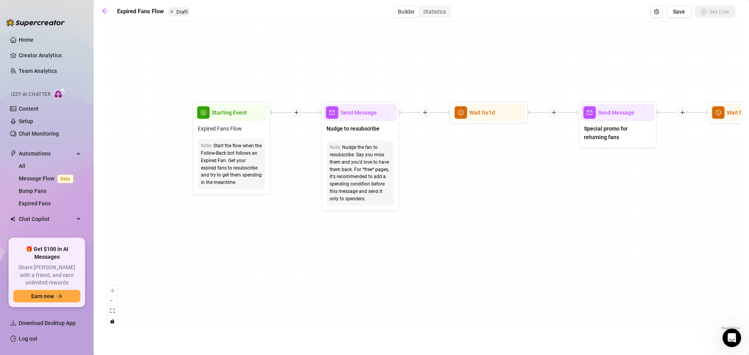
drag, startPoint x: 211, startPoint y: 273, endPoint x: 483, endPoint y: 287, distance: 272.6
click at [483, 287] on div "If True If False Send Message Send Message Wait for 2d Merge Send Message Follo…" at bounding box center [421, 178] width 640 height 307
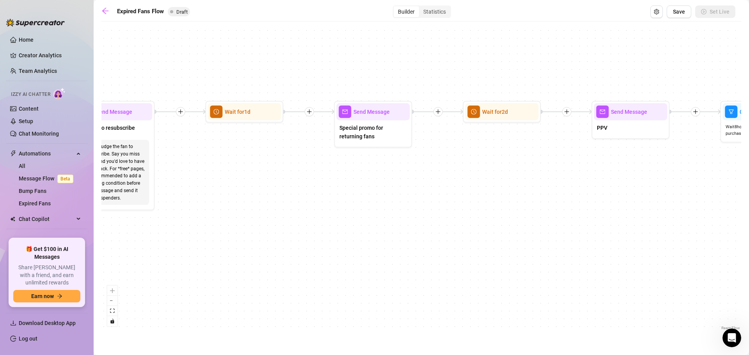
drag, startPoint x: 565, startPoint y: 254, endPoint x: 281, endPoint y: 252, distance: 283.5
click at [287, 253] on div "If True If False Send Message Send Message Wait for 2d Merge Send Message Follo…" at bounding box center [421, 178] width 640 height 307
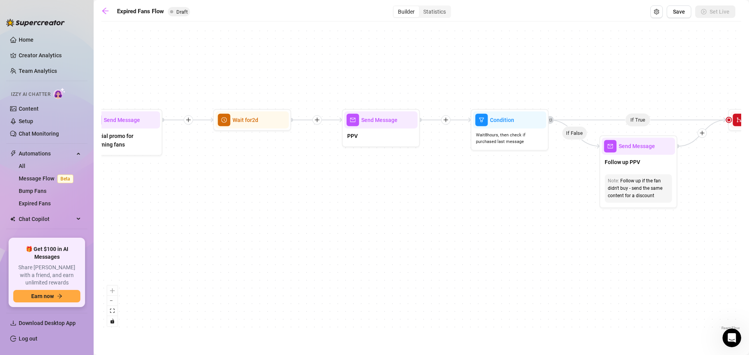
drag, startPoint x: 526, startPoint y: 206, endPoint x: 251, endPoint y: 215, distance: 275.5
click at [255, 215] on div "If True If False Send Message Send Message Wait for 2d Merge Send Message Follo…" at bounding box center [421, 178] width 640 height 307
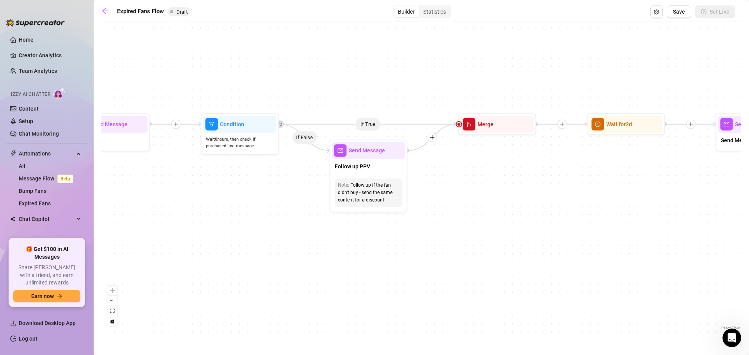
drag, startPoint x: 392, startPoint y: 207, endPoint x: 220, endPoint y: 205, distance: 172.4
click at [221, 205] on div "If True If False Send Message Send Message Wait for 2d Merge Send Message Follo…" at bounding box center [421, 178] width 640 height 307
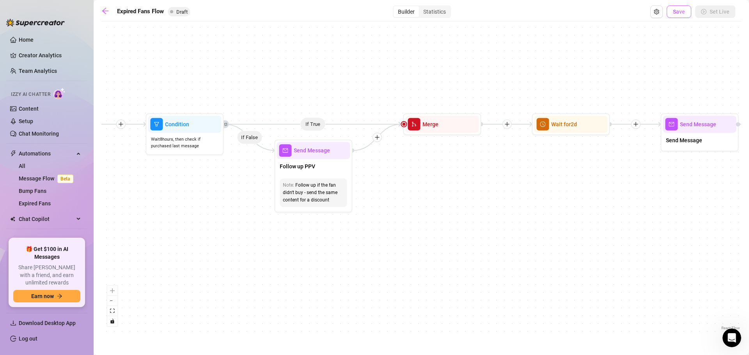
click at [674, 9] on span "Save" at bounding box center [679, 12] width 12 height 6
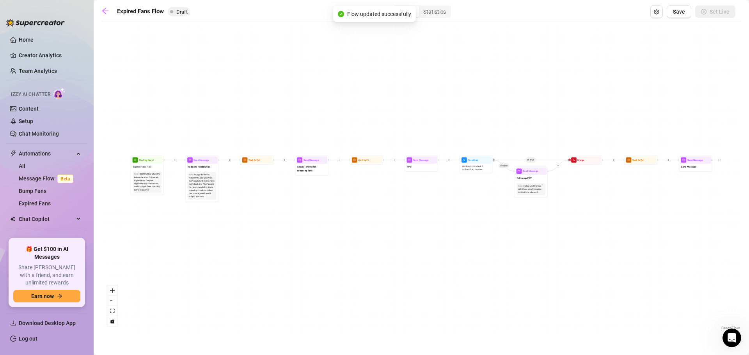
click at [106, 19] on div "Expired Fans Flow Draft Builder Statistics Save Set Live If True If False Send …" at bounding box center [421, 168] width 640 height 326
click at [110, 14] on link at bounding box center [107, 11] width 12 height 9
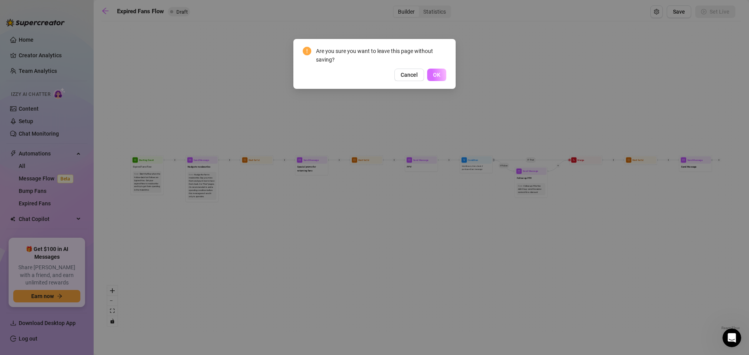
click at [438, 74] on span "OK" at bounding box center [436, 75] width 7 height 6
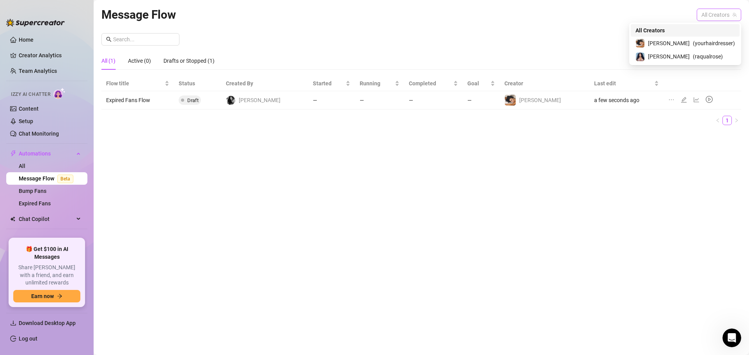
click at [716, 11] on span "All Creators" at bounding box center [718, 15] width 35 height 12
click at [698, 38] on div "[PERSON_NAME] ( yourhairdresser )" at bounding box center [685, 43] width 109 height 13
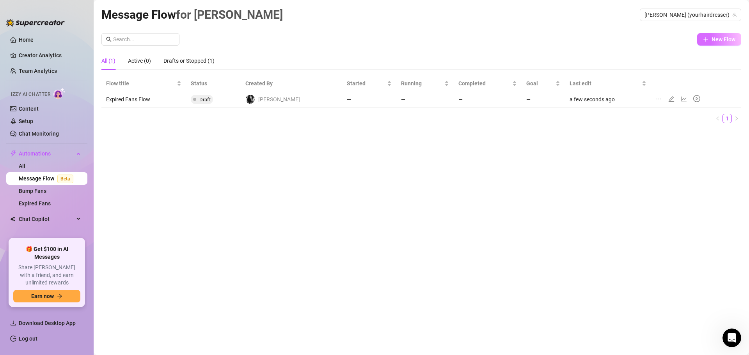
click at [723, 37] on span "New Flow" at bounding box center [723, 39] width 24 height 6
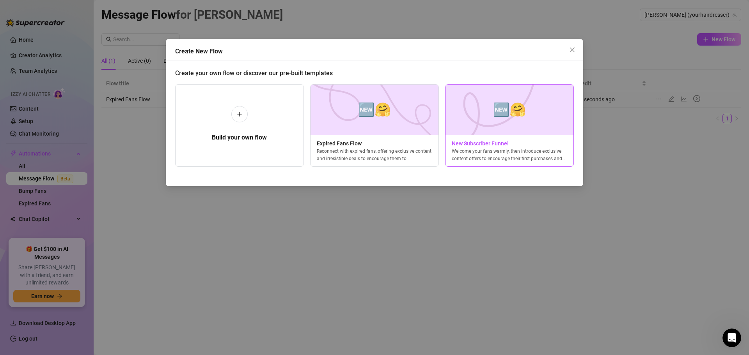
click at [521, 124] on img at bounding box center [509, 110] width 129 height 51
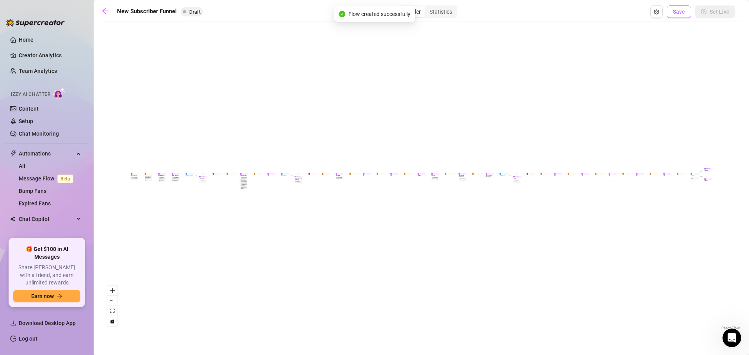
click at [685, 12] on span "Save" at bounding box center [679, 12] width 12 height 6
click at [108, 15] on link at bounding box center [107, 11] width 12 height 9
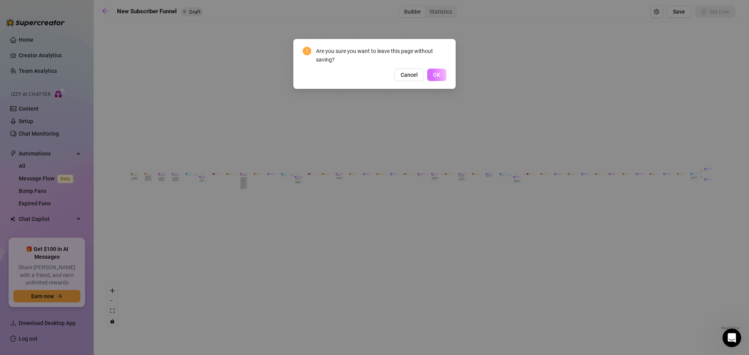
click at [440, 77] on span "OK" at bounding box center [436, 75] width 7 height 6
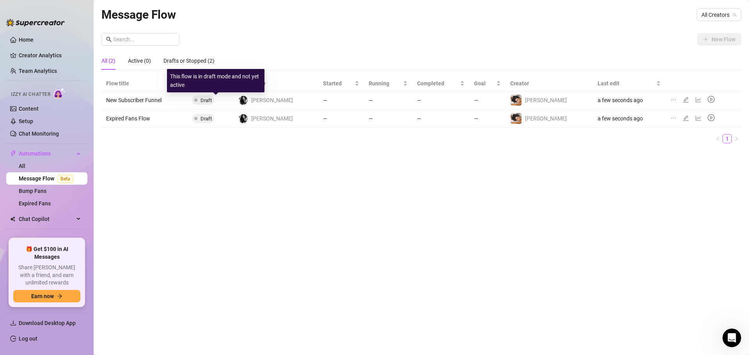
click at [212, 98] on span "Draft" at bounding box center [205, 100] width 11 height 6
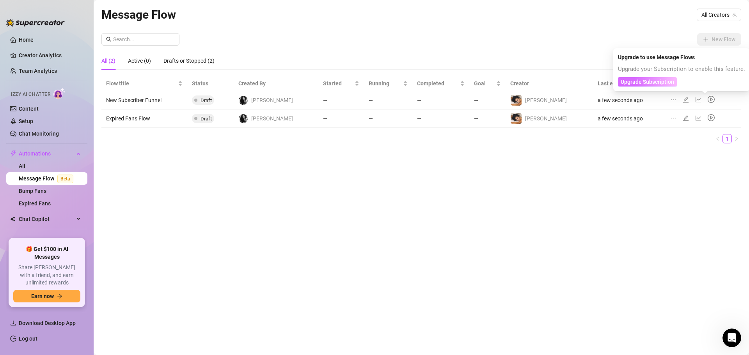
click at [664, 80] on span "Upgrade Subscription" at bounding box center [646, 82] width 53 height 6
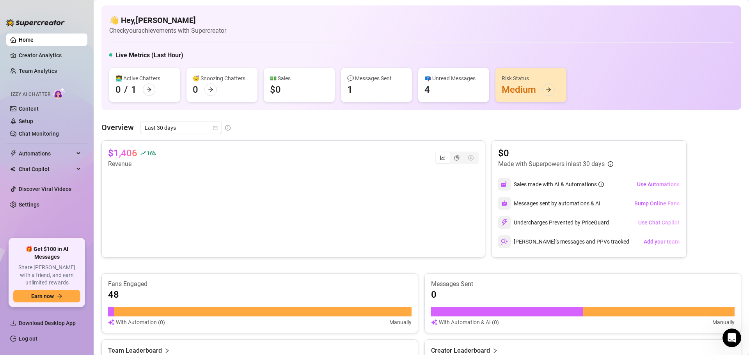
click at [655, 224] on span "Use Chat Copilot" at bounding box center [658, 223] width 41 height 6
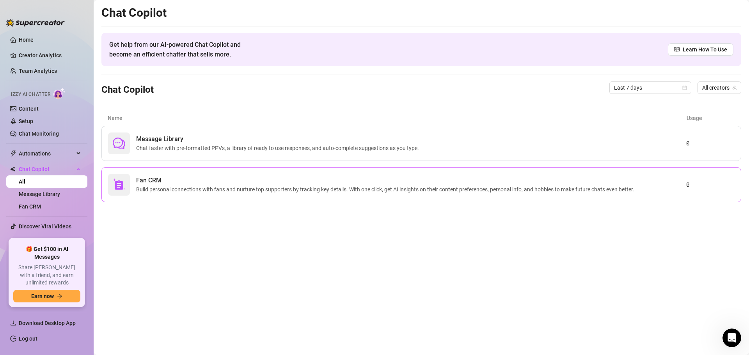
click at [198, 191] on span "Build personal connections with fans and nurture top supporters by tracking key…" at bounding box center [386, 189] width 501 height 9
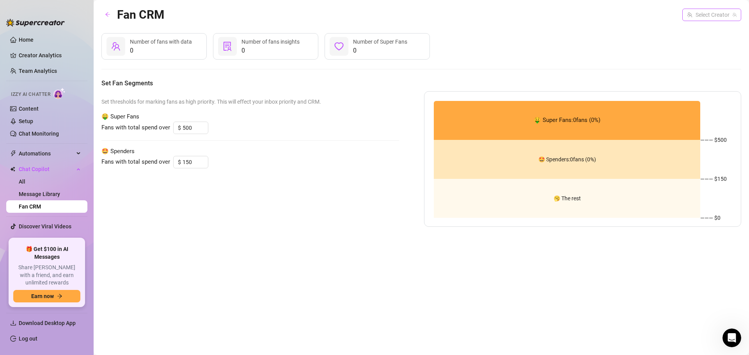
click at [715, 18] on input "search" at bounding box center [708, 15] width 43 height 12
click at [707, 34] on span "( yourhairdresser )" at bounding box center [714, 31] width 42 height 9
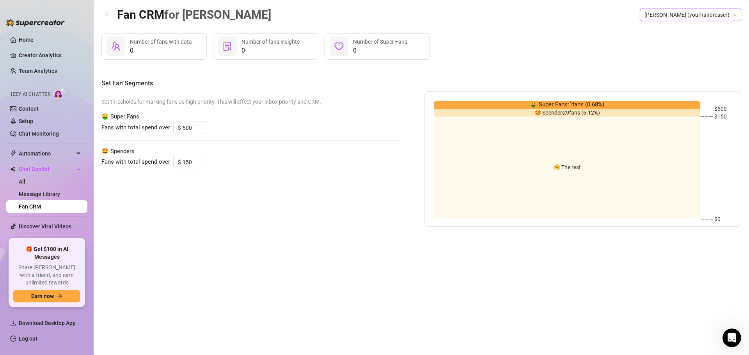
click at [110, 13] on icon "arrow-left" at bounding box center [107, 14] width 5 height 5
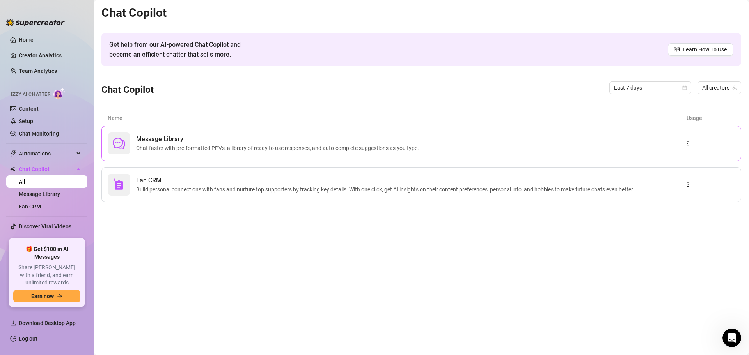
click at [244, 150] on span "Chat faster with pre-formatted PPVs, a library of ready to use responses, and a…" at bounding box center [279, 148] width 286 height 9
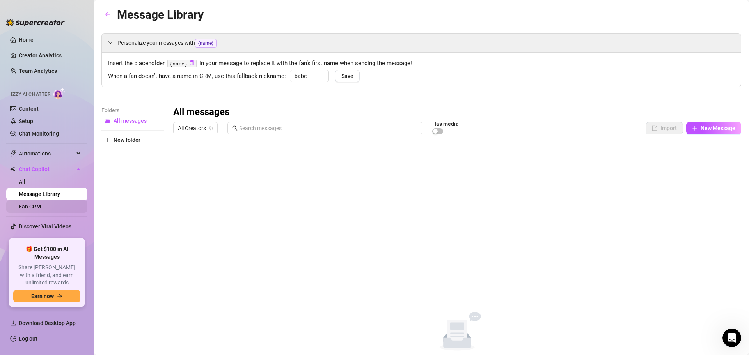
click at [35, 205] on link "Fan CRM" at bounding box center [30, 207] width 22 height 6
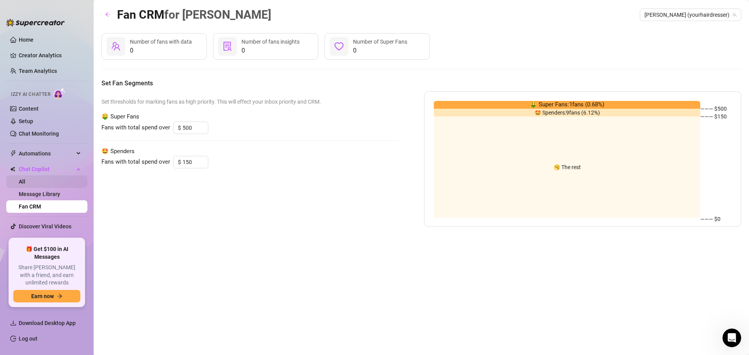
click at [24, 179] on link "All" at bounding box center [22, 182] width 7 height 6
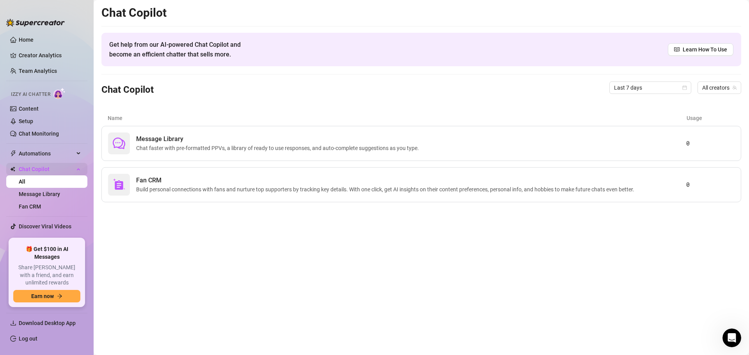
click at [48, 175] on span "Chat Copilot" at bounding box center [46, 169] width 55 height 12
click at [43, 154] on span "Automations" at bounding box center [46, 153] width 55 height 12
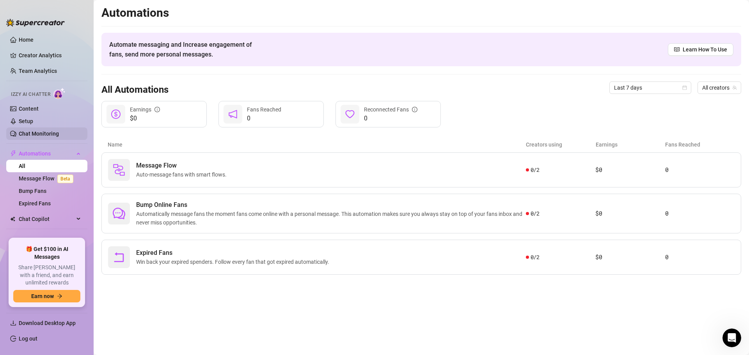
click at [50, 133] on link "Chat Monitoring" at bounding box center [39, 134] width 40 height 6
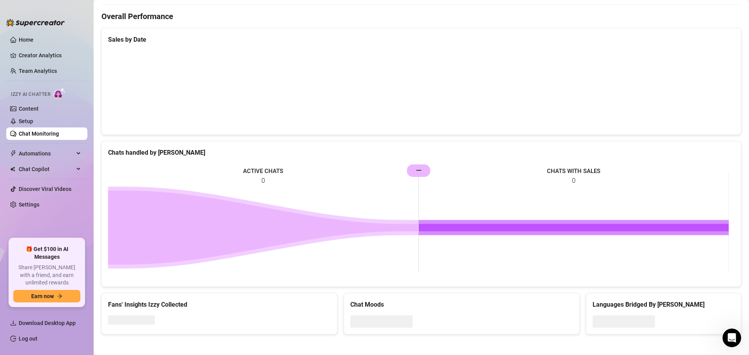
scroll to position [233, 0]
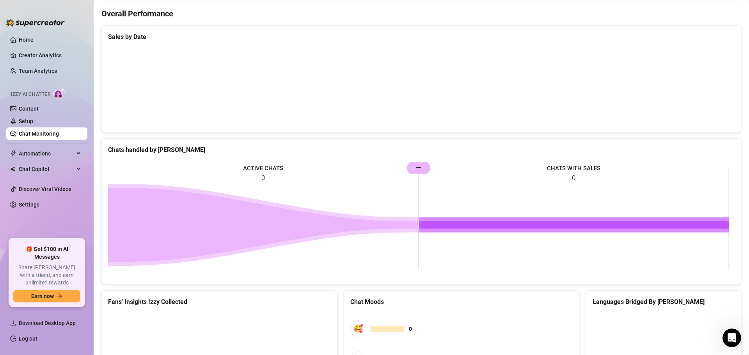
click at [642, 282] on div "ACTIVE CHATS 0 CHATS WITH SALES 0 —" at bounding box center [421, 218] width 639 height 129
click at [33, 118] on link "Setup" at bounding box center [26, 121] width 14 height 6
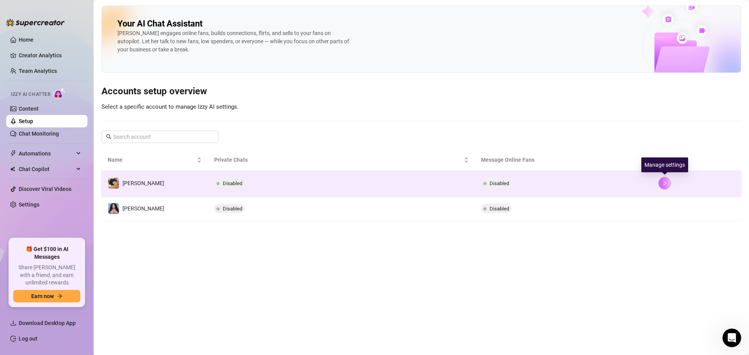
click at [667, 183] on icon "right" at bounding box center [664, 183] width 5 height 5
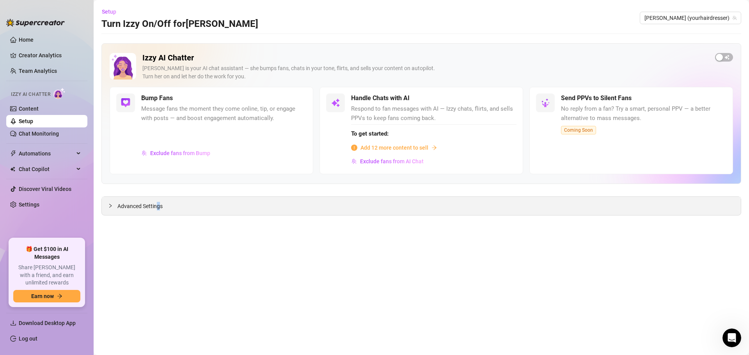
click at [158, 209] on span "Advanced Settings" at bounding box center [139, 206] width 45 height 9
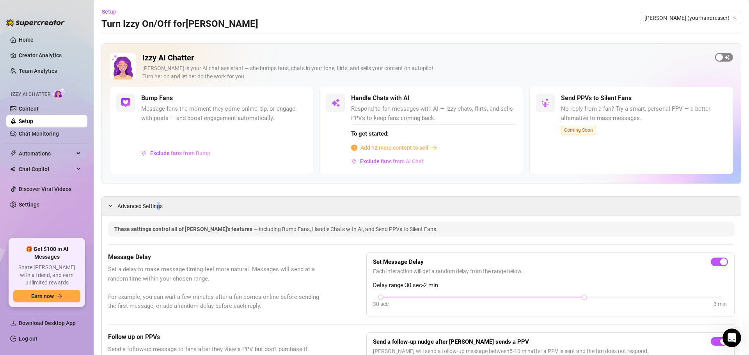
click at [725, 60] on span "button" at bounding box center [724, 57] width 18 height 9
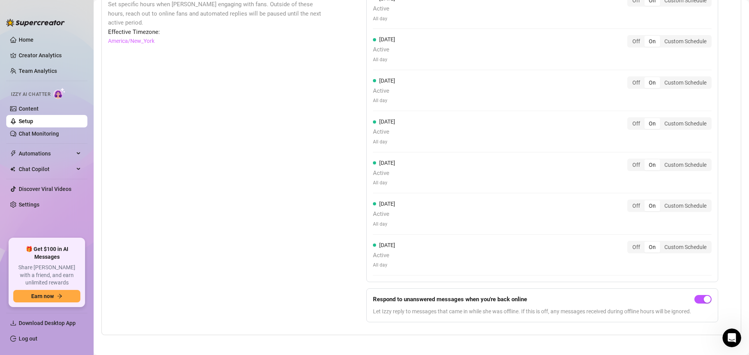
scroll to position [709, 0]
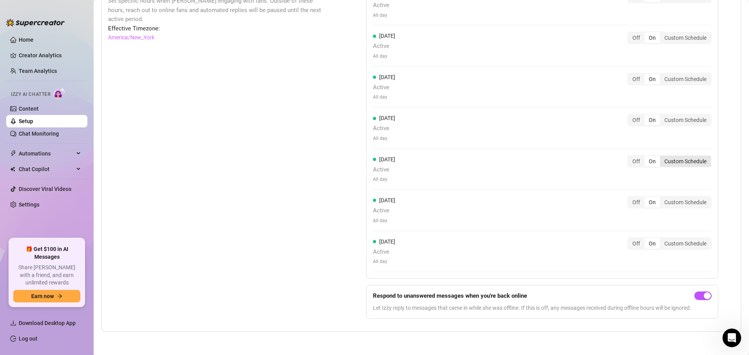
click at [689, 161] on div "Custom Schedule" at bounding box center [685, 161] width 51 height 11
click at [662, 157] on input "Custom Schedule" at bounding box center [662, 157] width 0 height 0
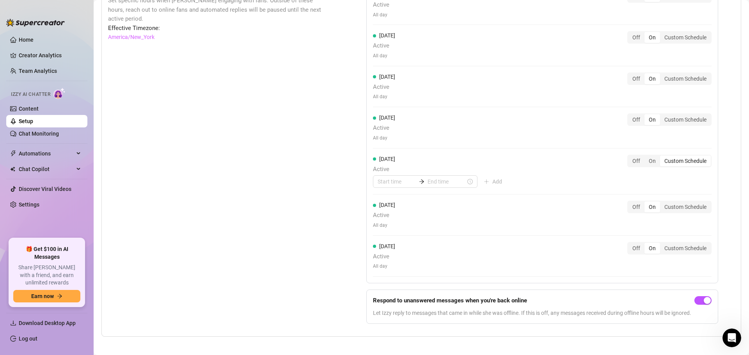
click at [568, 178] on div "[DATE] Active Add Off On Custom Schedule" at bounding box center [542, 172] width 339 height 34
click at [657, 157] on div "On" at bounding box center [652, 161] width 16 height 11
click at [646, 157] on input "On" at bounding box center [646, 157] width 0 height 0
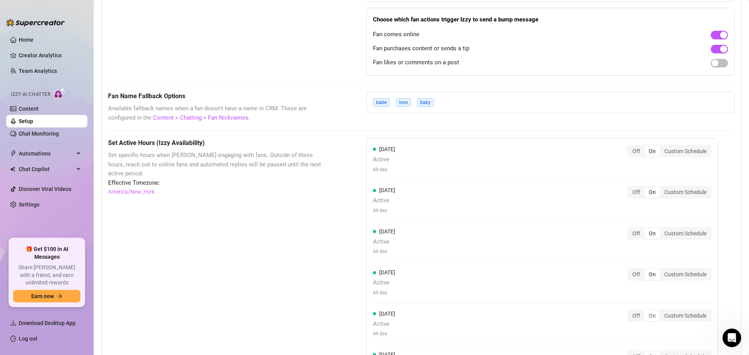
scroll to position [553, 0]
click at [674, 152] on div "Custom Schedule" at bounding box center [685, 152] width 51 height 11
click at [662, 148] on input "Custom Schedule" at bounding box center [662, 148] width 0 height 0
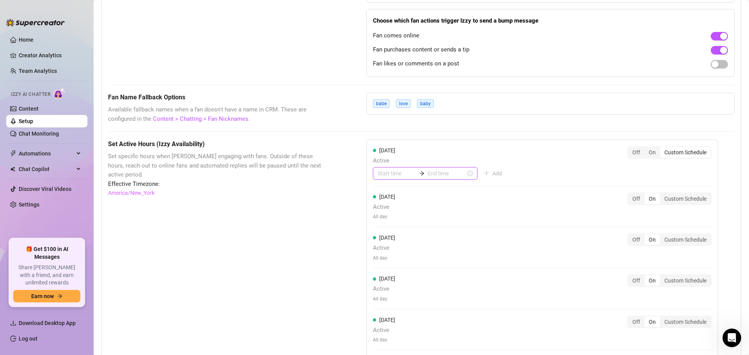
click at [386, 172] on input at bounding box center [397, 173] width 38 height 9
type input "00:00"
click at [379, 200] on div "08" at bounding box center [381, 204] width 19 height 11
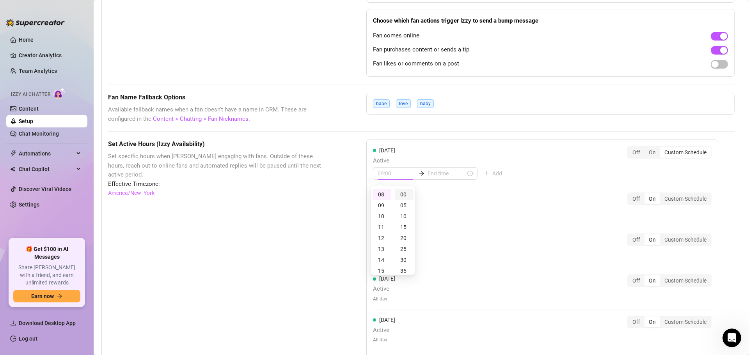
type input "08:00"
click at [400, 197] on div "00" at bounding box center [404, 194] width 19 height 11
click at [434, 176] on input at bounding box center [446, 173] width 38 height 9
type input "08:00"
click at [413, 196] on div "08" at bounding box center [408, 194] width 19 height 11
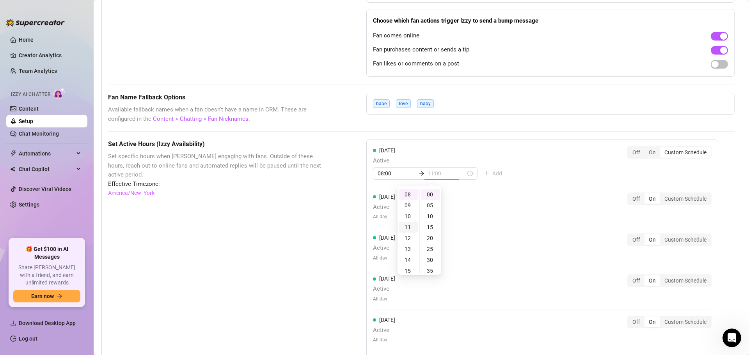
click at [411, 229] on div "11" at bounding box center [408, 227] width 19 height 11
type input "11:00"
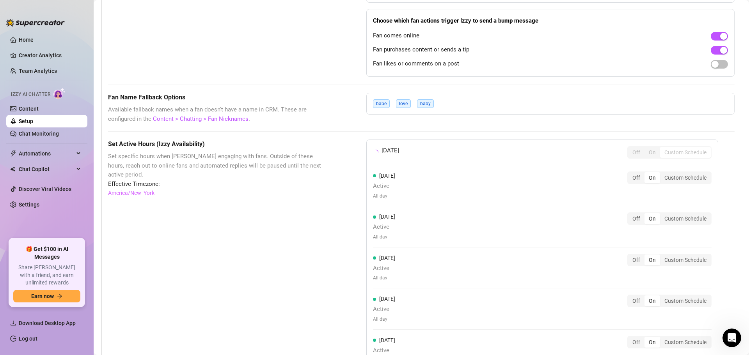
click at [555, 179] on div "[DATE] Off On Custom Schedule [DATE] Active All day Off On Custom Schedule [DAT…" at bounding box center [542, 279] width 352 height 279
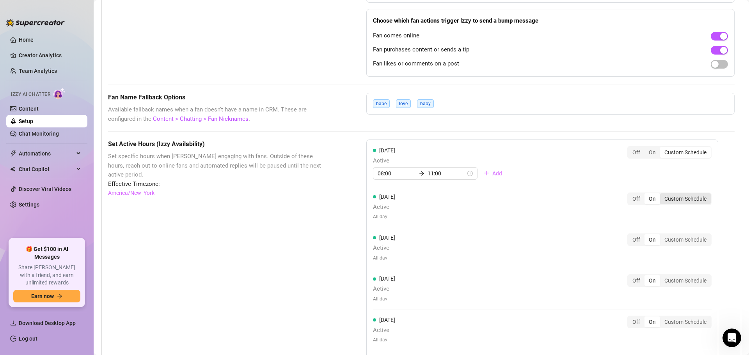
click at [674, 197] on div "Custom Schedule" at bounding box center [685, 198] width 51 height 11
click at [662, 195] on input "Custom Schedule" at bounding box center [662, 195] width 0 height 0
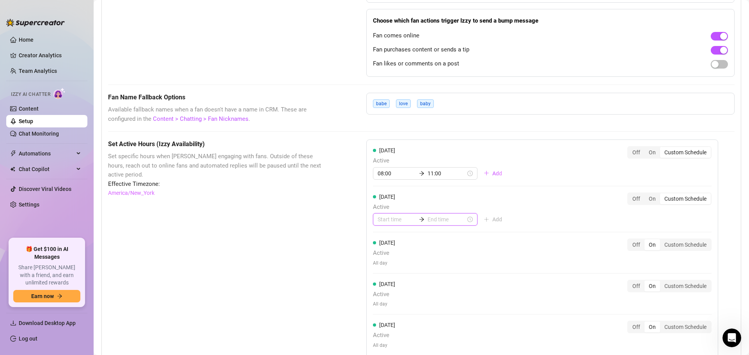
click at [383, 218] on input at bounding box center [397, 219] width 38 height 9
click at [383, 249] on div "08" at bounding box center [381, 250] width 19 height 11
type input "08:00"
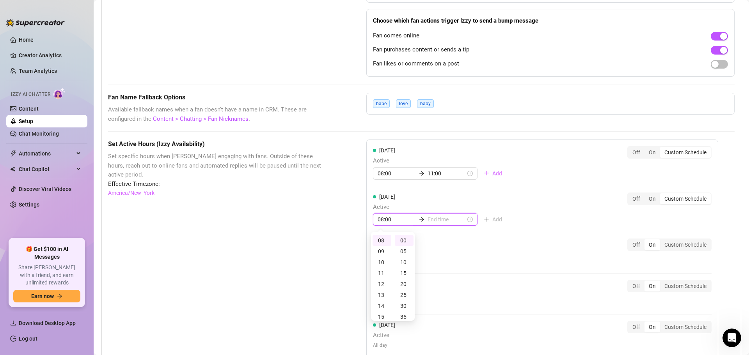
click at [439, 216] on input at bounding box center [446, 219] width 38 height 9
type input "08:15"
click at [408, 278] on div "11" at bounding box center [408, 273] width 19 height 11
type input "11:00"
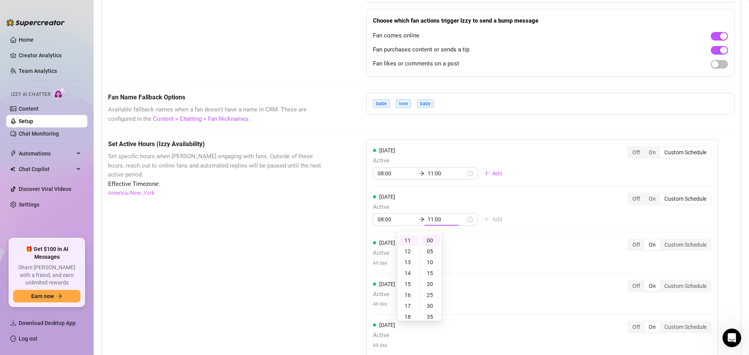
click at [551, 234] on div "[DATE] Active 08:00 11:00 Add Off On Custom Schedule [DATE] Active 08:00 11:00 …" at bounding box center [542, 292] width 352 height 305
click at [676, 243] on div "Custom Schedule" at bounding box center [685, 244] width 51 height 11
click at [662, 241] on input "Custom Schedule" at bounding box center [662, 241] width 0 height 0
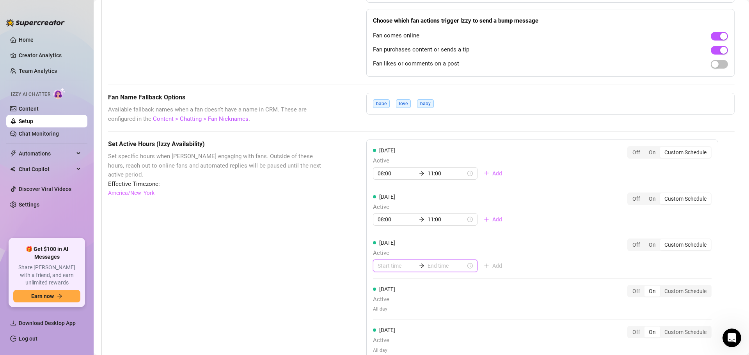
click at [385, 264] on input at bounding box center [397, 266] width 38 height 9
click at [382, 221] on div "08" at bounding box center [381, 222] width 19 height 11
type input "08:00"
click at [540, 249] on div "[DATE] Active 08:00 Add Off On Custom Schedule" at bounding box center [542, 256] width 339 height 34
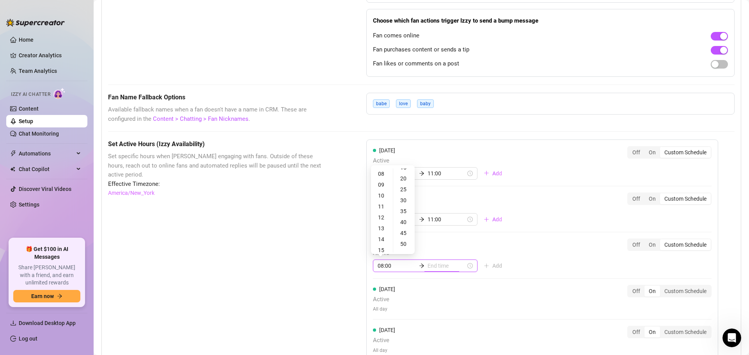
scroll to position [0, 0]
type input "08:30"
click at [381, 207] on div "11" at bounding box center [381, 206] width 19 height 11
type input "11:00"
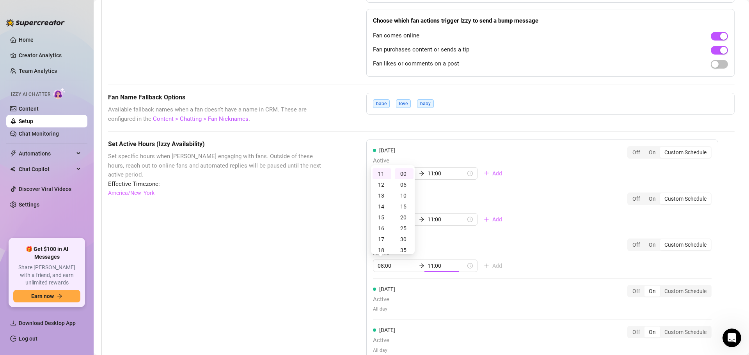
click at [535, 251] on div "[DATE] Active 08:00 11:00 Add Off On Custom Schedule" at bounding box center [542, 256] width 339 height 34
click at [431, 264] on input "11:00" at bounding box center [446, 266] width 38 height 9
click at [382, 183] on div "12" at bounding box center [381, 184] width 19 height 11
click at [406, 177] on div "00" at bounding box center [404, 173] width 19 height 11
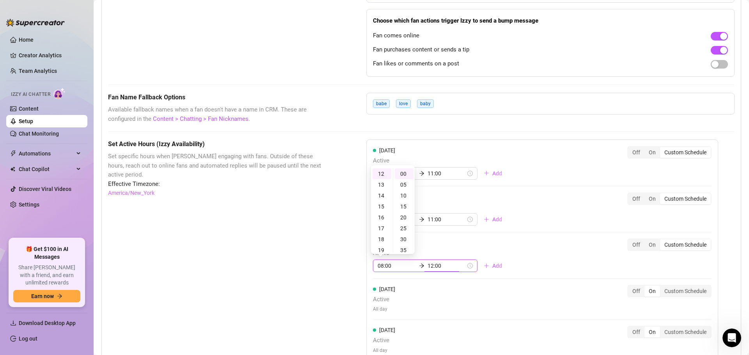
click at [432, 266] on input "12:00" at bounding box center [446, 266] width 38 height 9
click at [381, 238] on div "18" at bounding box center [381, 236] width 19 height 11
type input "18:00"
click at [553, 262] on div "[DATE] Active 08:00 18:00 Add Off On Custom Schedule" at bounding box center [542, 256] width 339 height 34
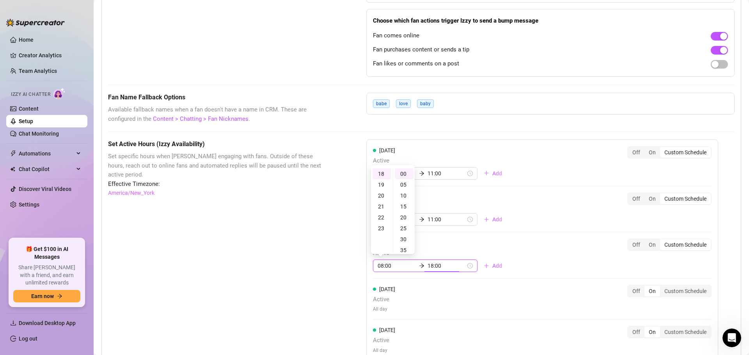
scroll to position [87, 0]
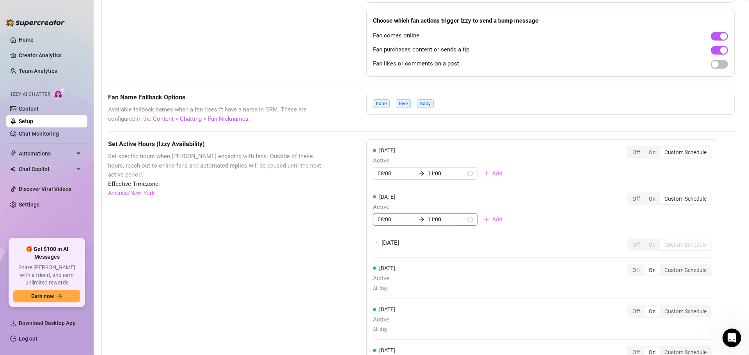
click at [434, 220] on input "11:00" at bounding box center [446, 219] width 38 height 9
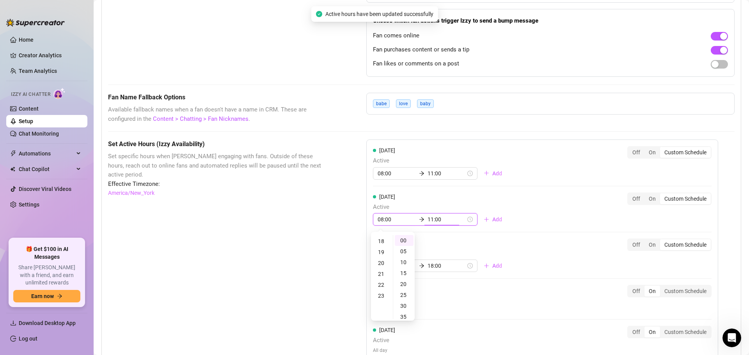
scroll to position [198, 0]
type input "18:00"
drag, startPoint x: 381, startPoint y: 240, endPoint x: 391, endPoint y: 234, distance: 11.2
click at [381, 239] on div "18" at bounding box center [381, 239] width 19 height 11
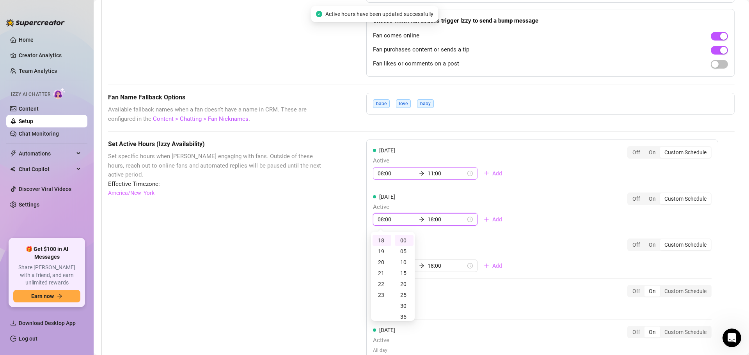
click at [430, 175] on input "11:00" at bounding box center [446, 173] width 38 height 9
click at [385, 240] on div "16" at bounding box center [381, 243] width 19 height 11
type input "16:00"
click at [513, 195] on div "[DATE] Active 08:00 18:00 Add Off On Custom Schedule" at bounding box center [542, 210] width 339 height 34
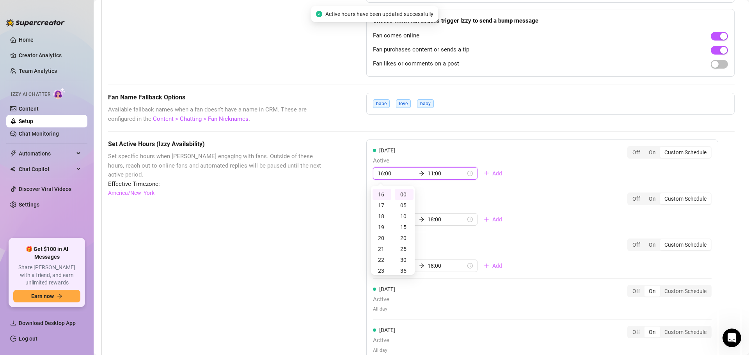
scroll to position [120, 0]
type input "11:00"
click at [543, 183] on div "[DATE] Active 16:00 11:00 Add Off On Custom Schedule [DATE] Active 08:00 18:00 …" at bounding box center [542, 295] width 352 height 310
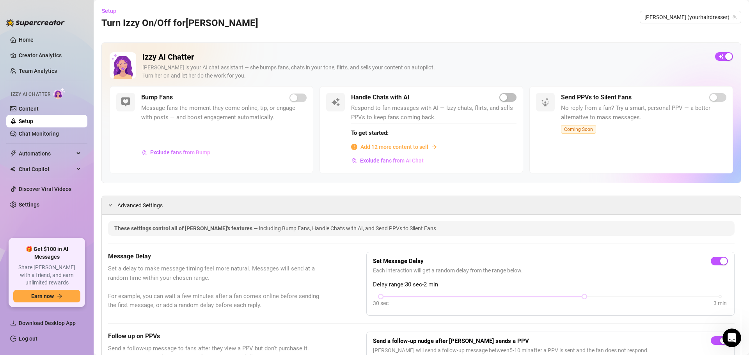
scroll to position [0, 0]
click at [505, 99] on span "button" at bounding box center [507, 98] width 17 height 9
click at [386, 150] on span "Add 12 more content to sell" at bounding box center [394, 148] width 68 height 9
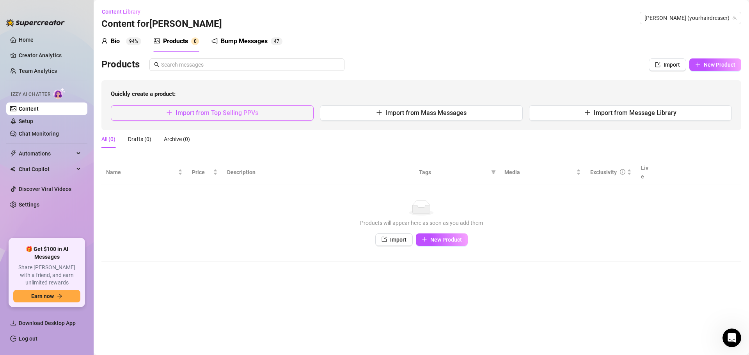
click at [243, 119] on button "Import from Top Selling PPVs" at bounding box center [212, 113] width 203 height 16
type textarea "Type your message here..."
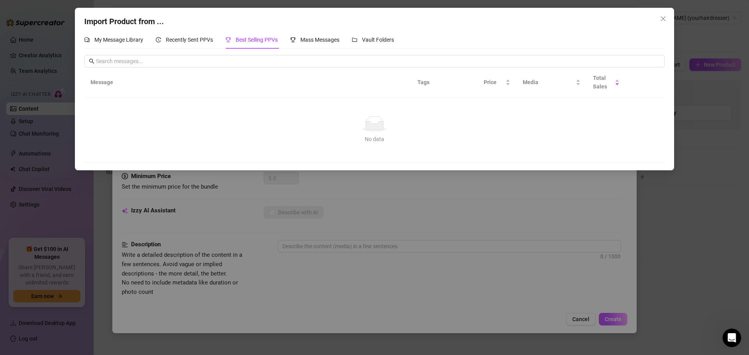
click at [261, 38] on span "Best Selling PPVs" at bounding box center [257, 40] width 42 height 6
click at [219, 63] on input "text" at bounding box center [378, 61] width 564 height 9
click at [115, 36] on div "My Message Library" at bounding box center [113, 39] width 59 height 9
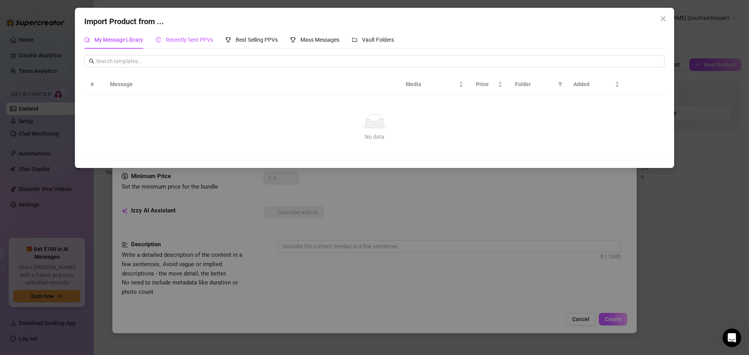
click at [183, 40] on span "Recently Sent PPVs" at bounding box center [189, 40] width 47 height 6
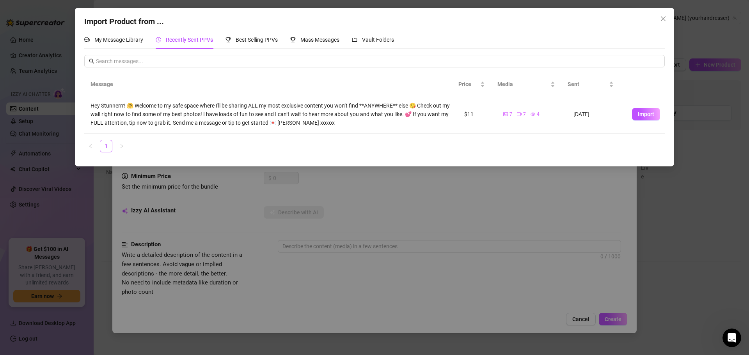
drag, startPoint x: 672, startPoint y: 235, endPoint x: 668, endPoint y: 238, distance: 4.7
click at [672, 236] on div "Import Product from ... My Message Library Recently Sent PPVs Best Selling PPVs…" at bounding box center [374, 177] width 749 height 355
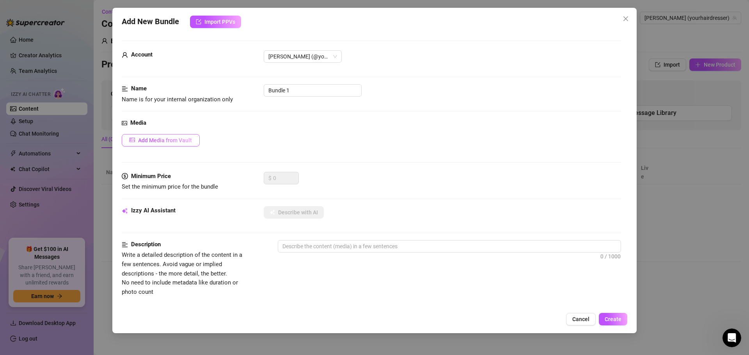
click at [174, 137] on span "Add Media from Vault" at bounding box center [165, 140] width 54 height 6
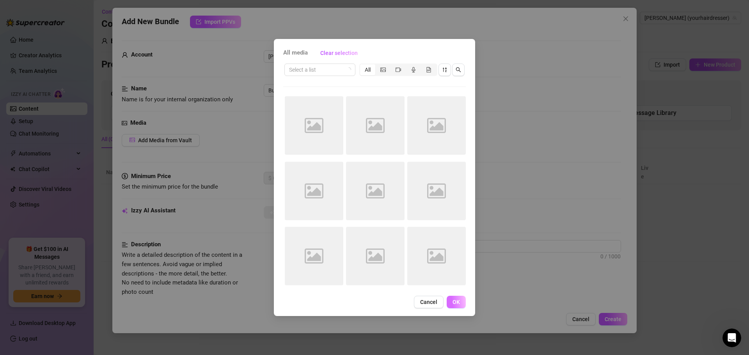
click at [448, 301] on button "OK" at bounding box center [456, 302] width 19 height 12
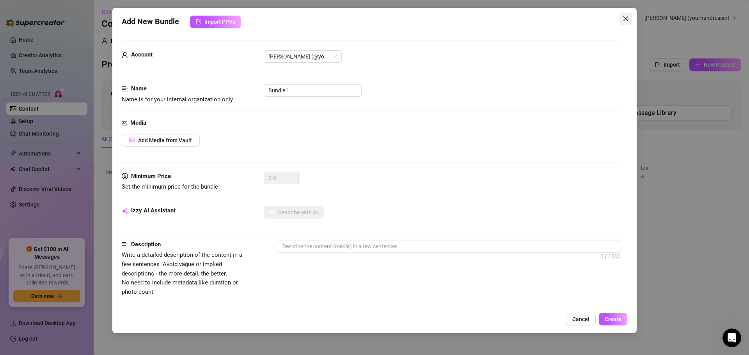
click at [627, 18] on icon "close" at bounding box center [625, 19] width 6 height 6
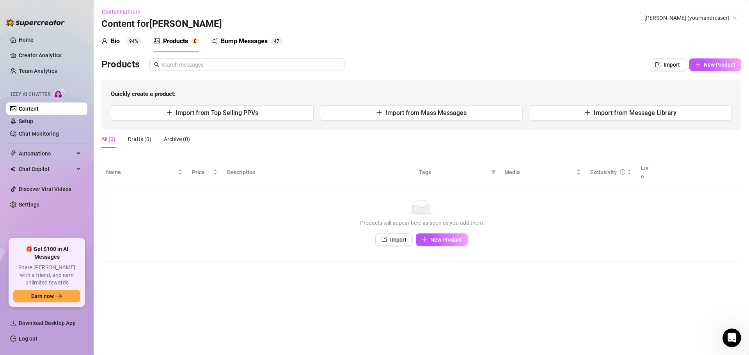
click at [37, 96] on span "Izzy AI Chatter" at bounding box center [30, 94] width 39 height 7
click at [25, 122] on link "Setup" at bounding box center [26, 121] width 14 height 6
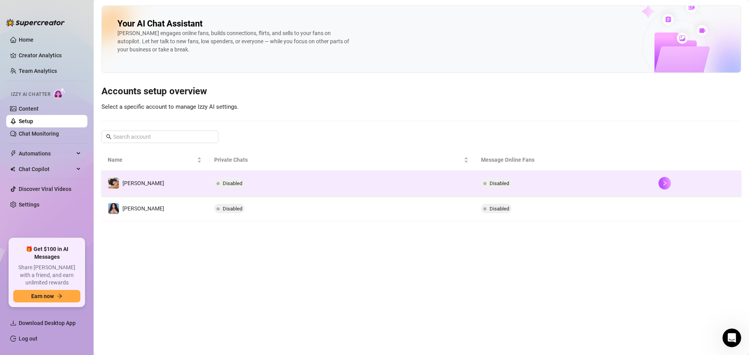
click at [240, 184] on span "Disabled" at bounding box center [232, 184] width 19 height 6
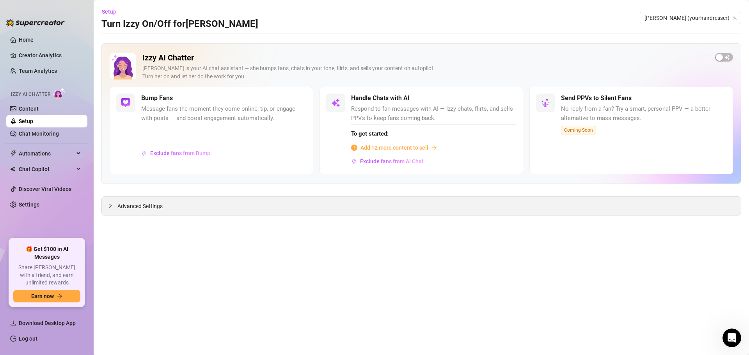
click at [193, 205] on div "Advanced Settings" at bounding box center [421, 206] width 639 height 18
click at [151, 203] on span "Advanced Settings" at bounding box center [139, 206] width 45 height 9
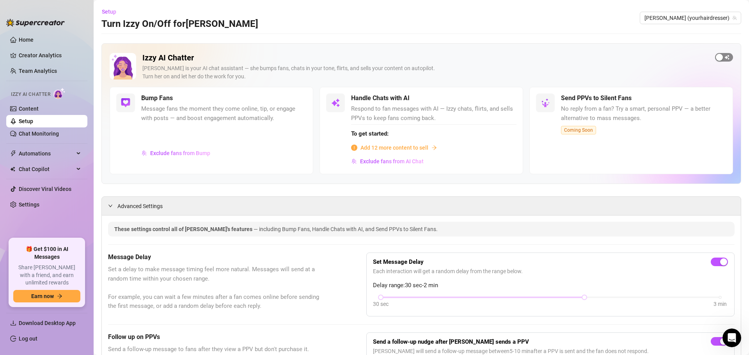
click at [716, 55] on div "button" at bounding box center [719, 57] width 7 height 7
click at [502, 98] on div "button" at bounding box center [503, 98] width 7 height 7
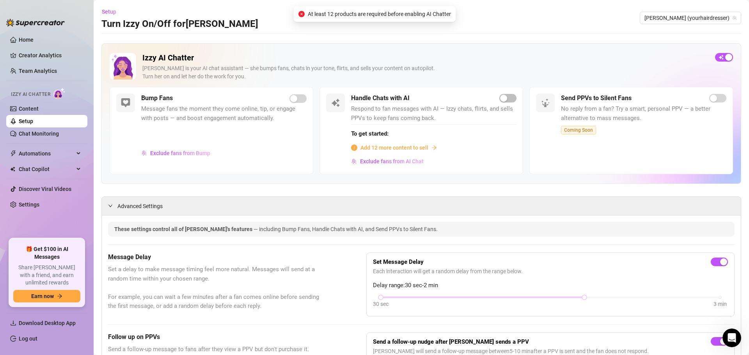
click at [378, 151] on span "Add 12 more content to sell" at bounding box center [394, 148] width 68 height 9
